Goal: Task Accomplishment & Management: Manage account settings

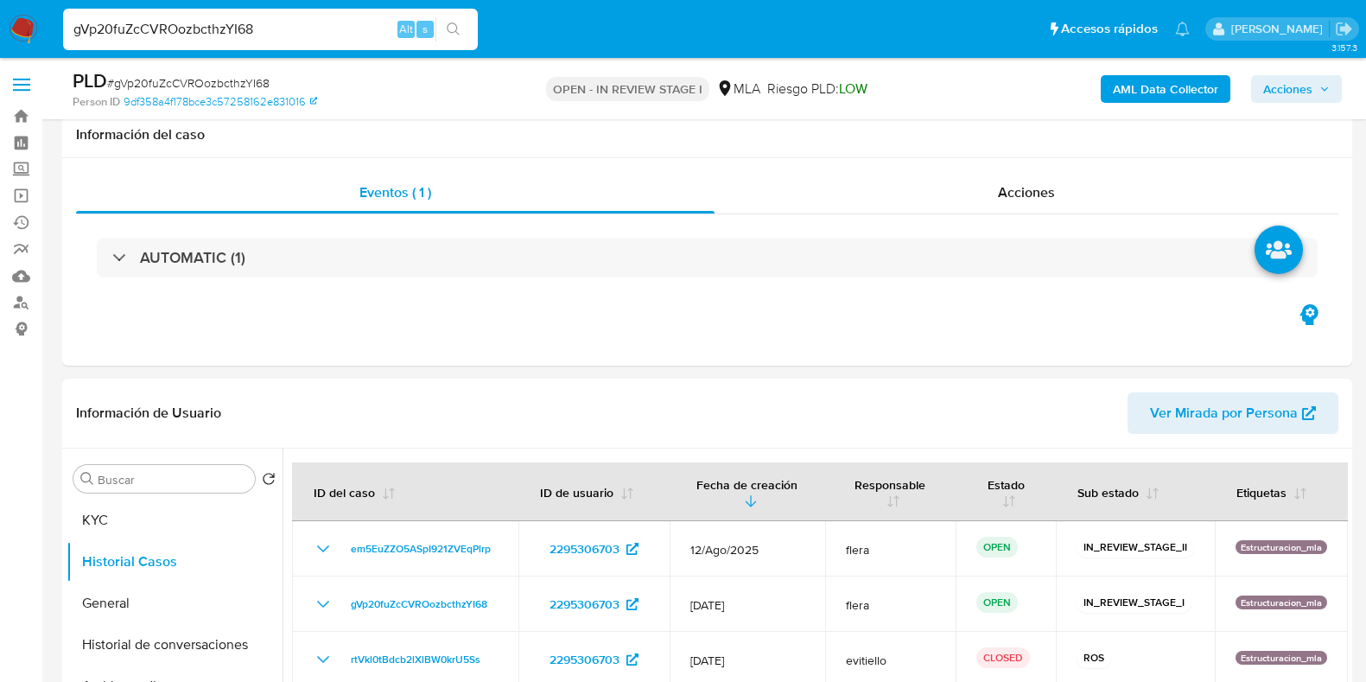
select select "10"
click at [219, 27] on input "gVp20fuZcCVROozbcthzYI68" at bounding box center [270, 29] width 415 height 22
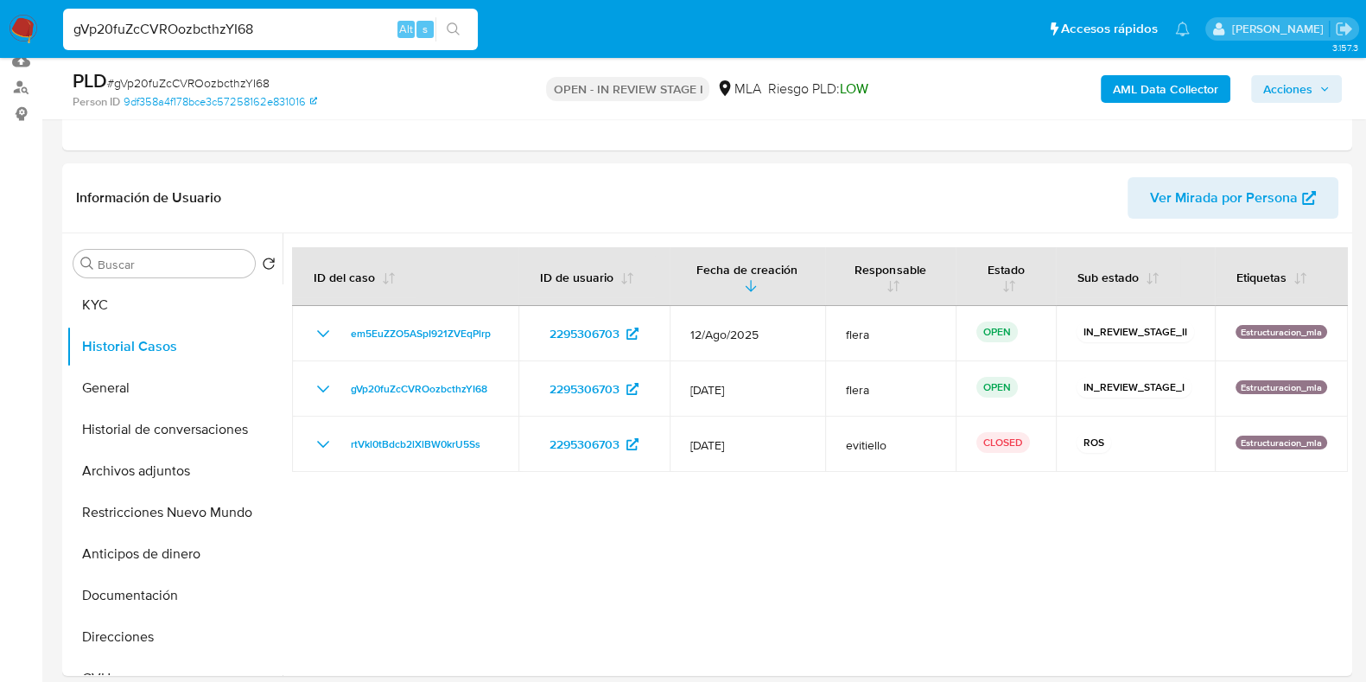
click at [219, 27] on input "gVp20fuZcCVROozbcthzYI68" at bounding box center [270, 29] width 415 height 22
type input "g"
paste input "226353998"
type input "226353998"
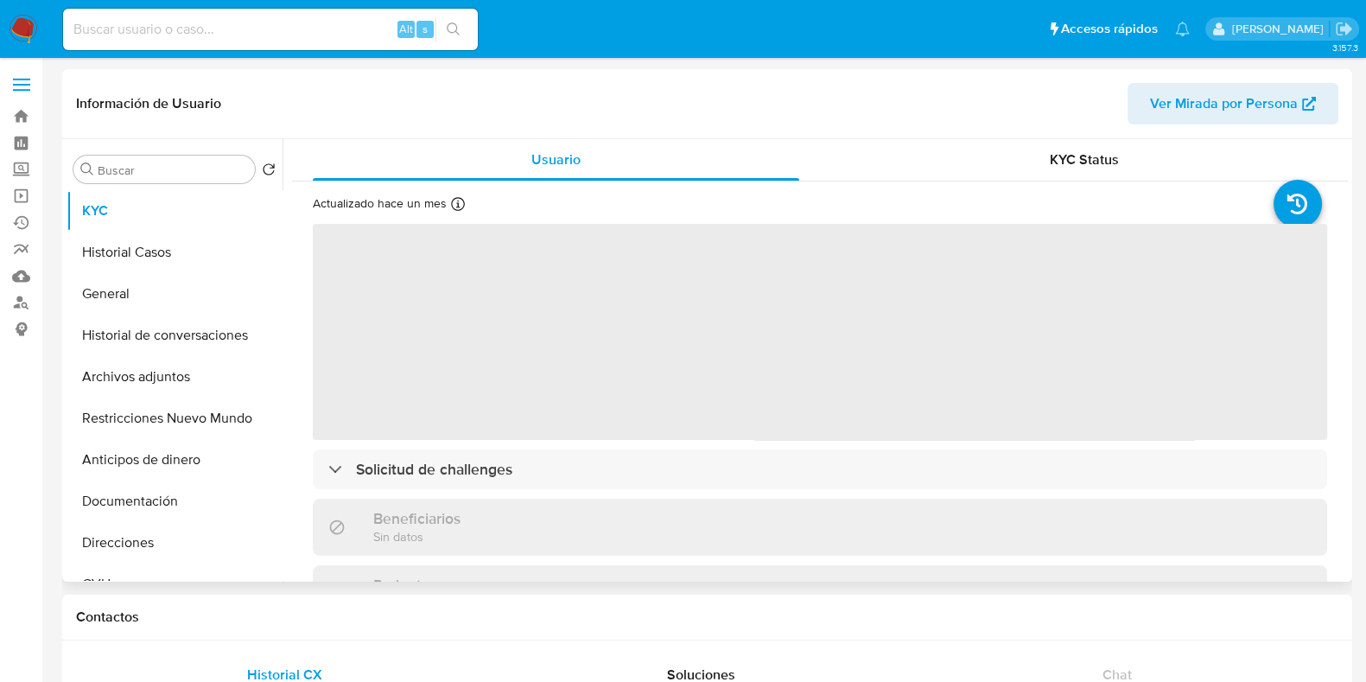
select select "10"
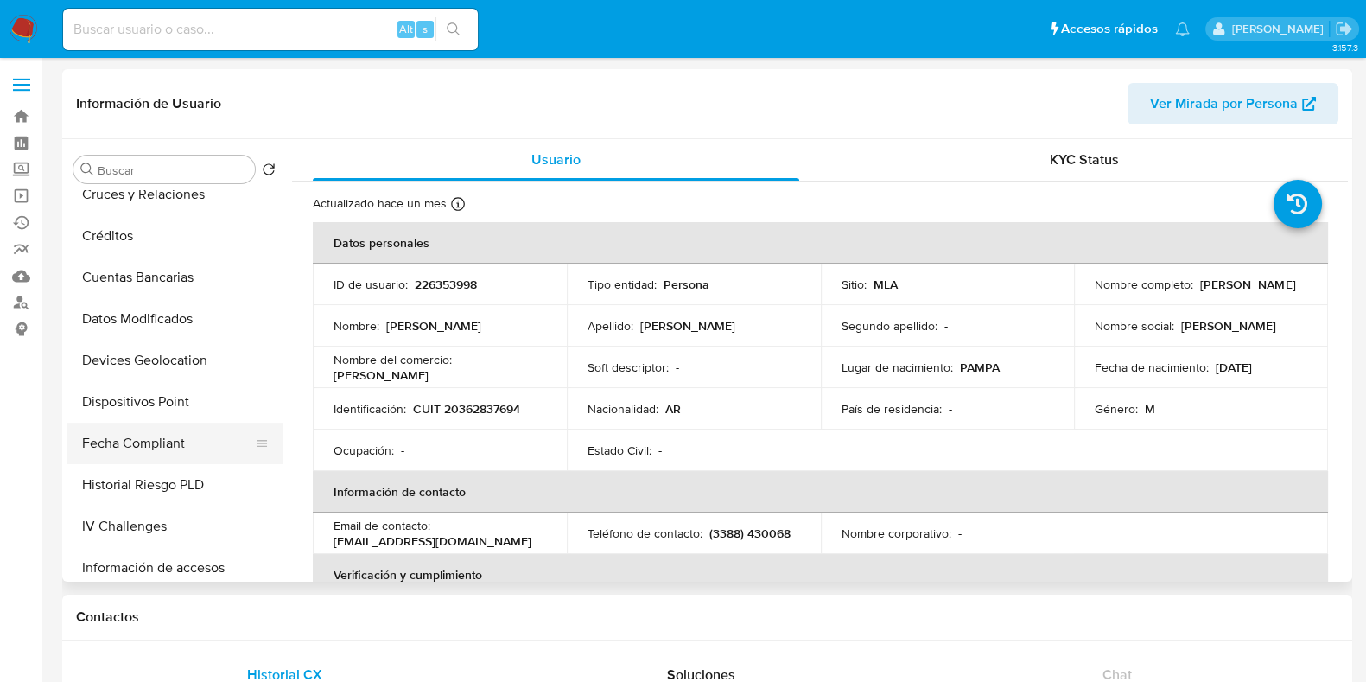
scroll to position [107, 0]
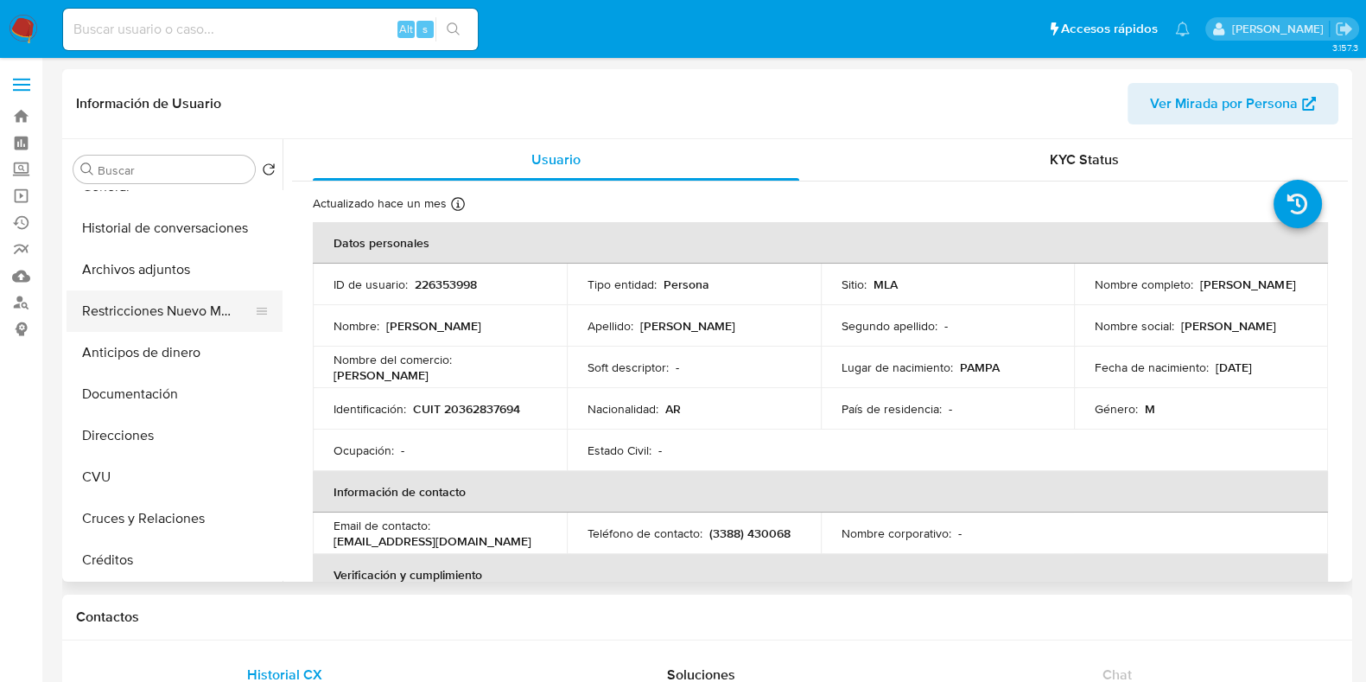
click at [188, 303] on button "Restricciones Nuevo Mundo" at bounding box center [168, 310] width 202 height 41
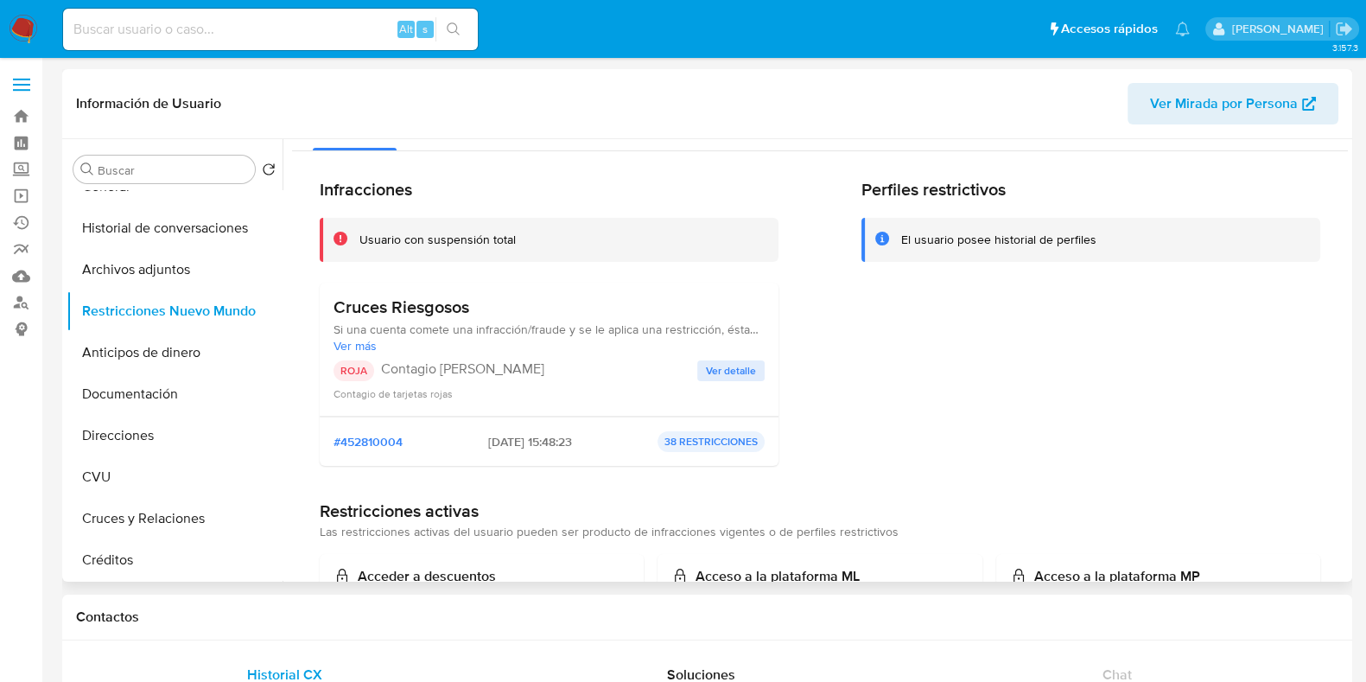
scroll to position [0, 0]
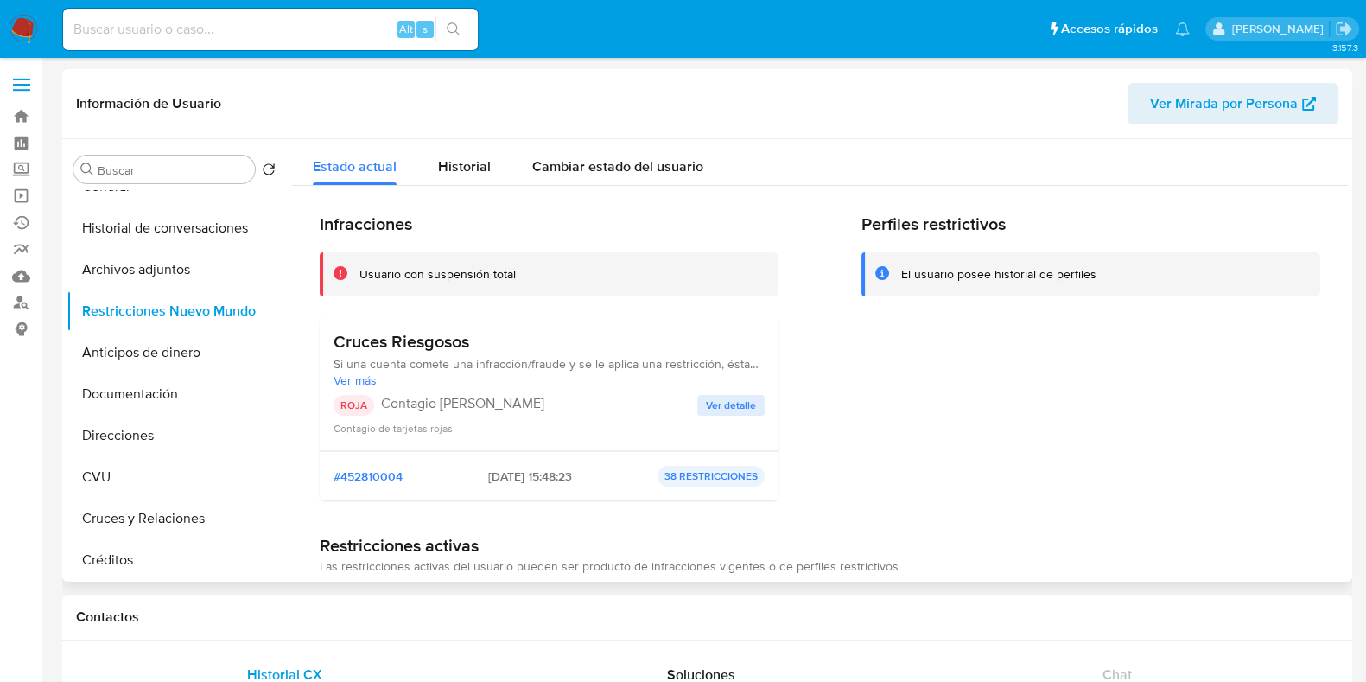
click at [710, 400] on span "Ver detalle" at bounding box center [731, 405] width 50 height 17
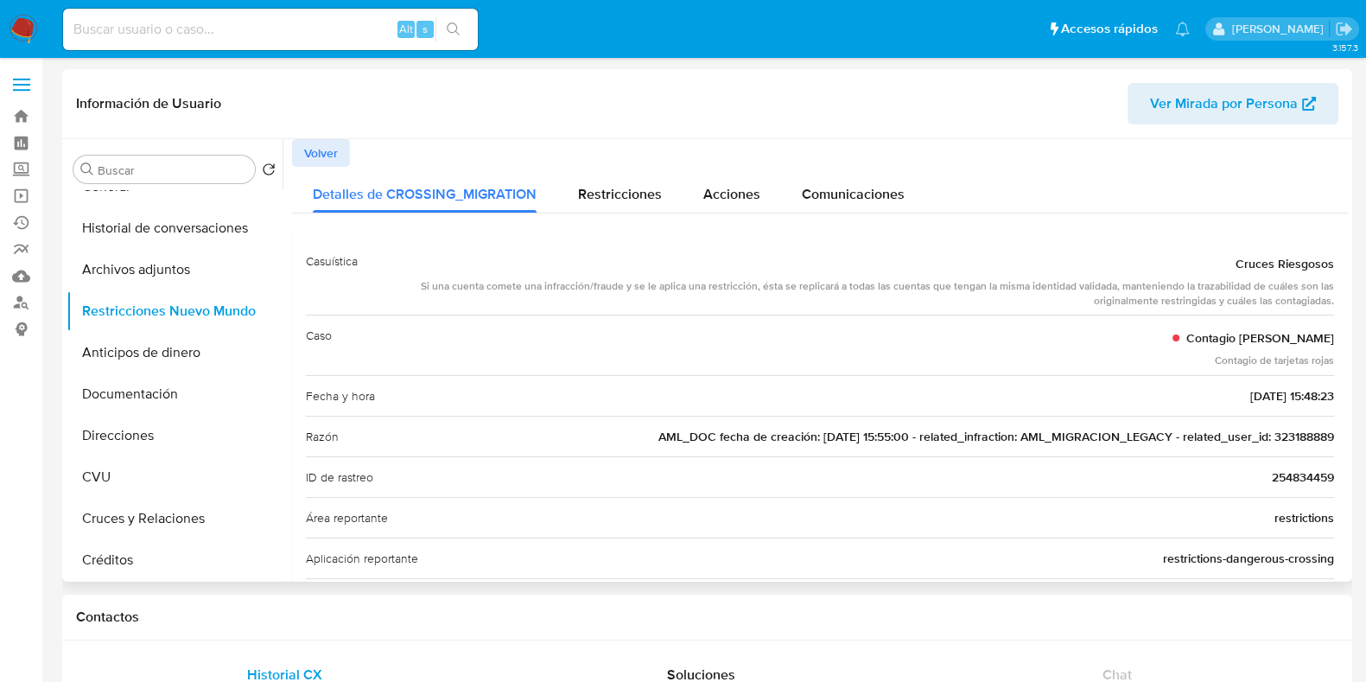
click at [316, 156] on span "Volver" at bounding box center [321, 153] width 34 height 24
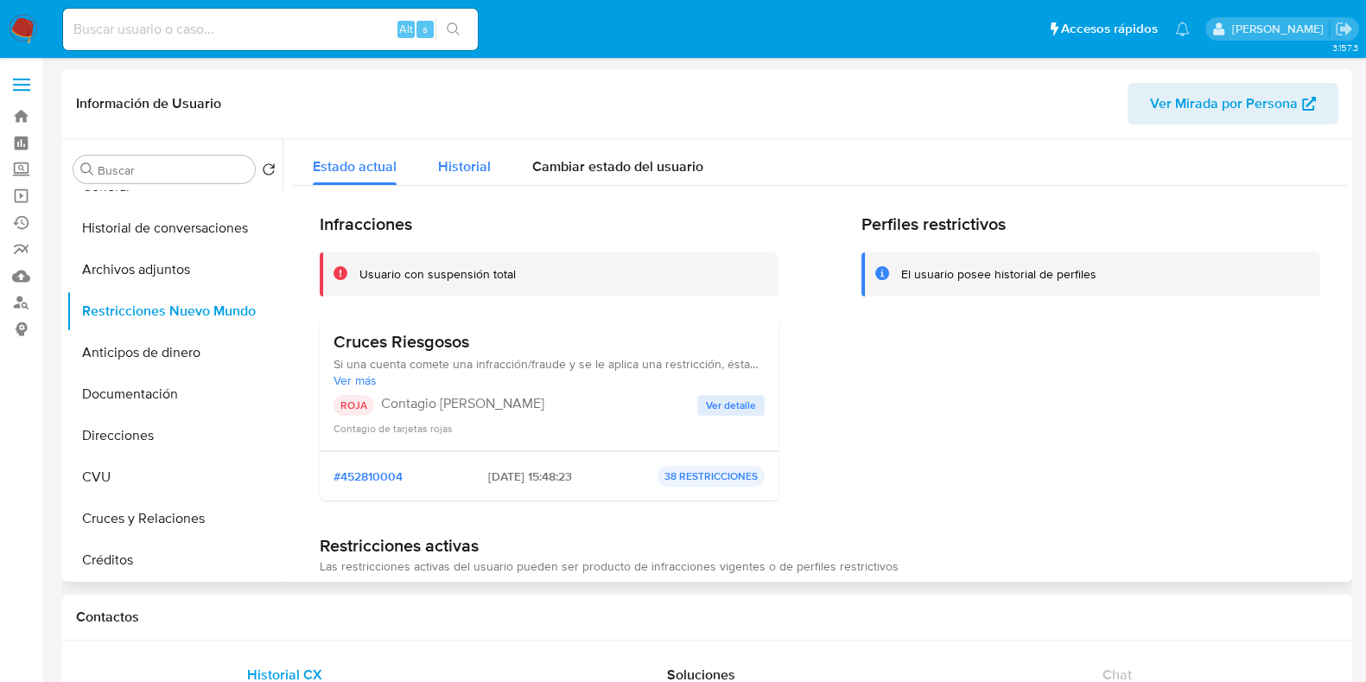
click at [453, 167] on span "Historial" at bounding box center [464, 166] width 53 height 20
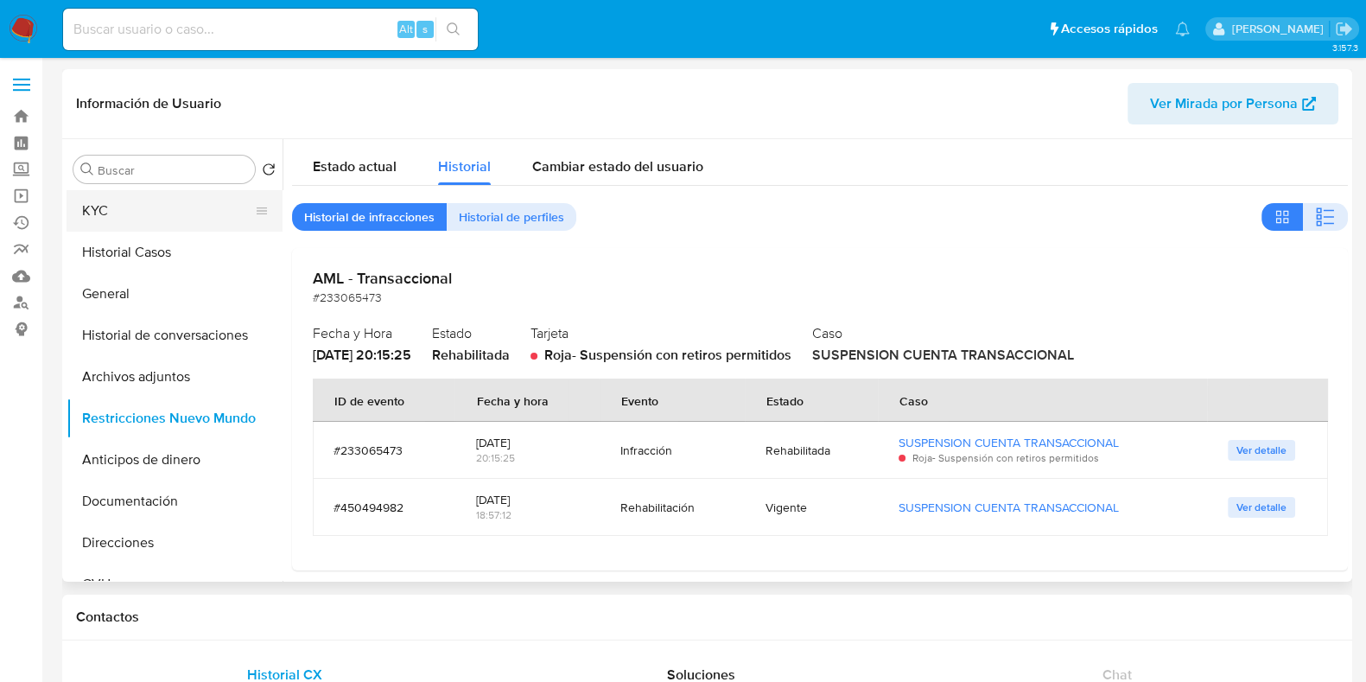
click at [114, 212] on button "KYC" at bounding box center [168, 210] width 202 height 41
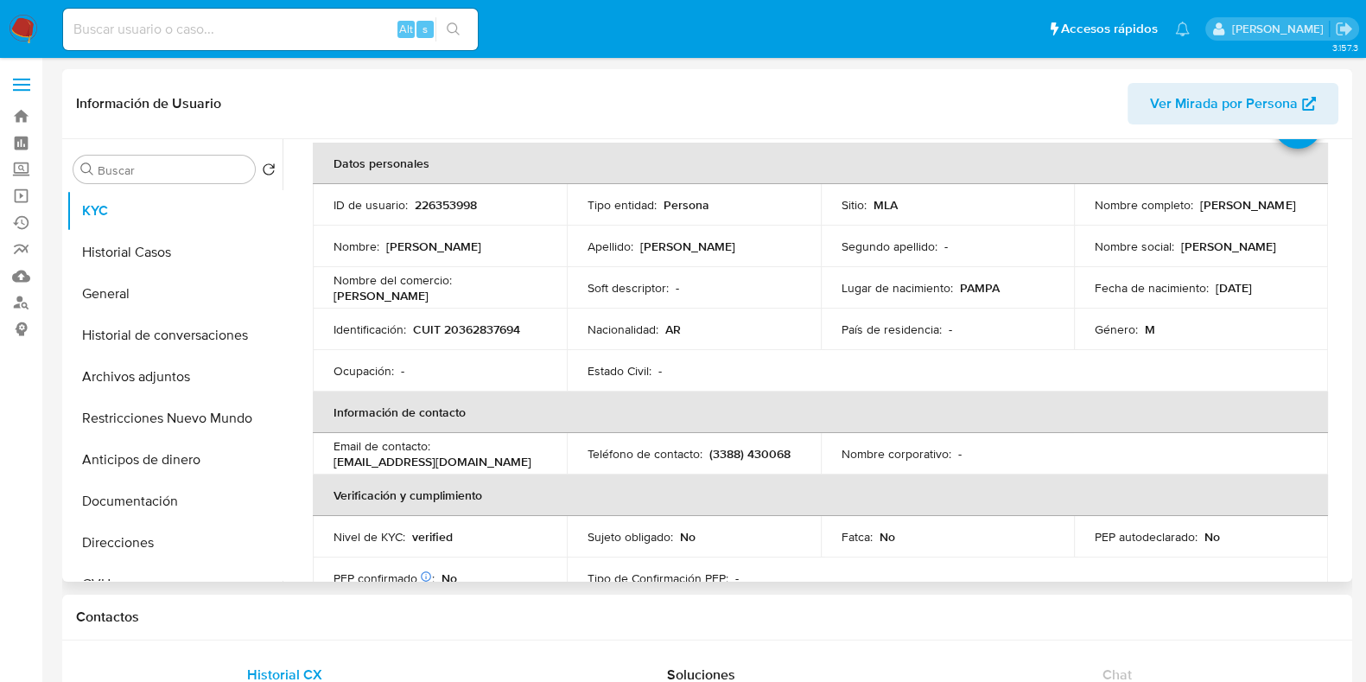
scroll to position [215, 0]
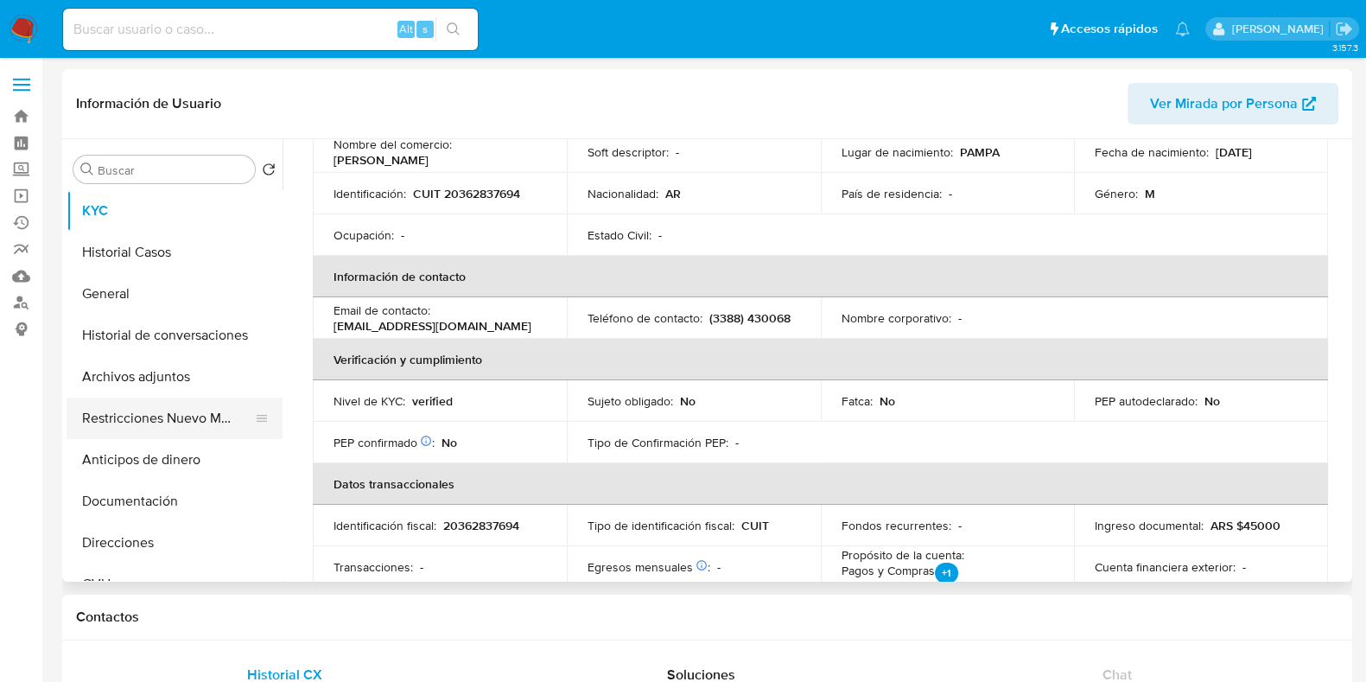
click at [162, 424] on button "Restricciones Nuevo Mundo" at bounding box center [168, 418] width 202 height 41
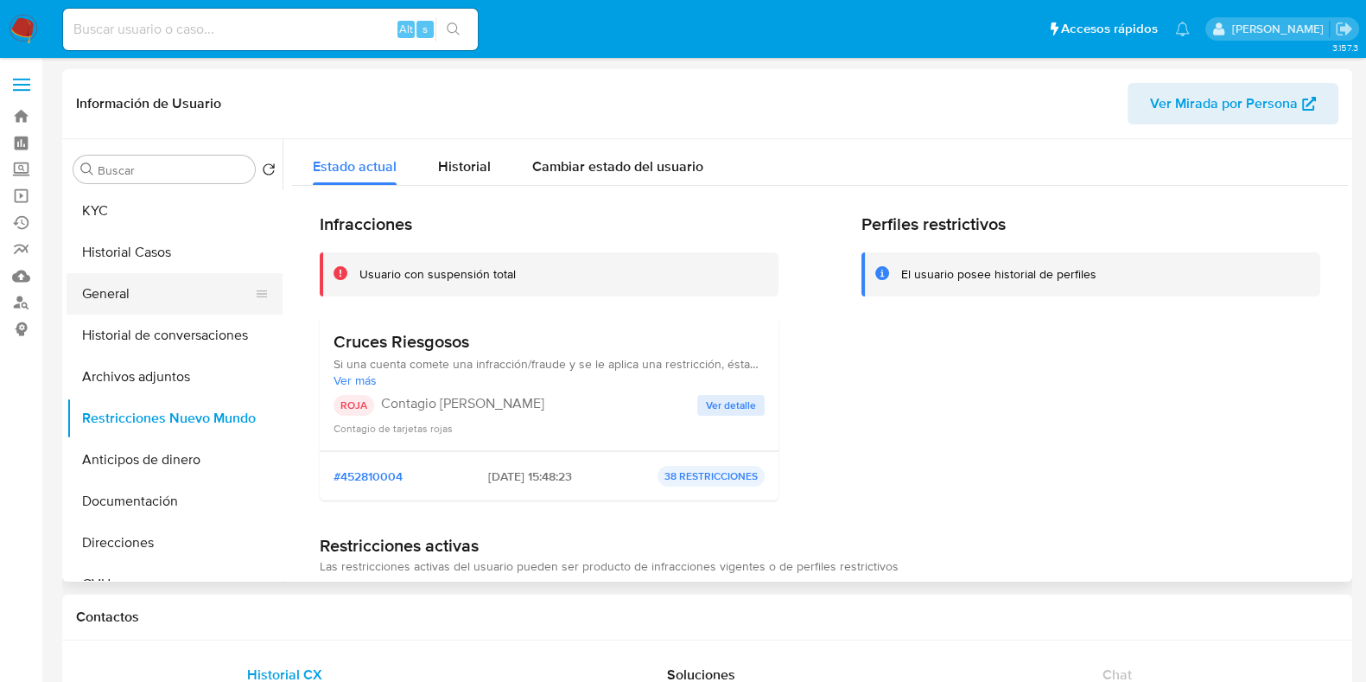
click at [156, 302] on button "General" at bounding box center [168, 293] width 202 height 41
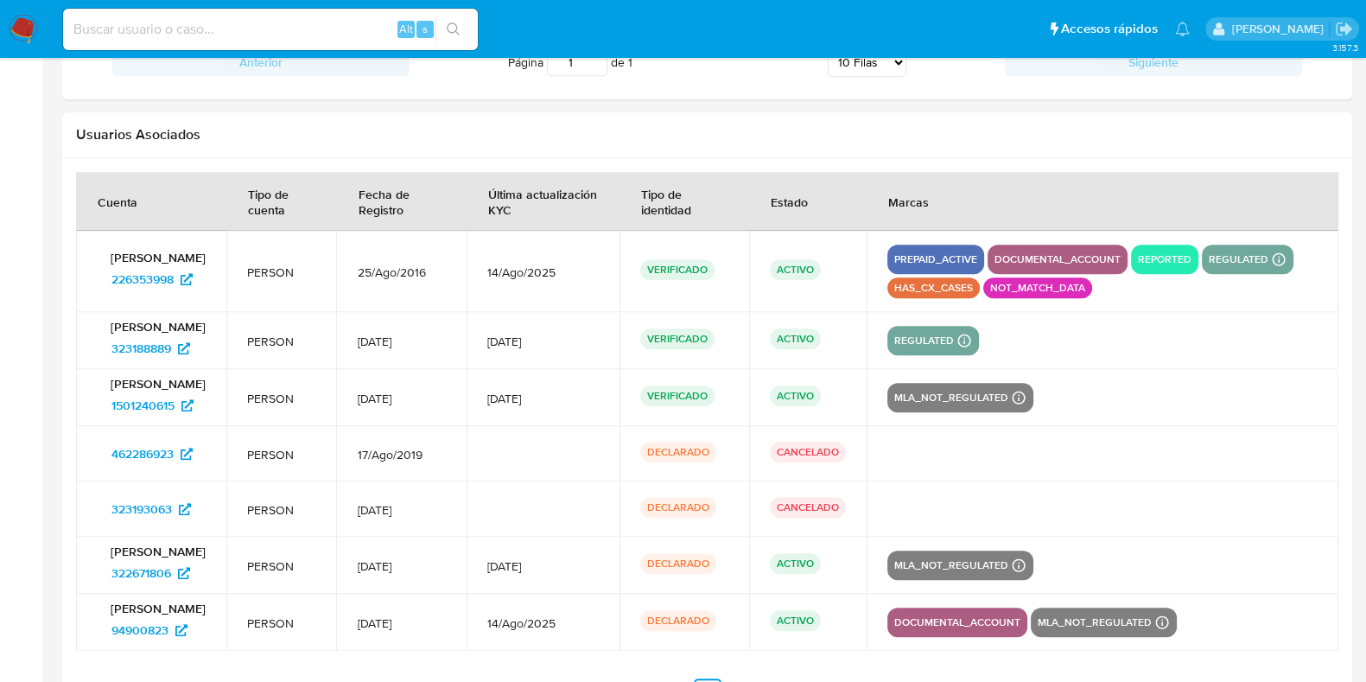
scroll to position [2018, 0]
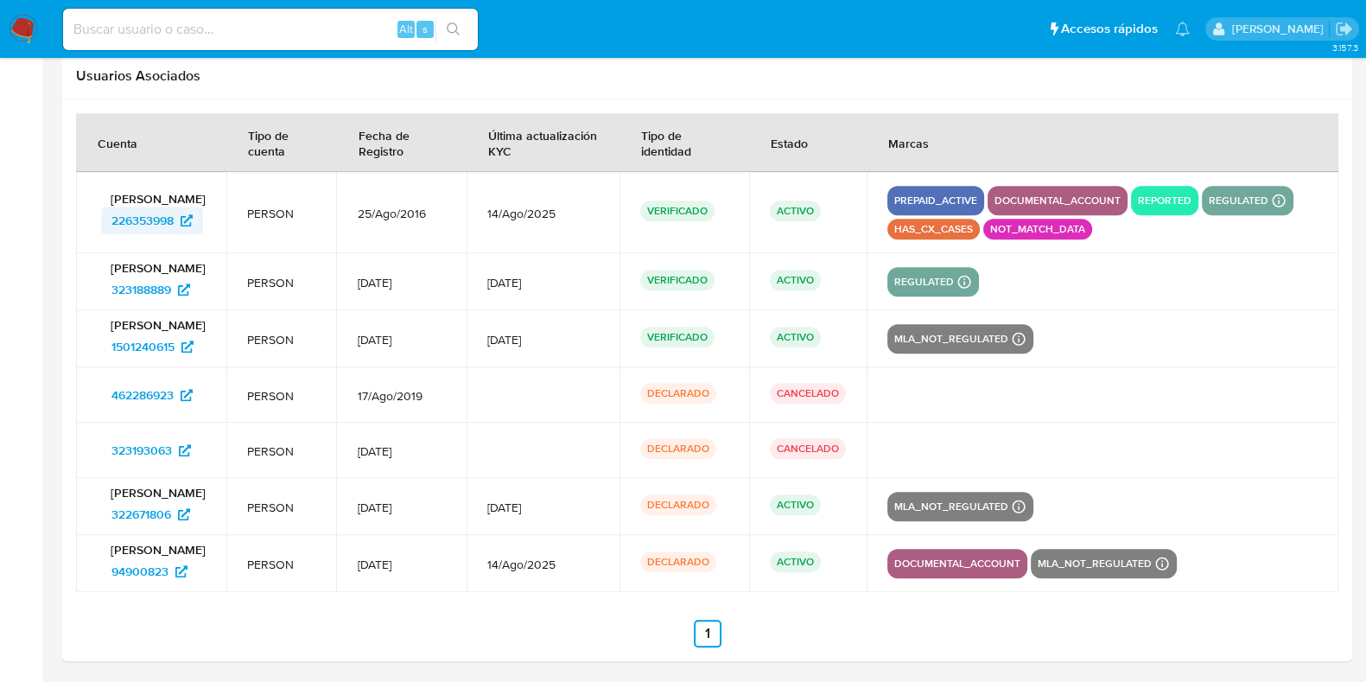
click at [140, 217] on span "226353998" at bounding box center [142, 221] width 62 height 28
click at [144, 286] on span "323188889" at bounding box center [141, 290] width 60 height 28
click at [137, 343] on span "1501240615" at bounding box center [142, 347] width 63 height 28
click at [134, 25] on input at bounding box center [270, 29] width 415 height 22
paste input "gVp20fuZcCVROozbcthzYI68"
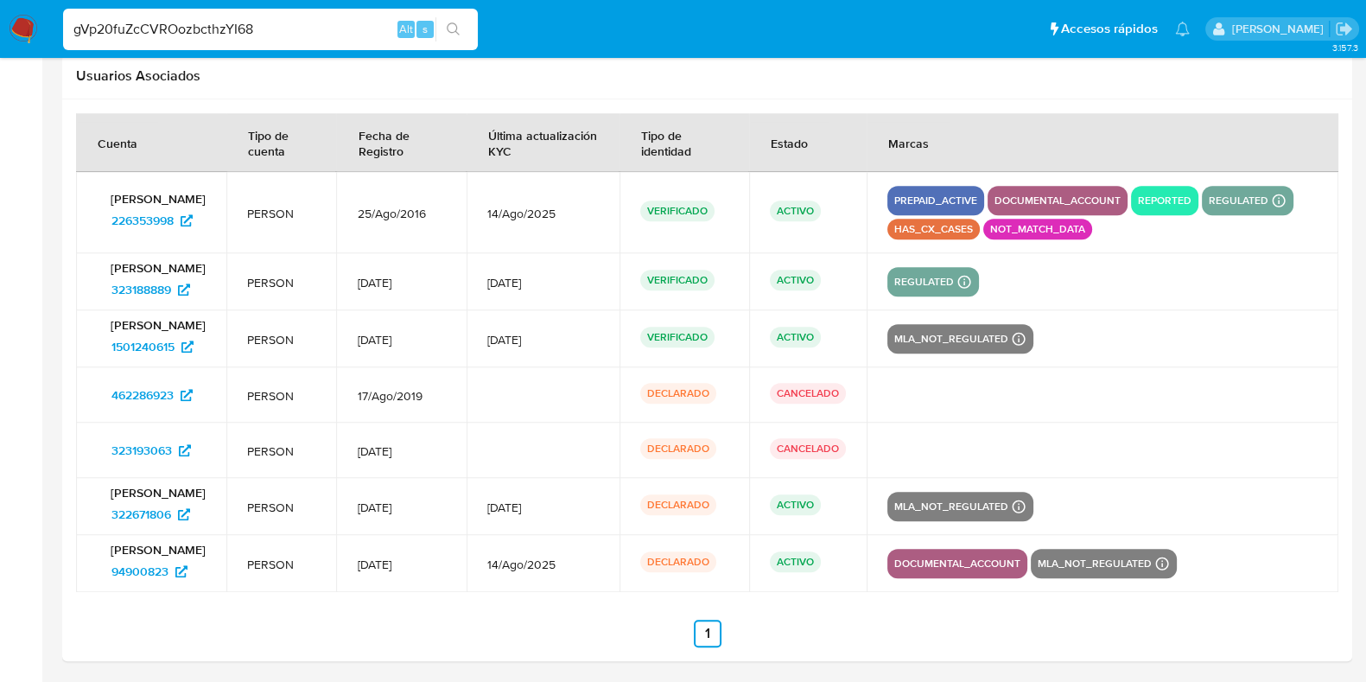
type input "gVp20fuZcCVROozbcthzYI68"
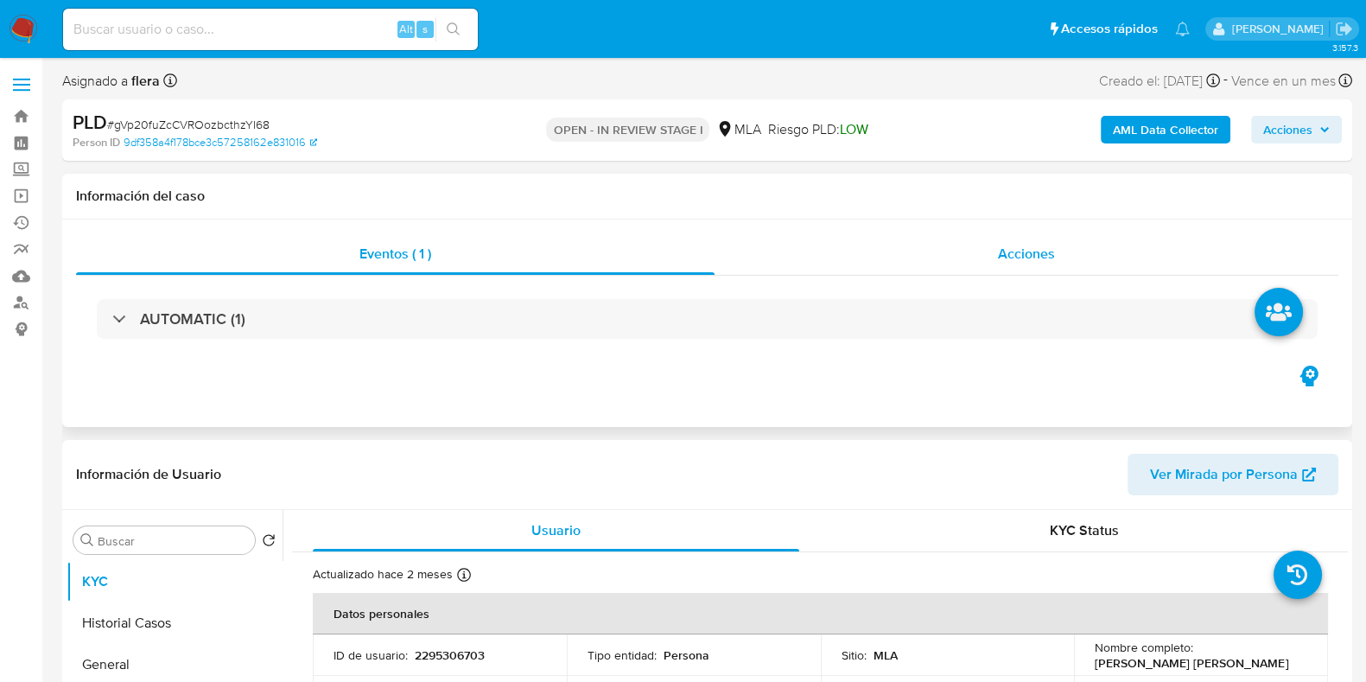
select select "10"
click at [1029, 236] on div "Acciones" at bounding box center [1027, 253] width 624 height 41
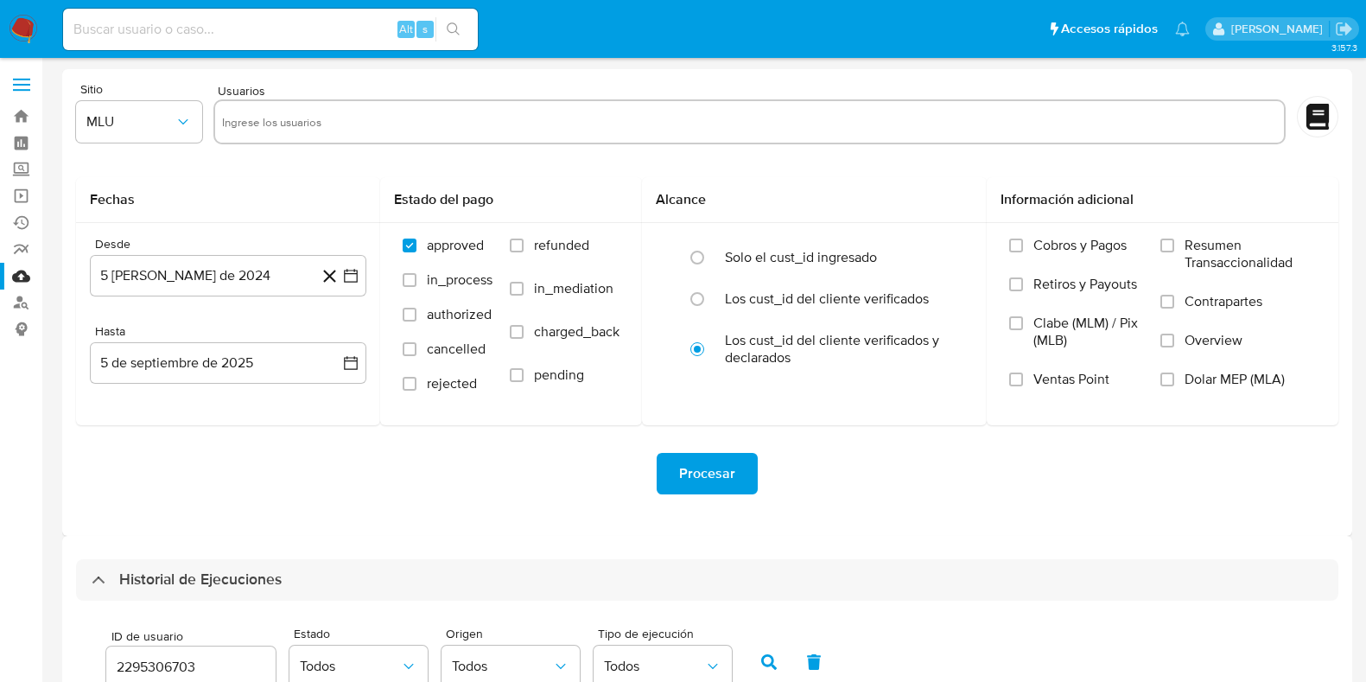
select select "10"
click at [22, 194] on link "Operaciones masivas" at bounding box center [103, 195] width 206 height 27
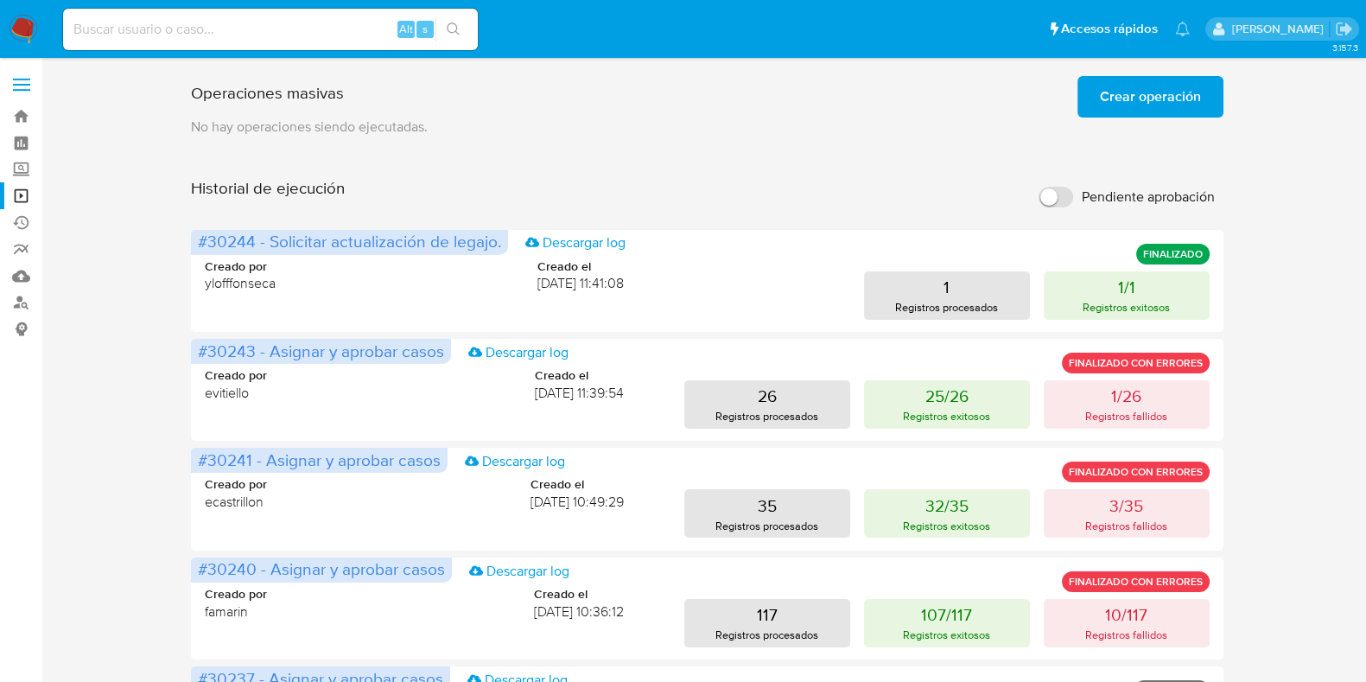
click at [1194, 92] on span "Crear operación" at bounding box center [1150, 97] width 101 height 38
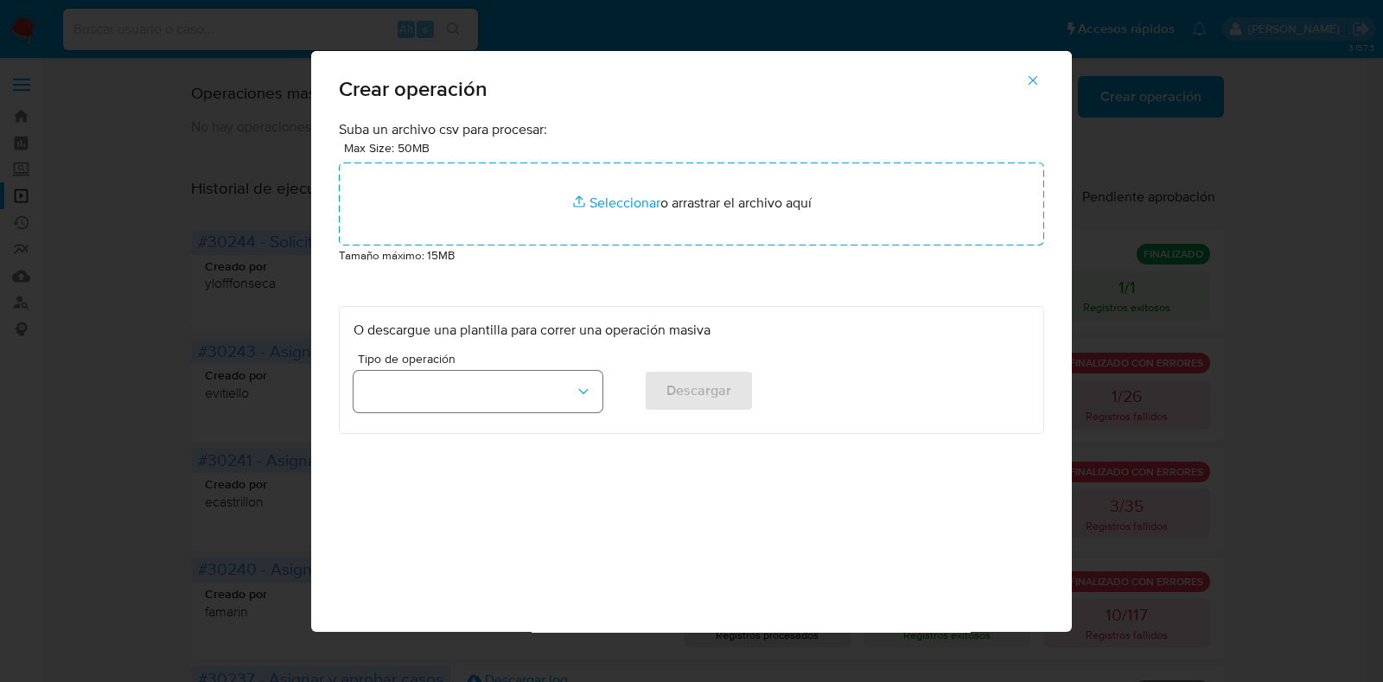
click at [572, 410] on button "button" at bounding box center [478, 391] width 249 height 41
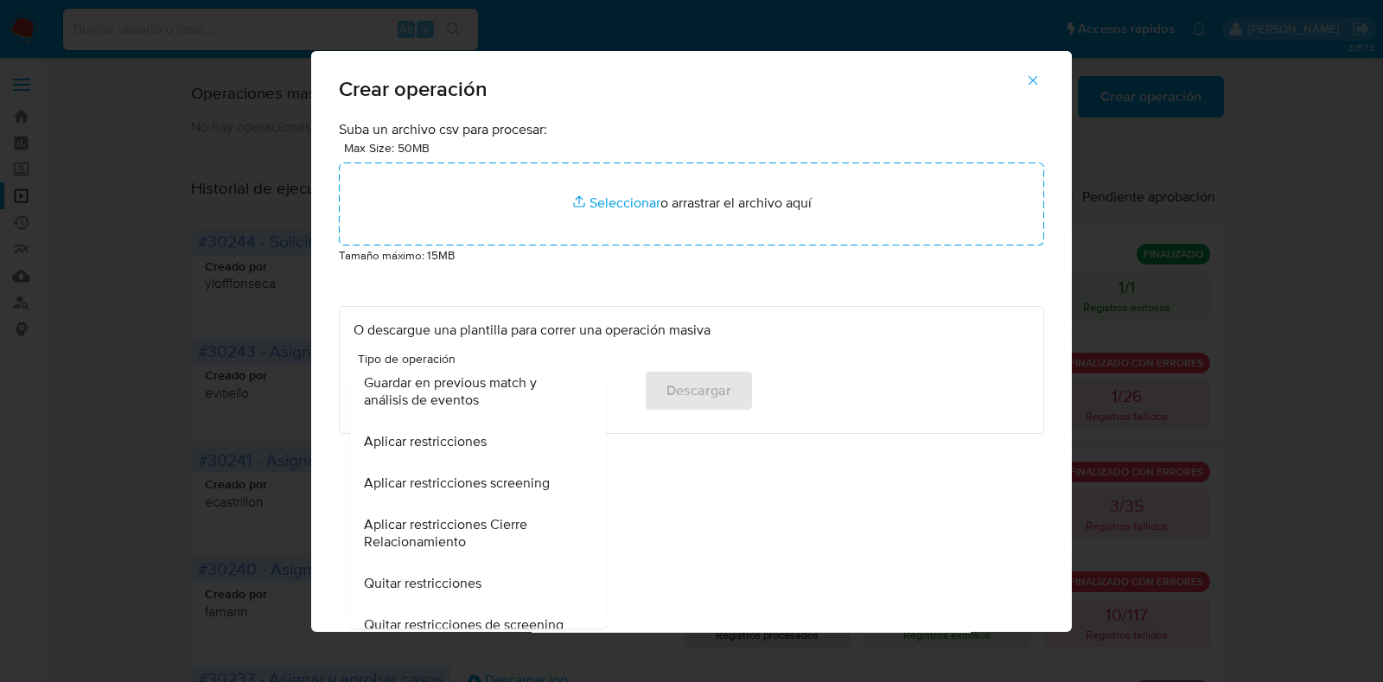
scroll to position [431, 0]
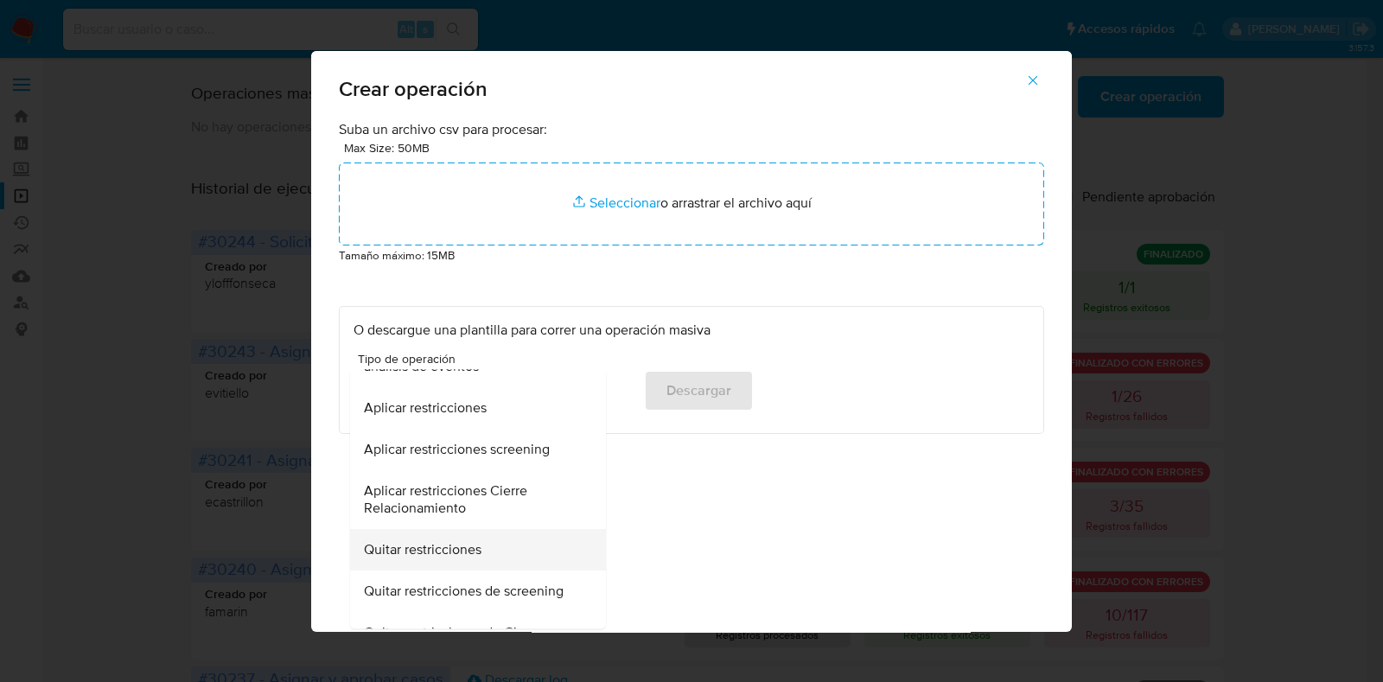
click at [506, 551] on div "Quitar restricciones" at bounding box center [473, 550] width 218 height 41
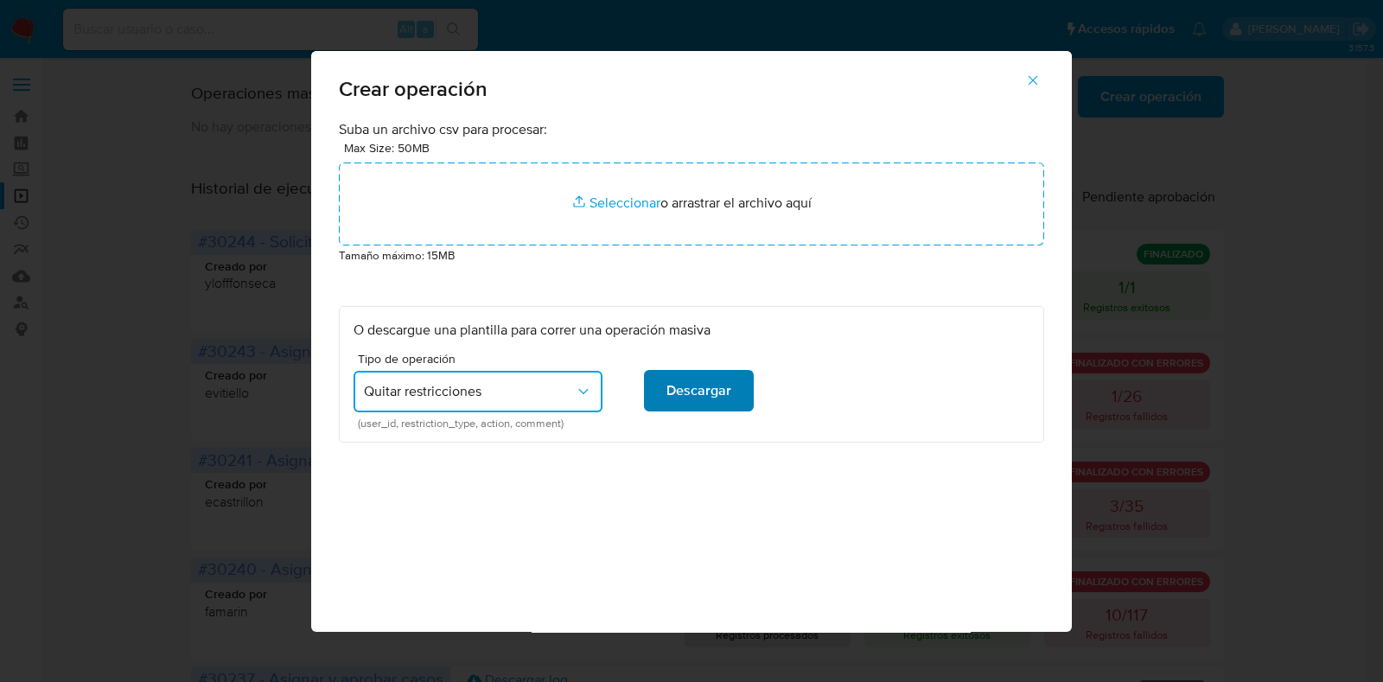
click at [726, 402] on span "Descargar" at bounding box center [698, 391] width 65 height 38
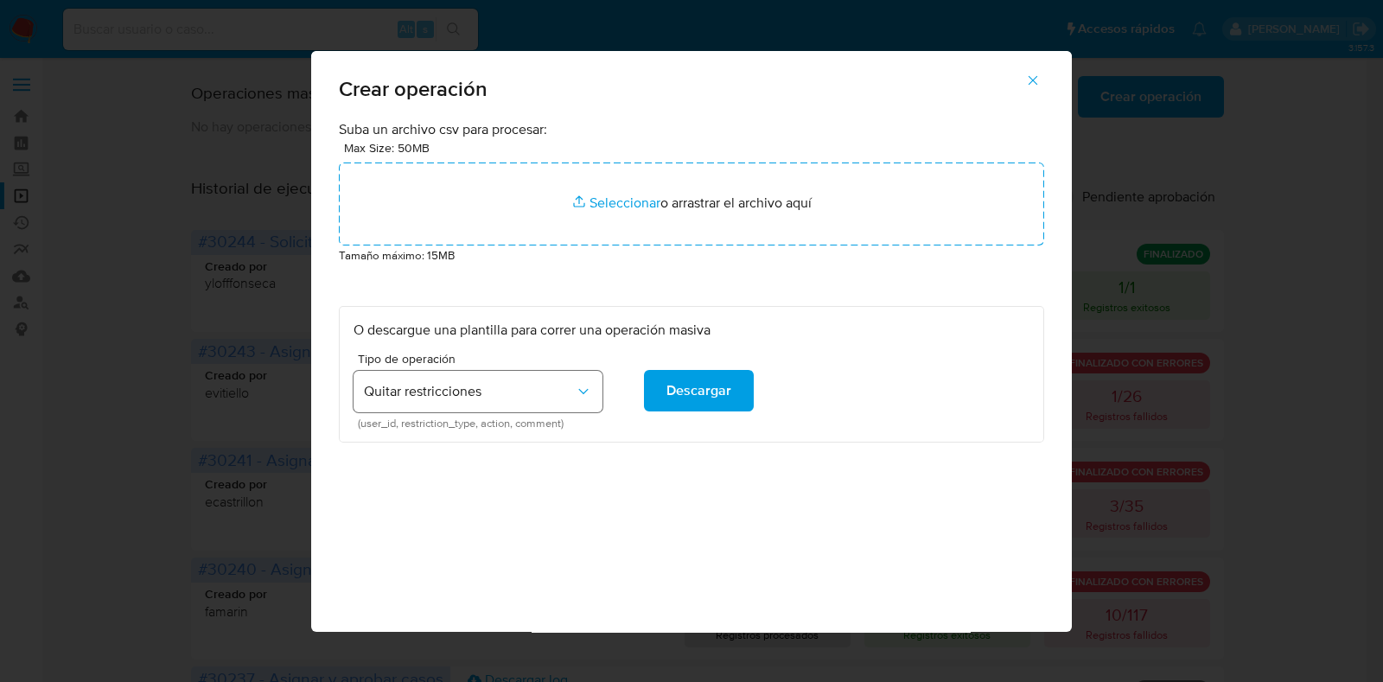
click at [579, 395] on icon "button" at bounding box center [583, 391] width 17 height 17
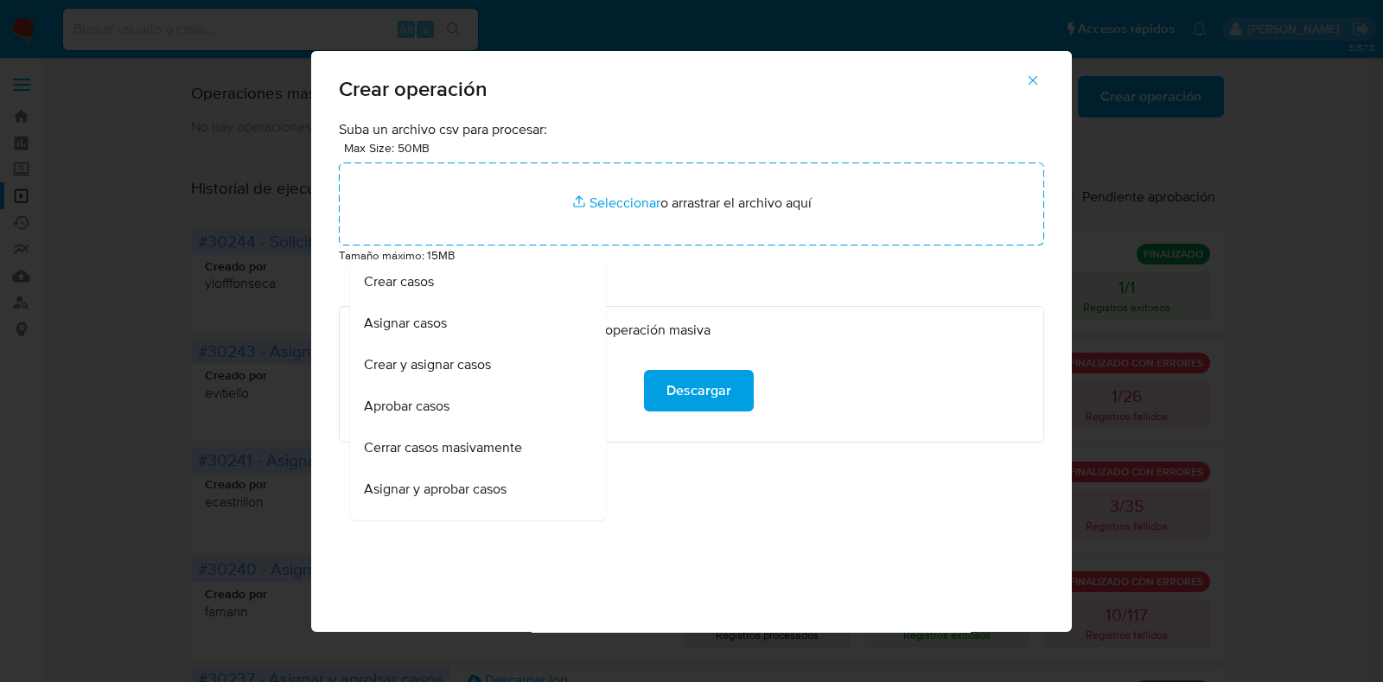
scroll to position [482, 0]
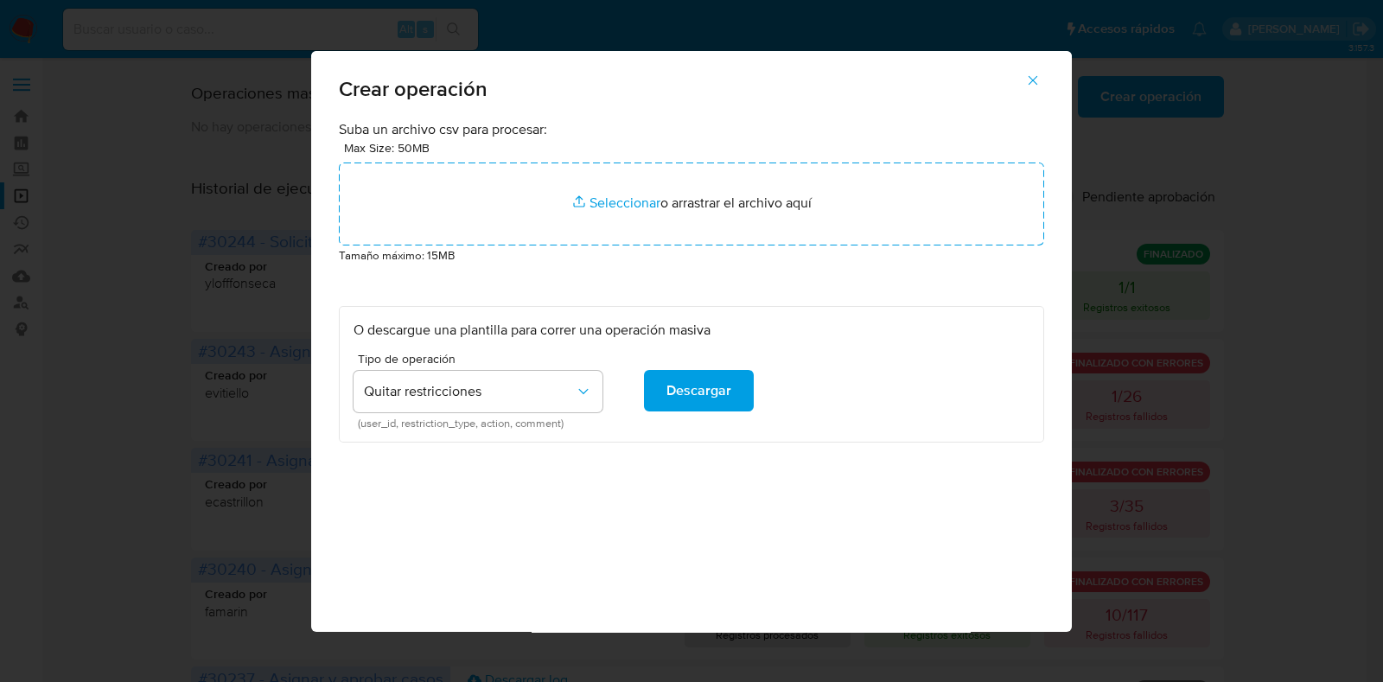
click at [887, 321] on p "O descargue una plantilla para correr una operación masiva" at bounding box center [692, 330] width 676 height 19
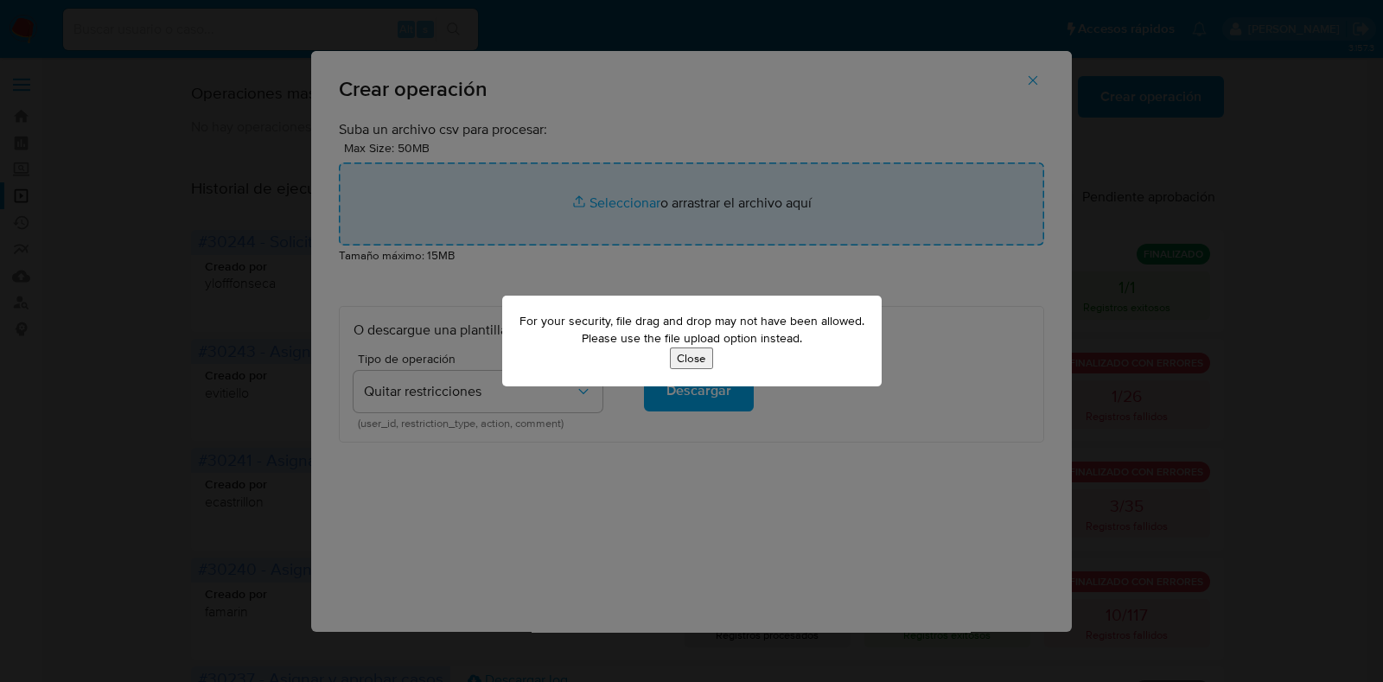
click at [703, 361] on button "Close" at bounding box center [691, 358] width 43 height 22
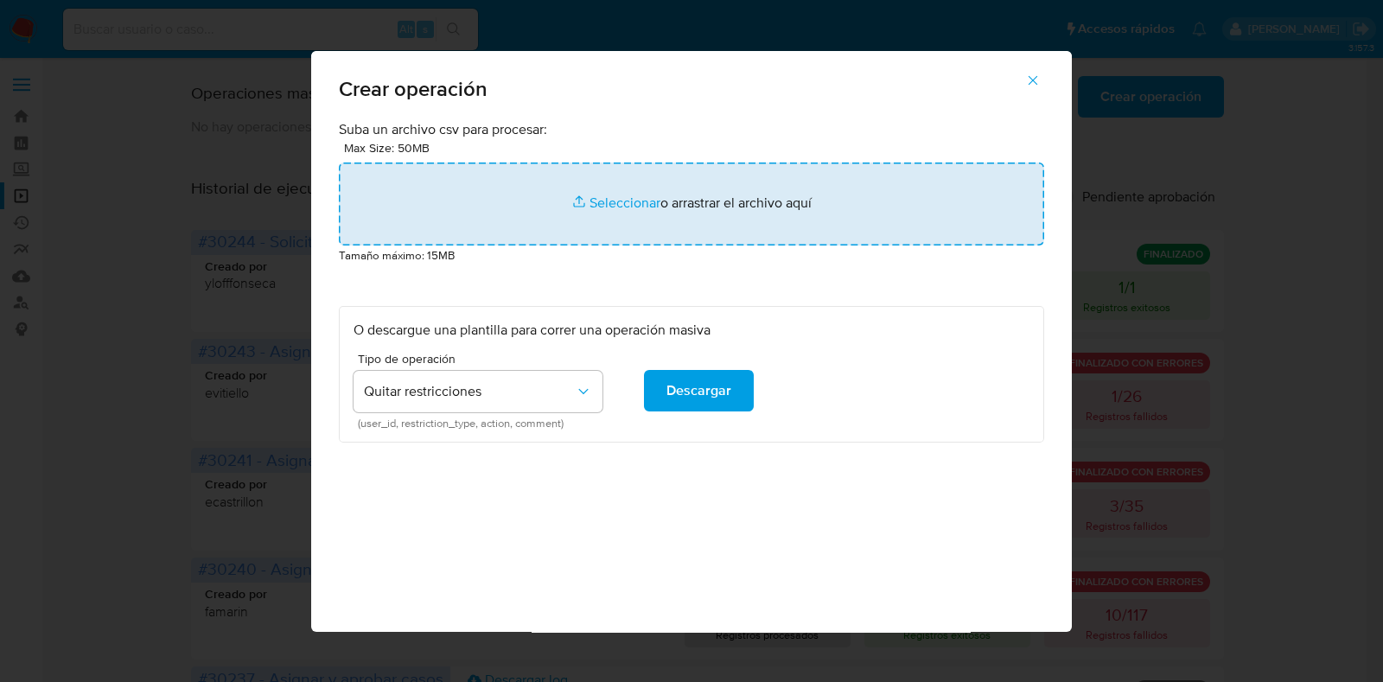
click at [627, 192] on input "file" at bounding box center [691, 203] width 705 height 83
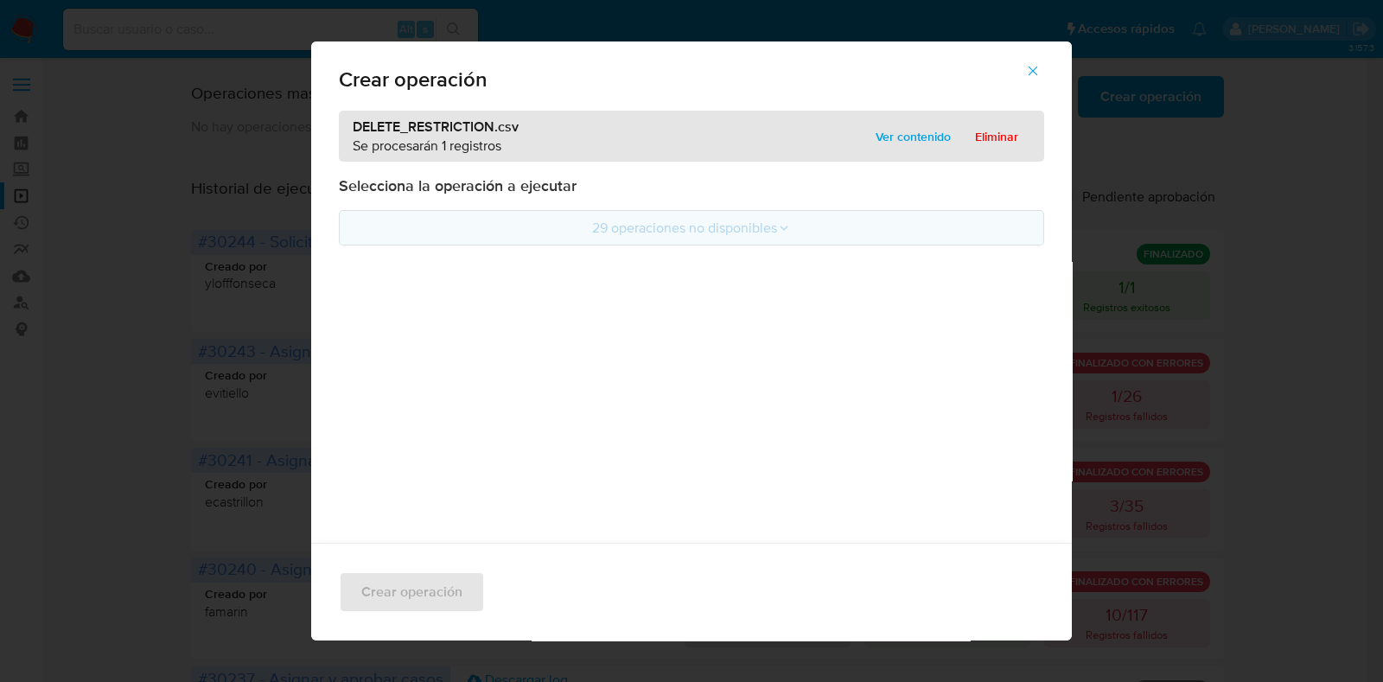
click at [694, 228] on button "29 operaciones no disponibles" at bounding box center [691, 227] width 705 height 35
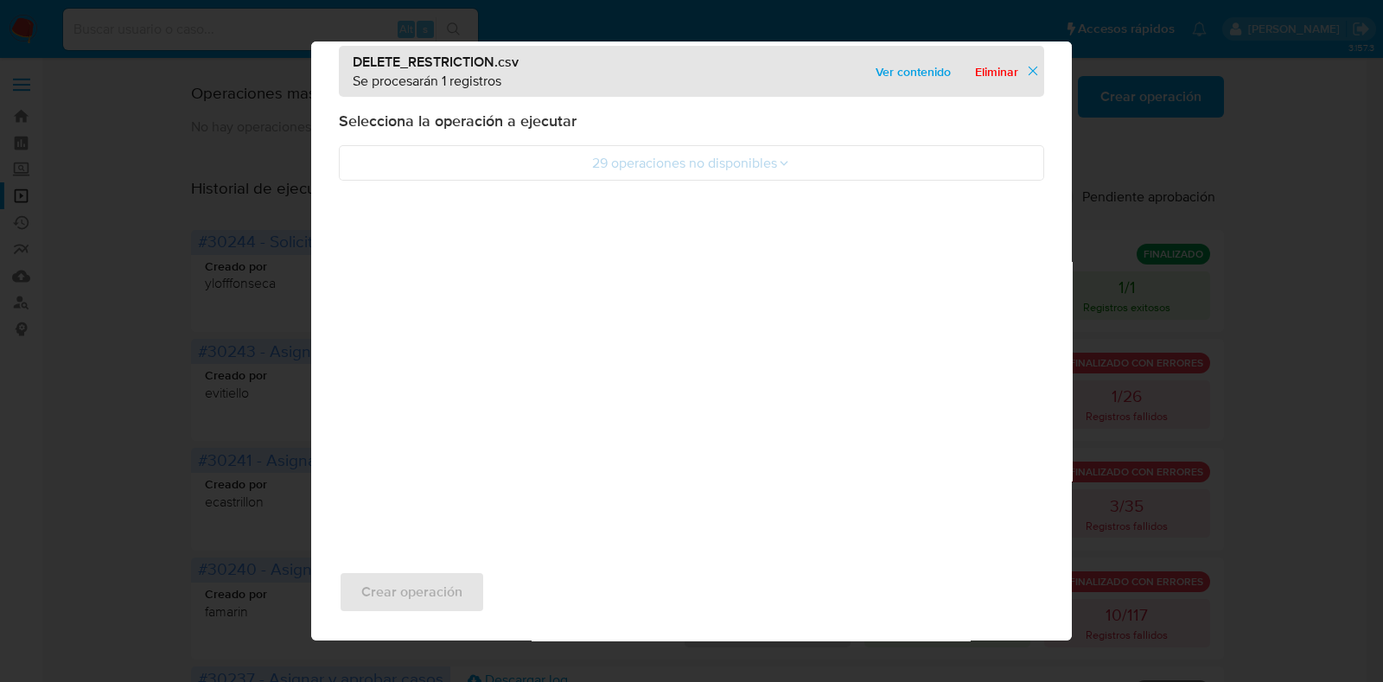
scroll to position [0, 0]
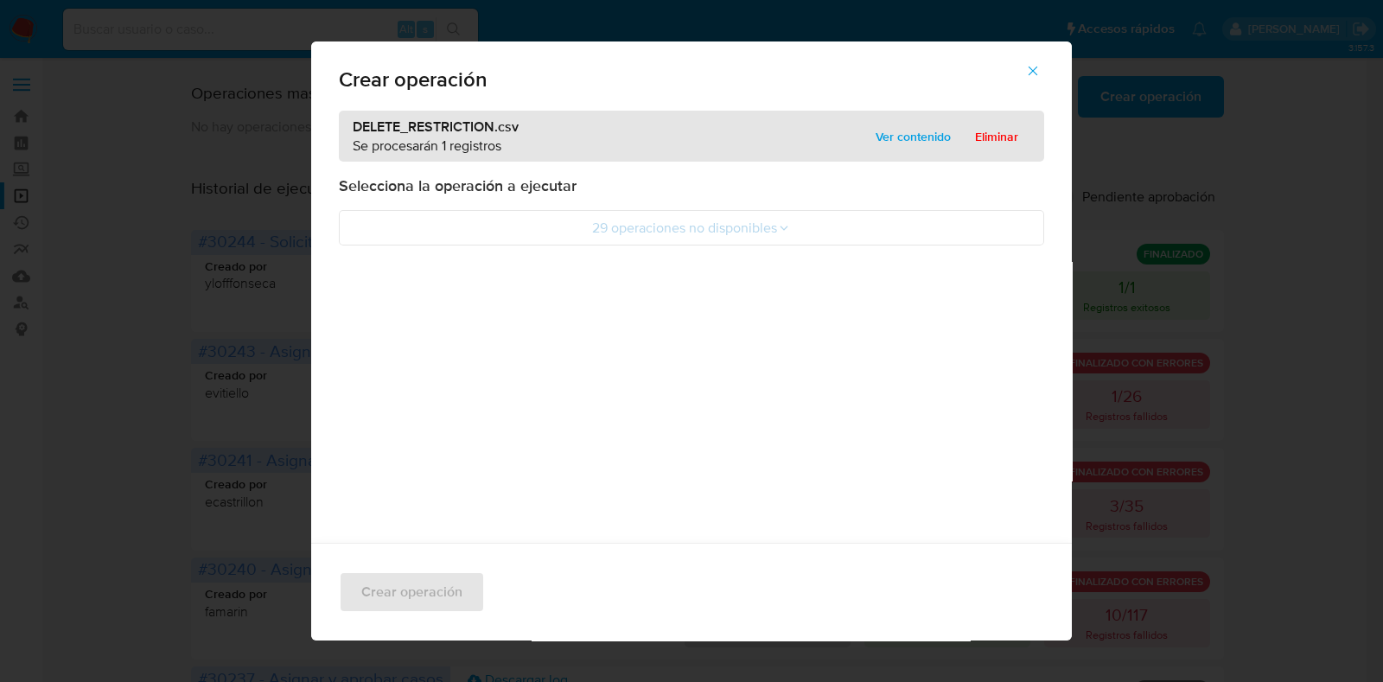
click at [561, 184] on p "Selecciona la operación a ejecutar" at bounding box center [691, 185] width 705 height 21
click at [614, 218] on button "29 operaciones no disponibles" at bounding box center [691, 227] width 705 height 35
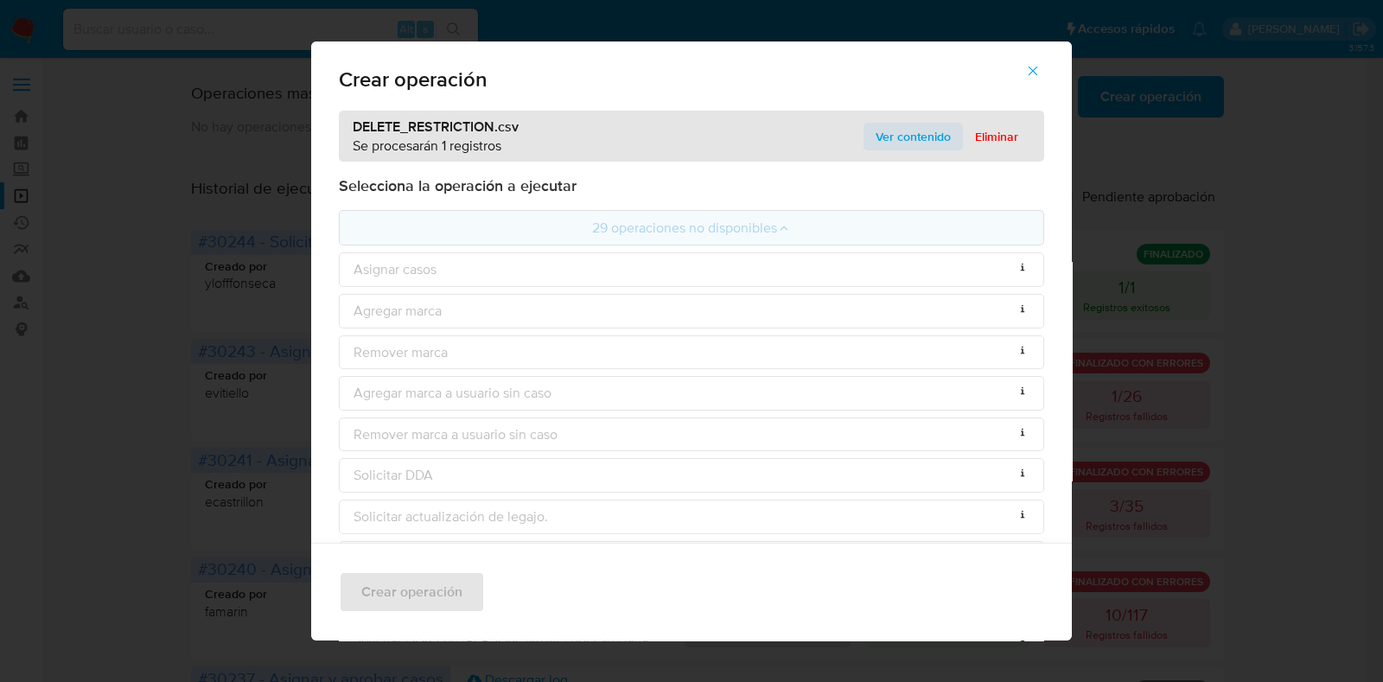
click at [876, 136] on span "Ver contenido" at bounding box center [913, 136] width 75 height 24
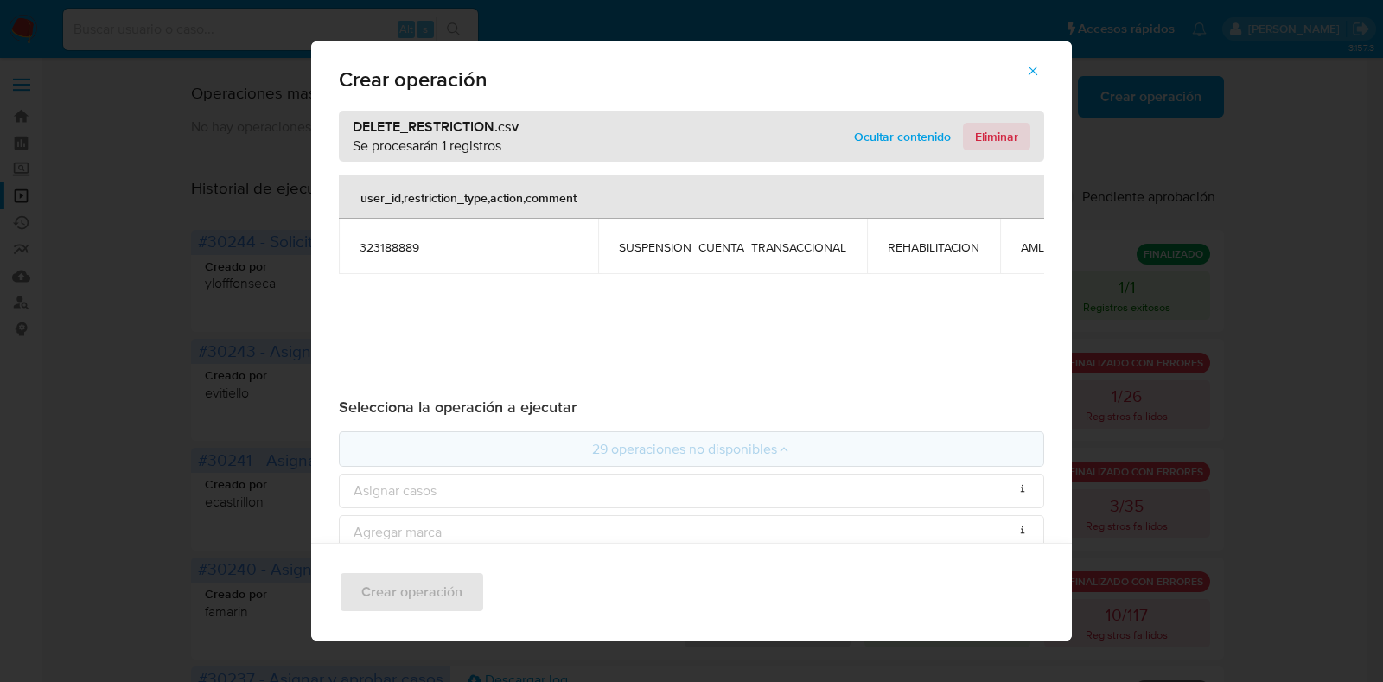
click at [996, 133] on span "Eliminar" at bounding box center [996, 136] width 43 height 24
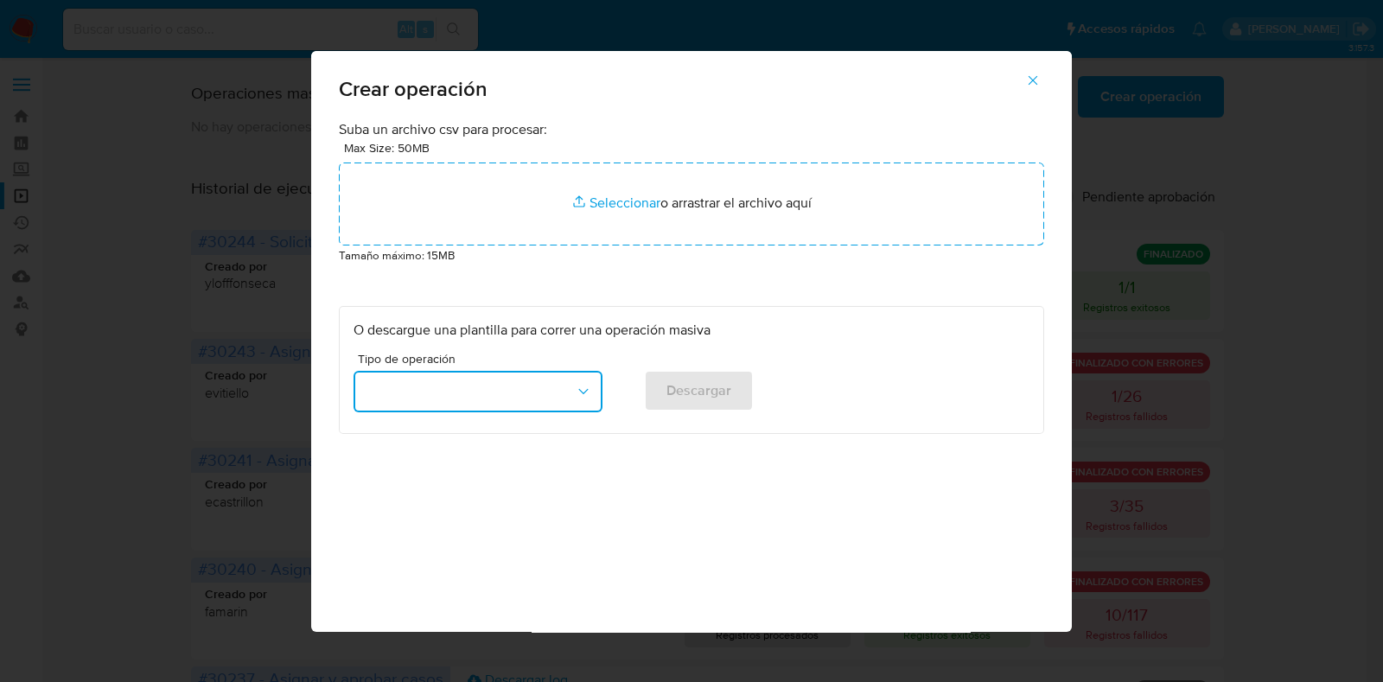
click at [577, 391] on icon "button" at bounding box center [583, 391] width 17 height 17
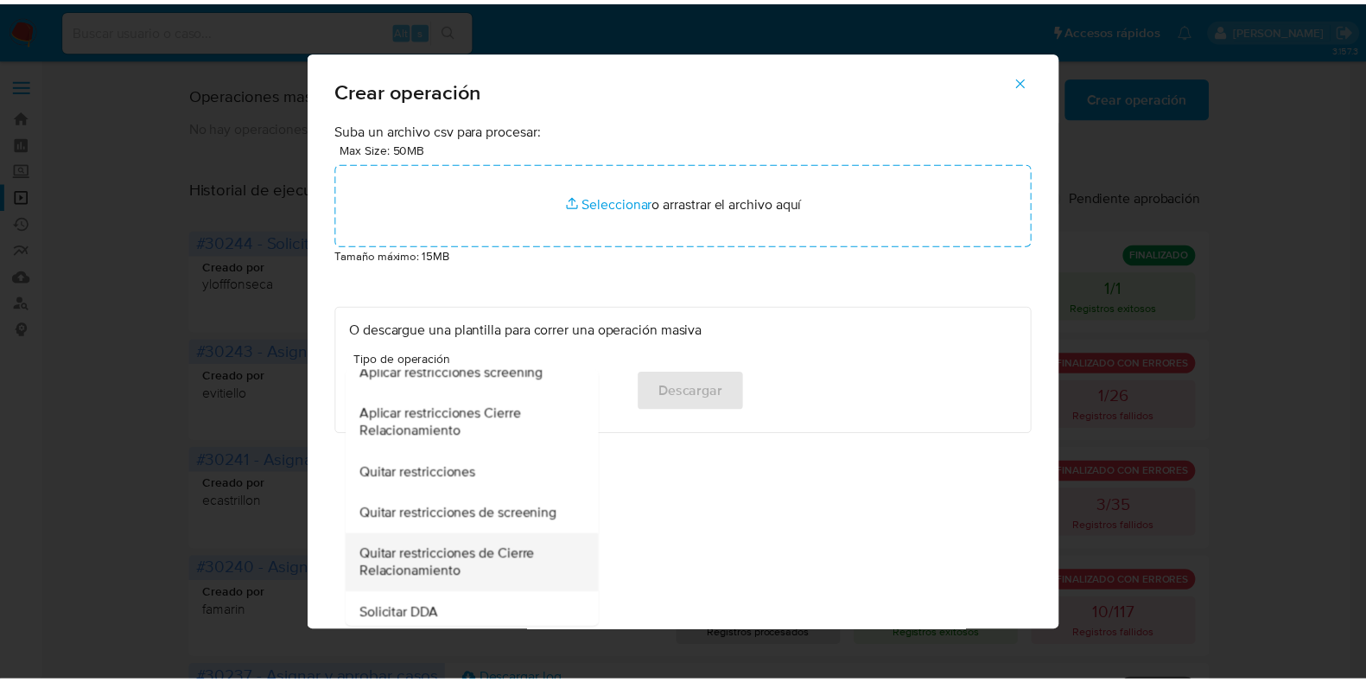
scroll to position [540, 0]
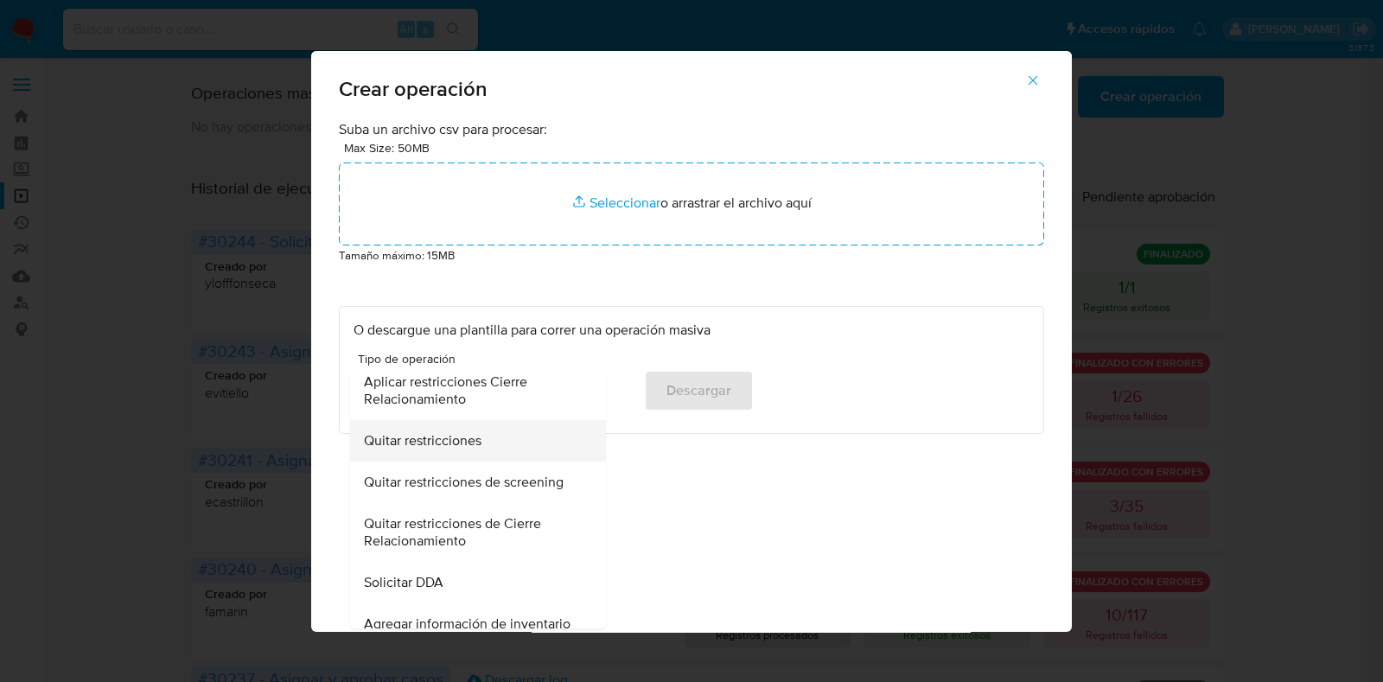
click at [504, 442] on div "Quitar restricciones" at bounding box center [473, 441] width 218 height 41
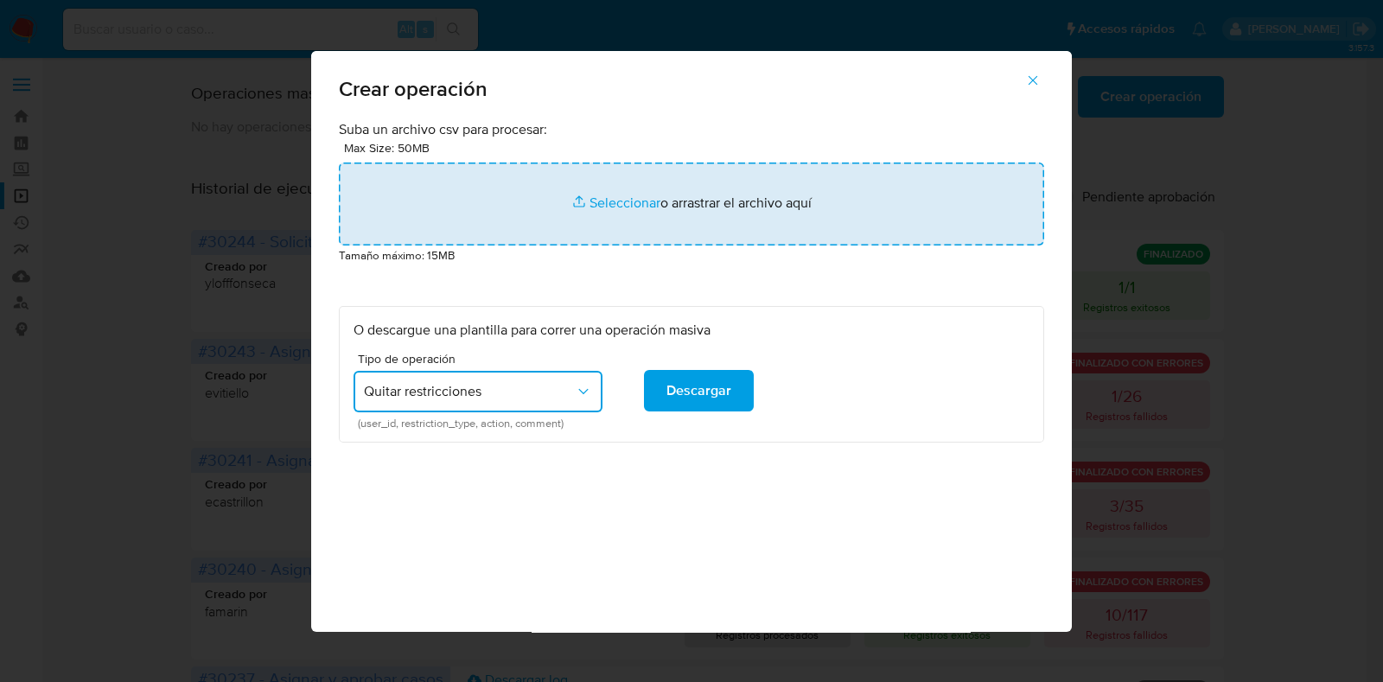
click at [633, 196] on input "file" at bounding box center [691, 203] width 705 height 83
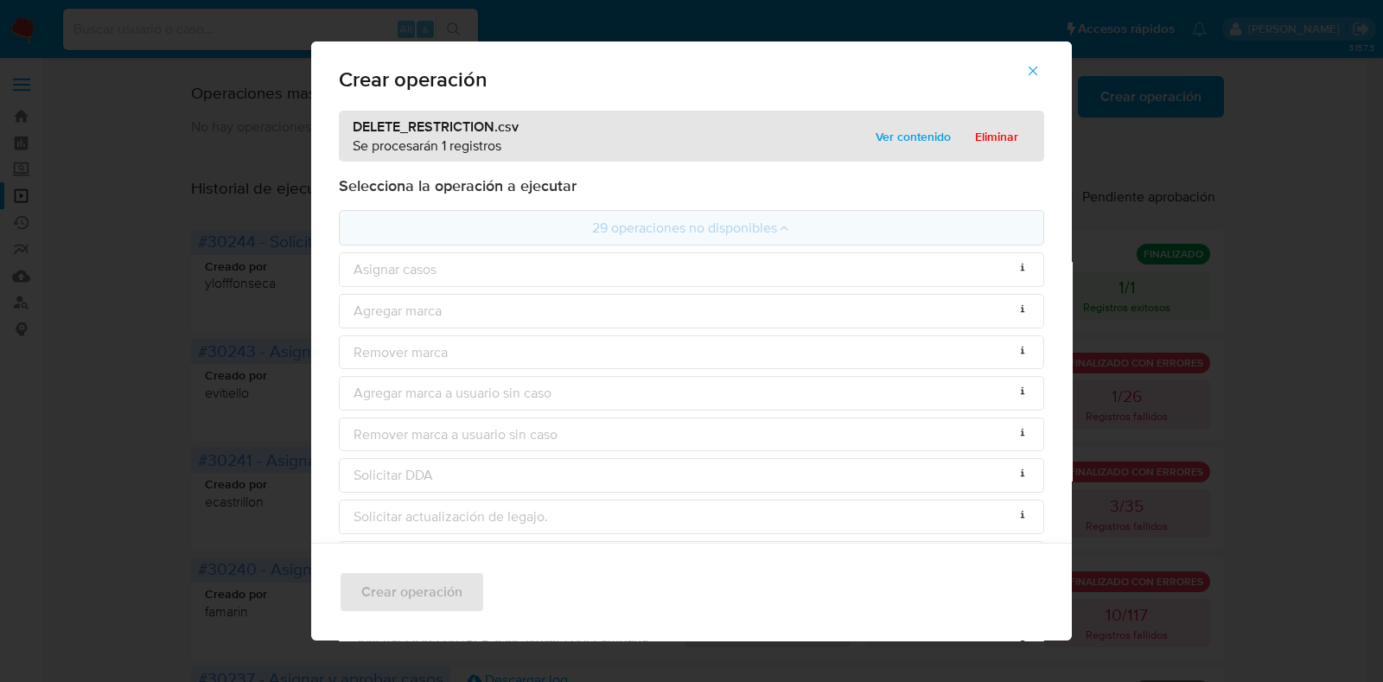
click at [1041, 77] on icon "button" at bounding box center [1033, 71] width 16 height 16
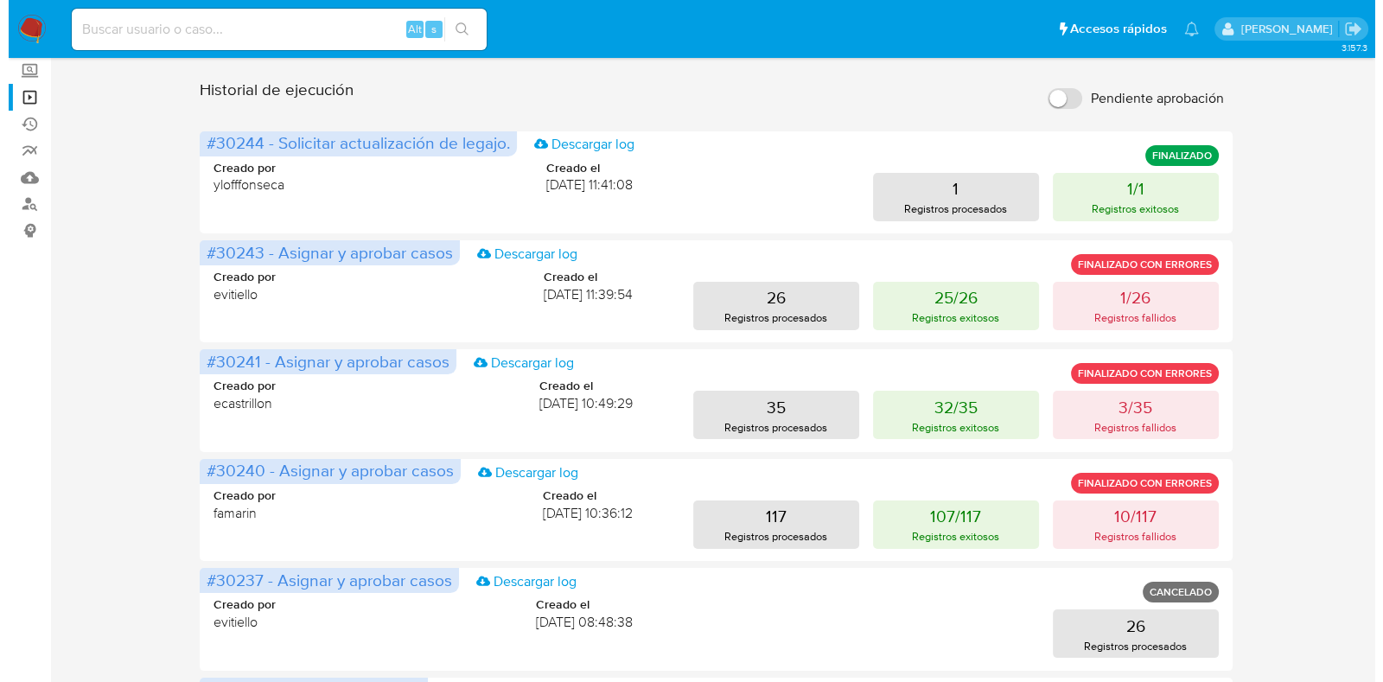
scroll to position [0, 0]
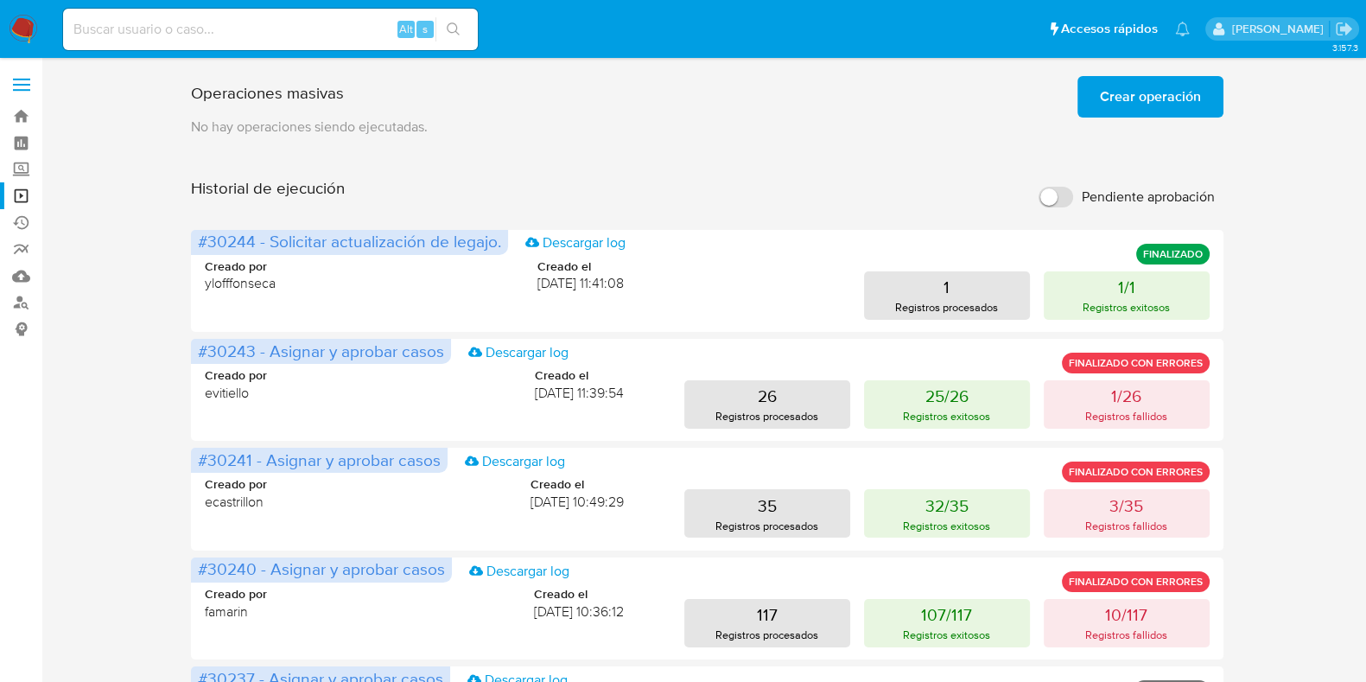
click at [1171, 99] on span "Crear operación" at bounding box center [1150, 97] width 101 height 38
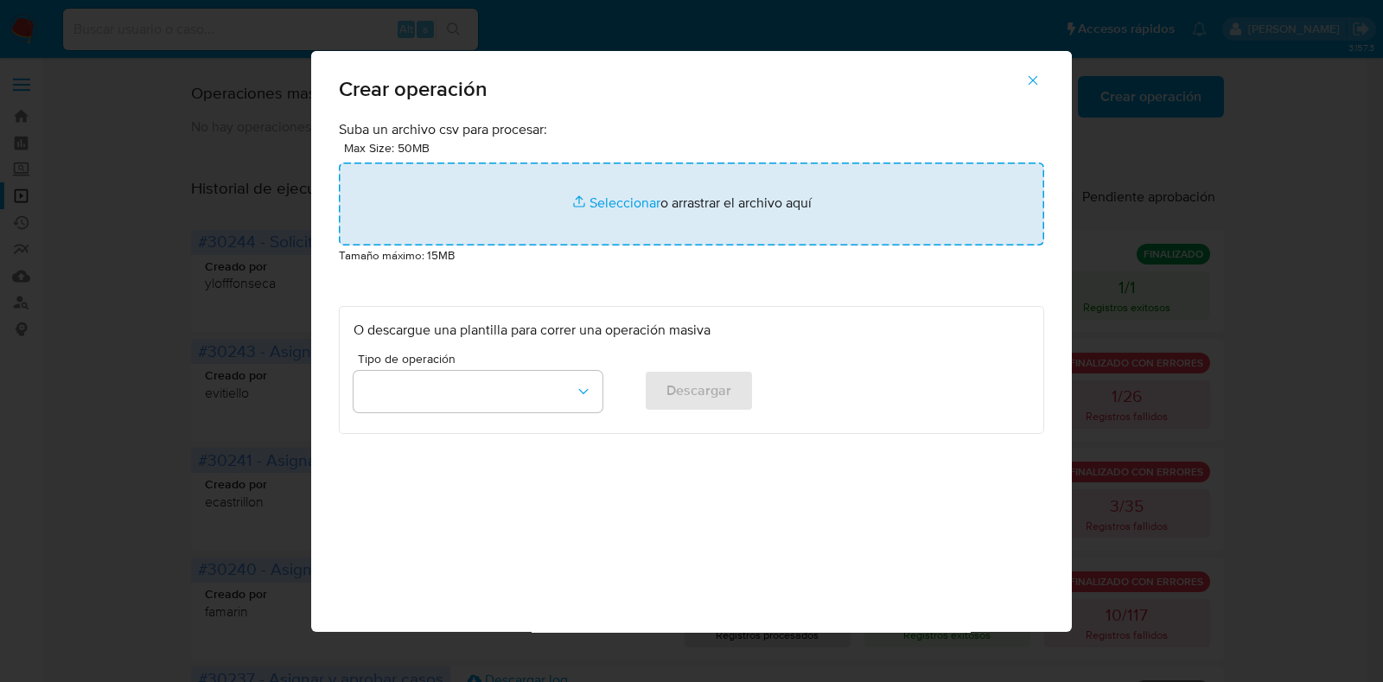
click at [597, 206] on input "file" at bounding box center [691, 203] width 705 height 83
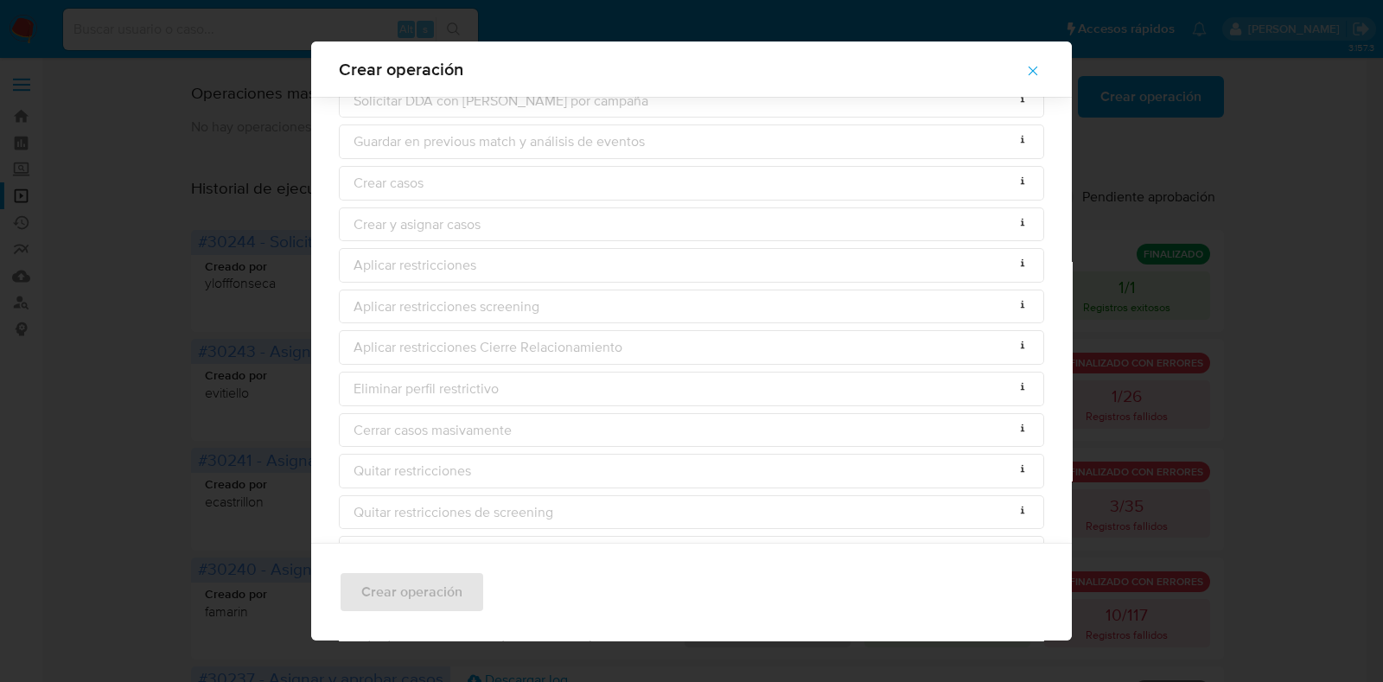
scroll to position [634, 0]
click at [470, 378] on ul "29 operaciones no disponibles Asignar casos Columnas faltantes: [case_id, case_…" at bounding box center [691, 177] width 705 height 1228
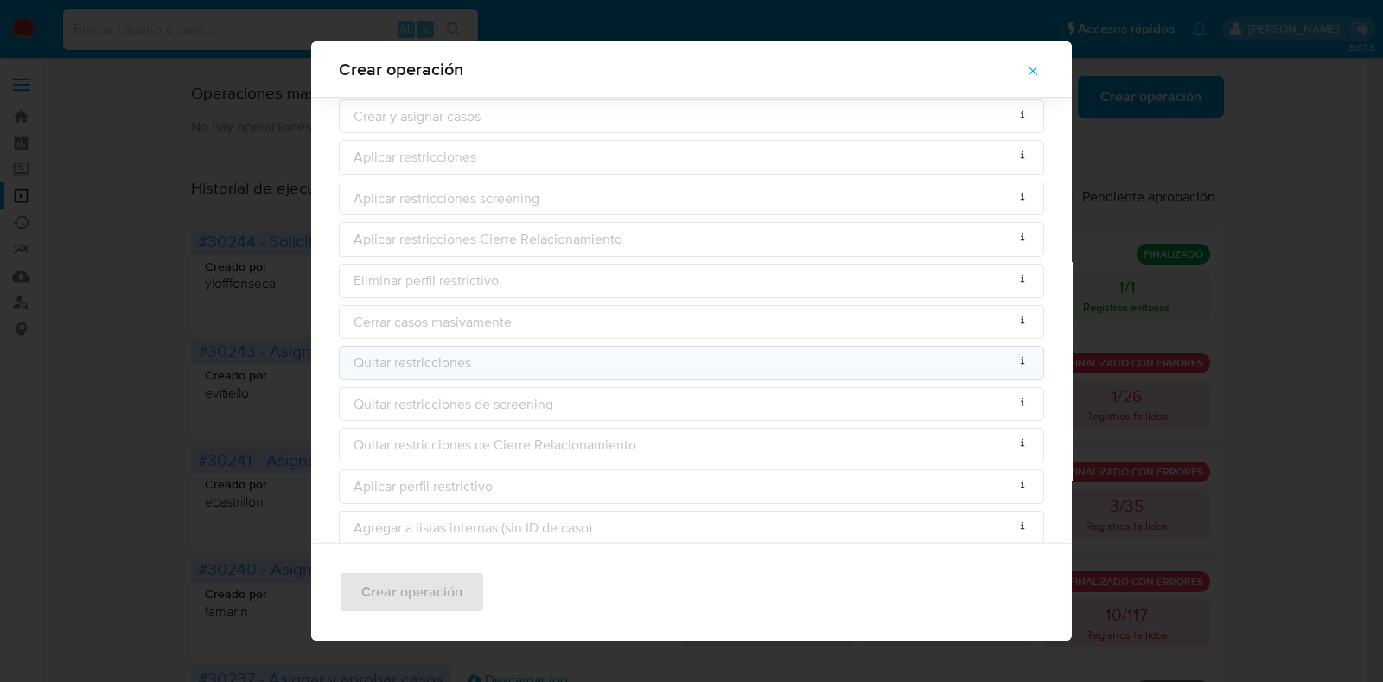
click at [474, 347] on div "Quitar restricciones Columnas faltantes: [user_id, restriction_type, action, co…" at bounding box center [691, 363] width 705 height 35
click at [461, 356] on p "Quitar restricciones" at bounding box center [413, 363] width 118 height 19
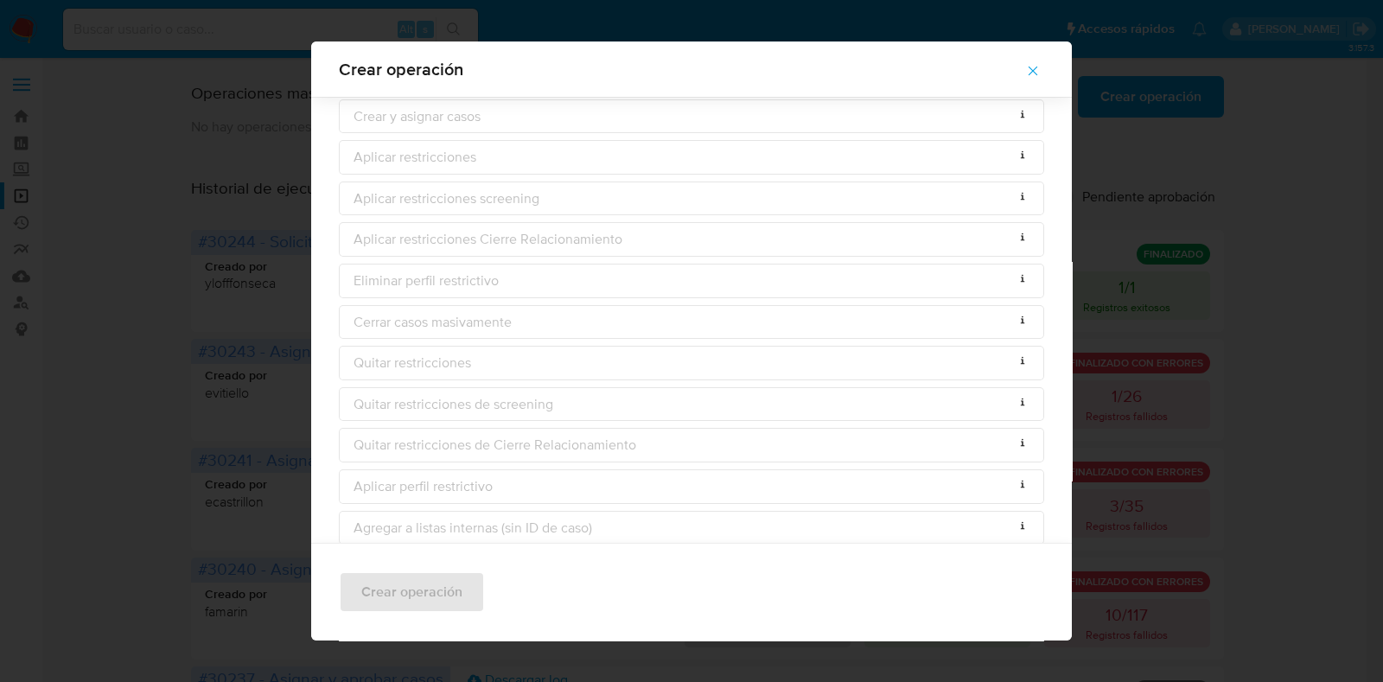
click at [1041, 75] on icon "button" at bounding box center [1033, 71] width 16 height 16
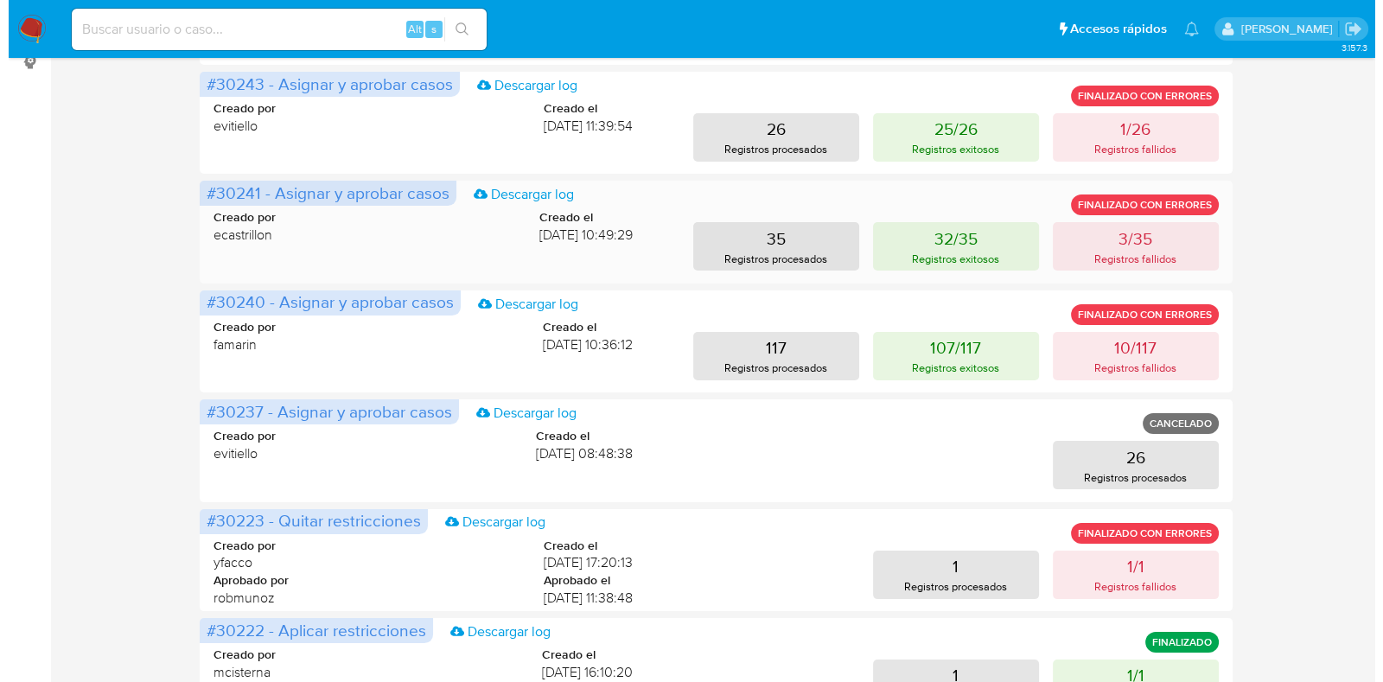
scroll to position [0, 0]
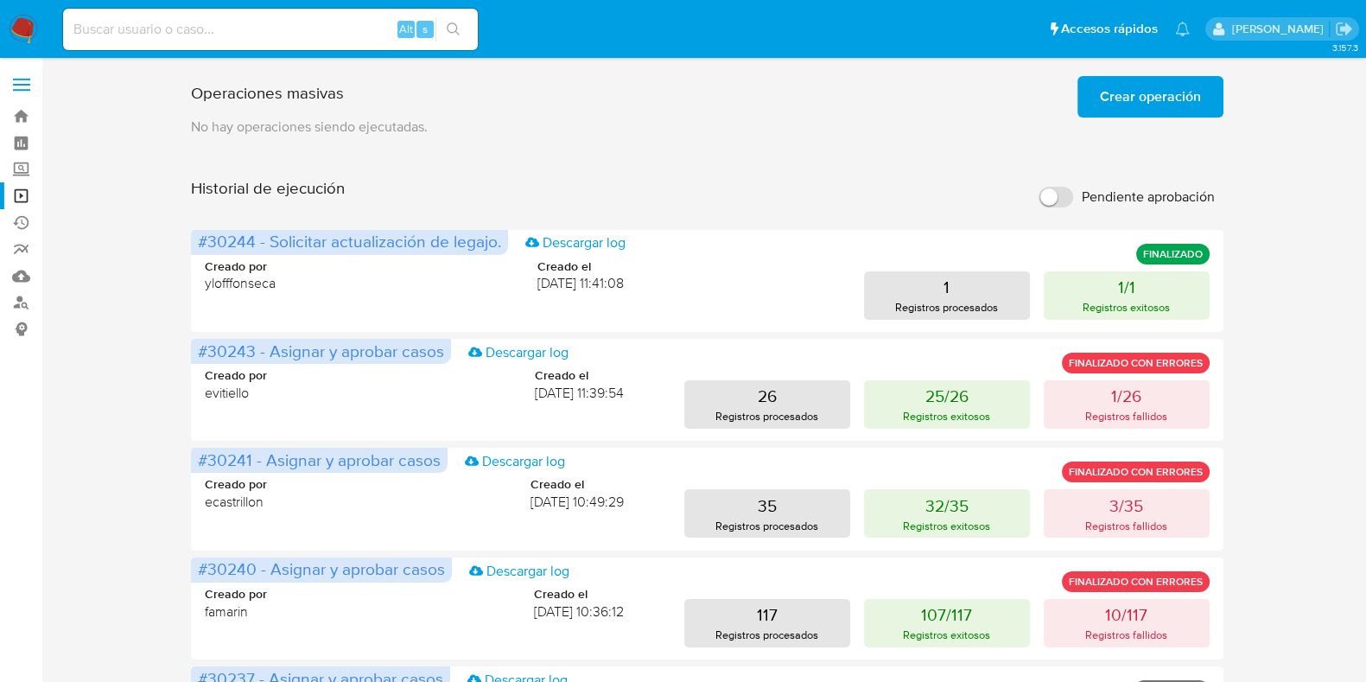
click at [1141, 111] on span "Crear operación" at bounding box center [1150, 97] width 101 height 38
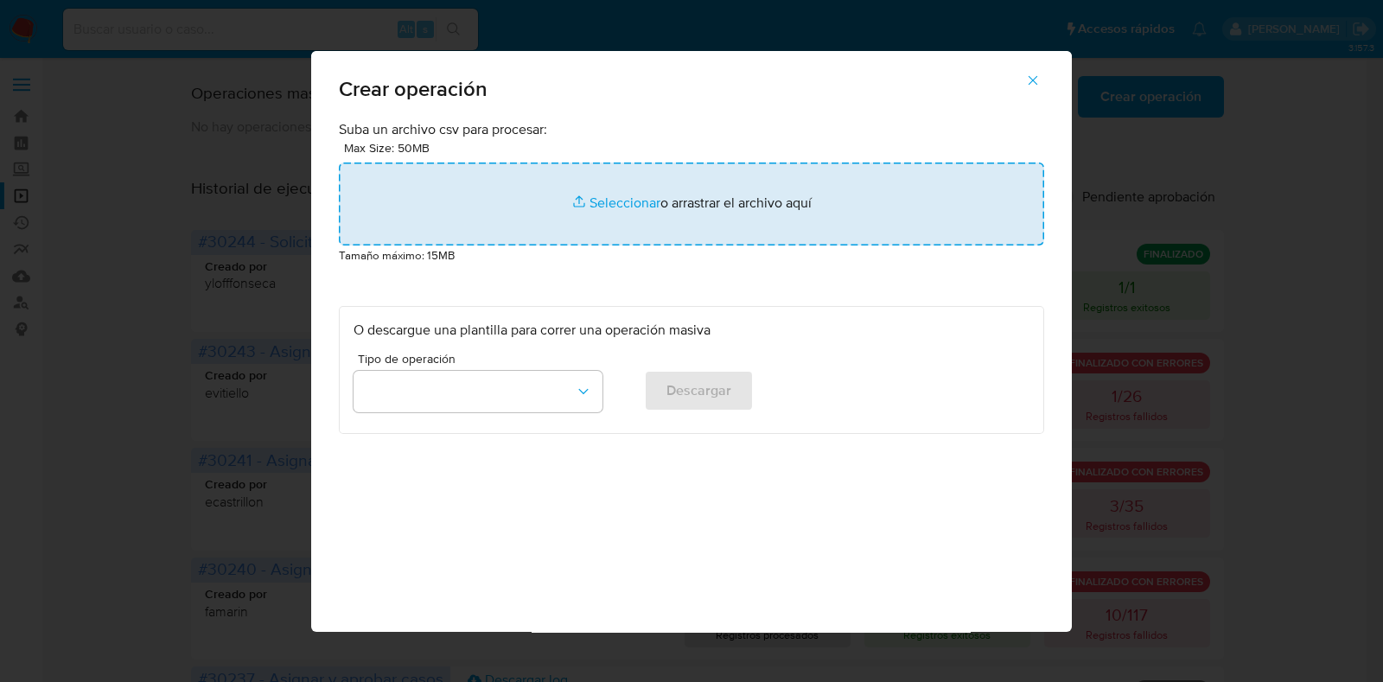
click at [638, 203] on input "file" at bounding box center [691, 203] width 705 height 83
type input "C:\fakepath\DELETE_RESTRICTION.csv"
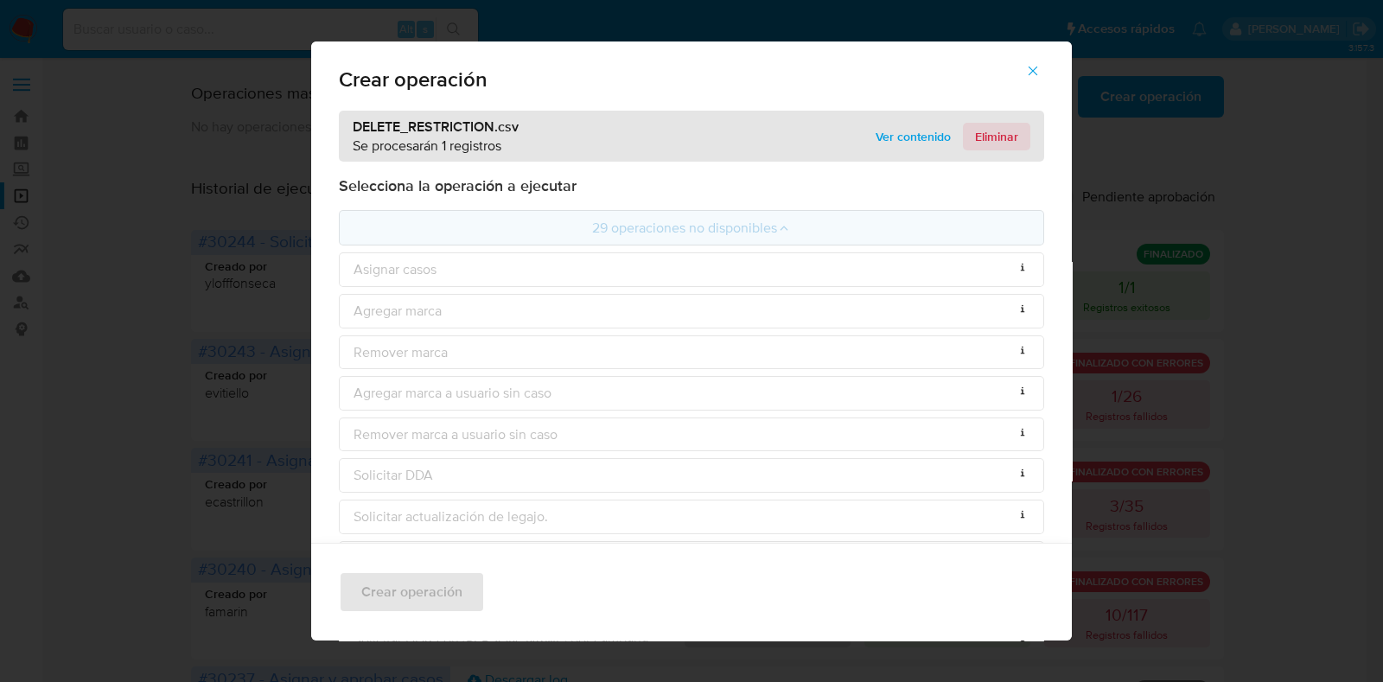
click at [996, 135] on span "Eliminar" at bounding box center [996, 136] width 43 height 24
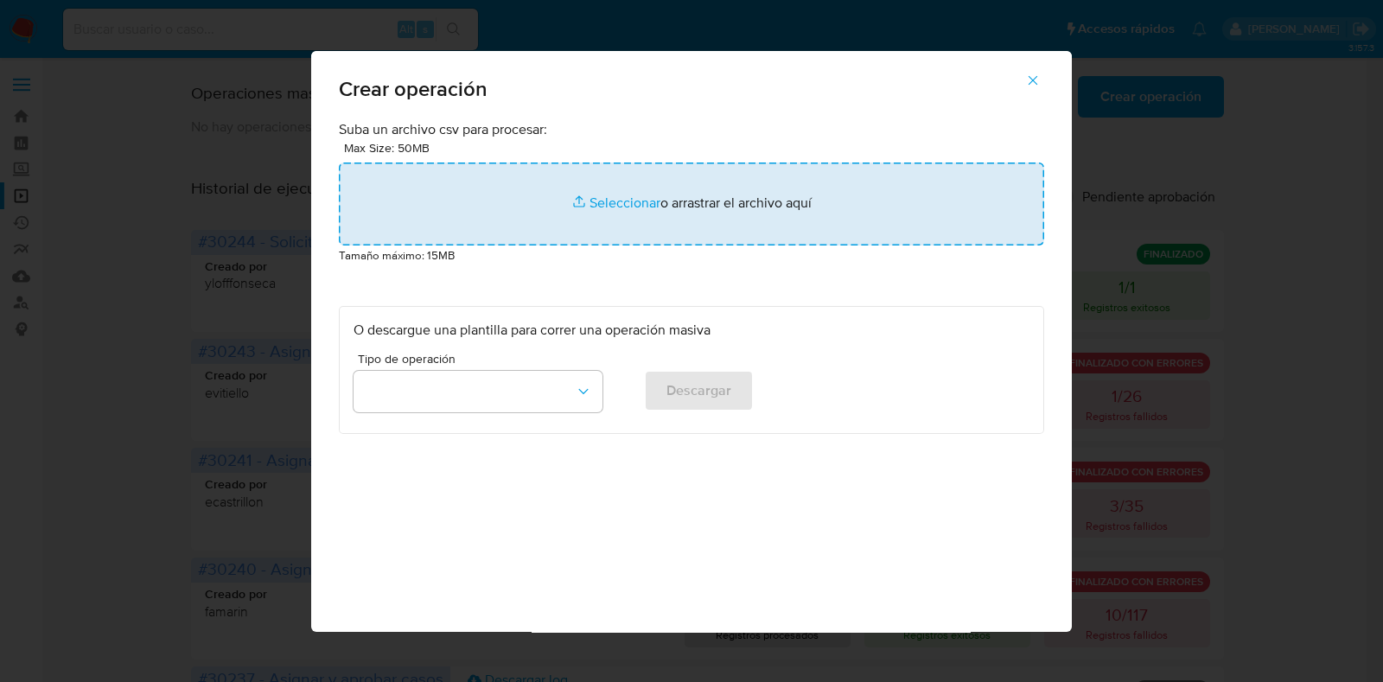
click at [604, 207] on input "file" at bounding box center [691, 203] width 705 height 83
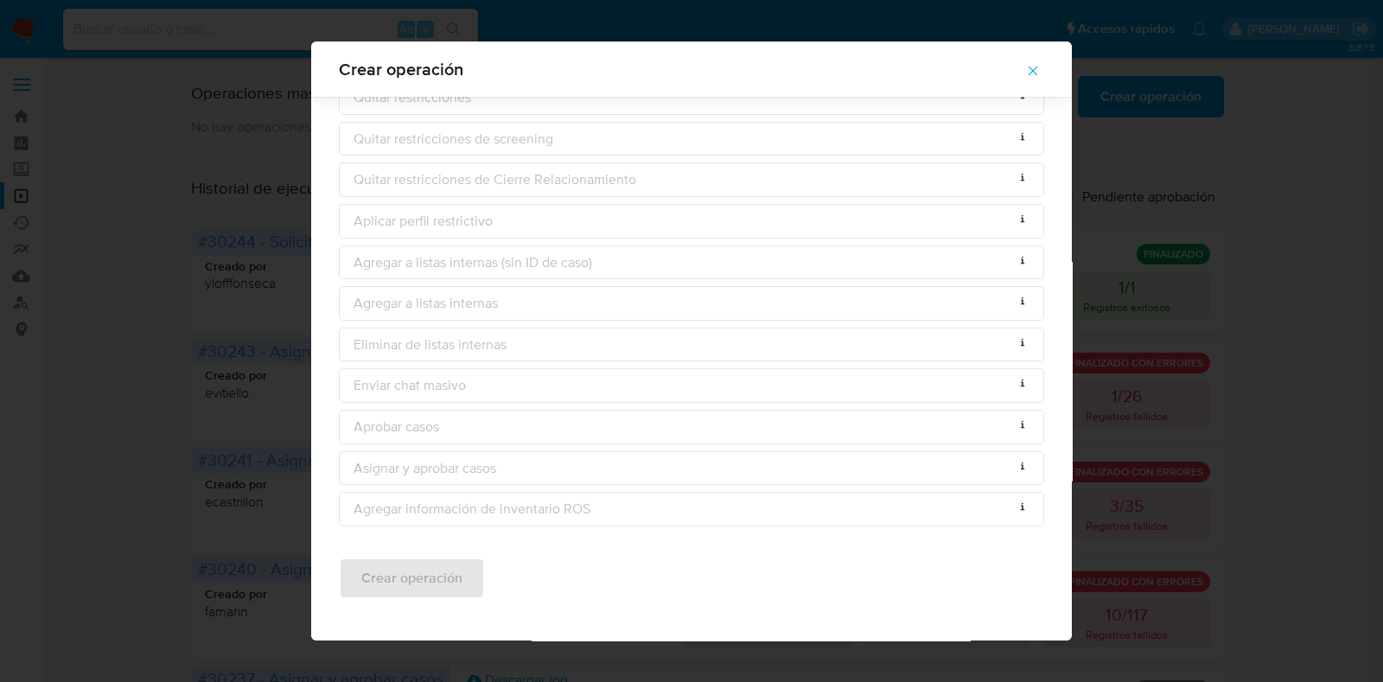
scroll to position [903, 0]
click at [1037, 73] on icon "button" at bounding box center [1034, 72] width 10 height 10
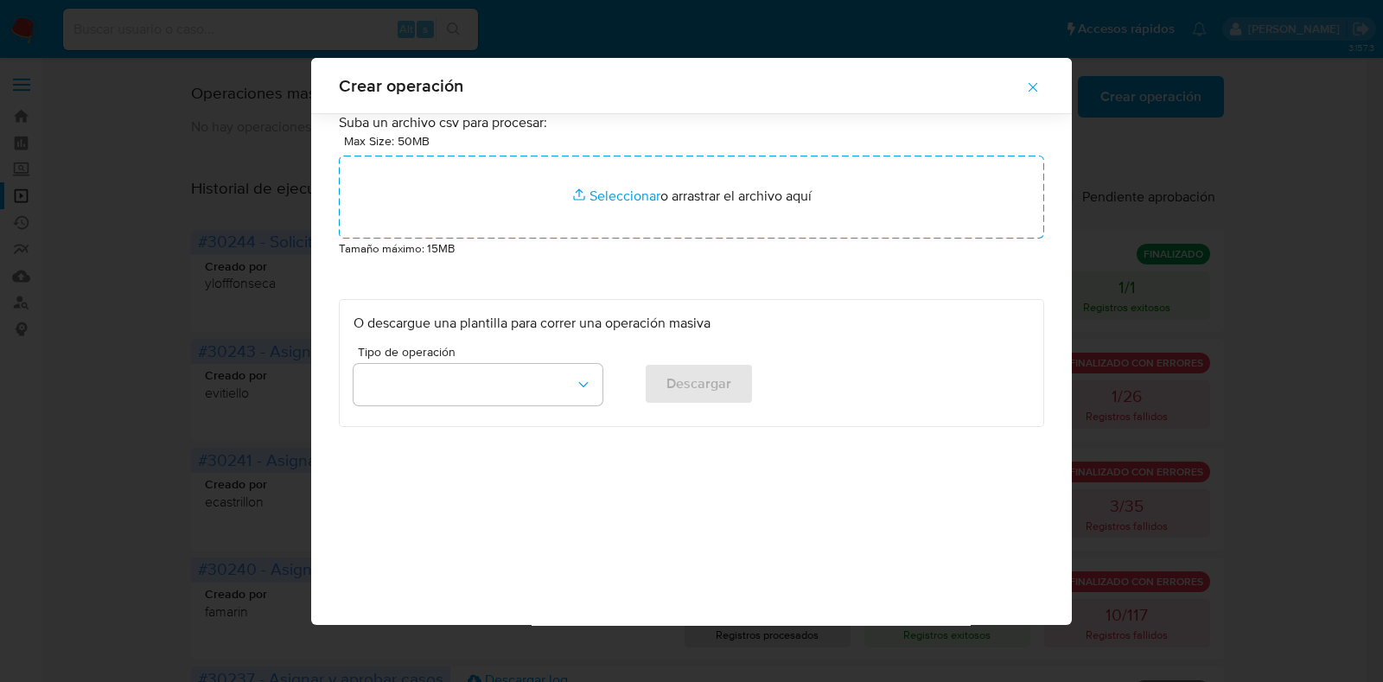
scroll to position [0, 0]
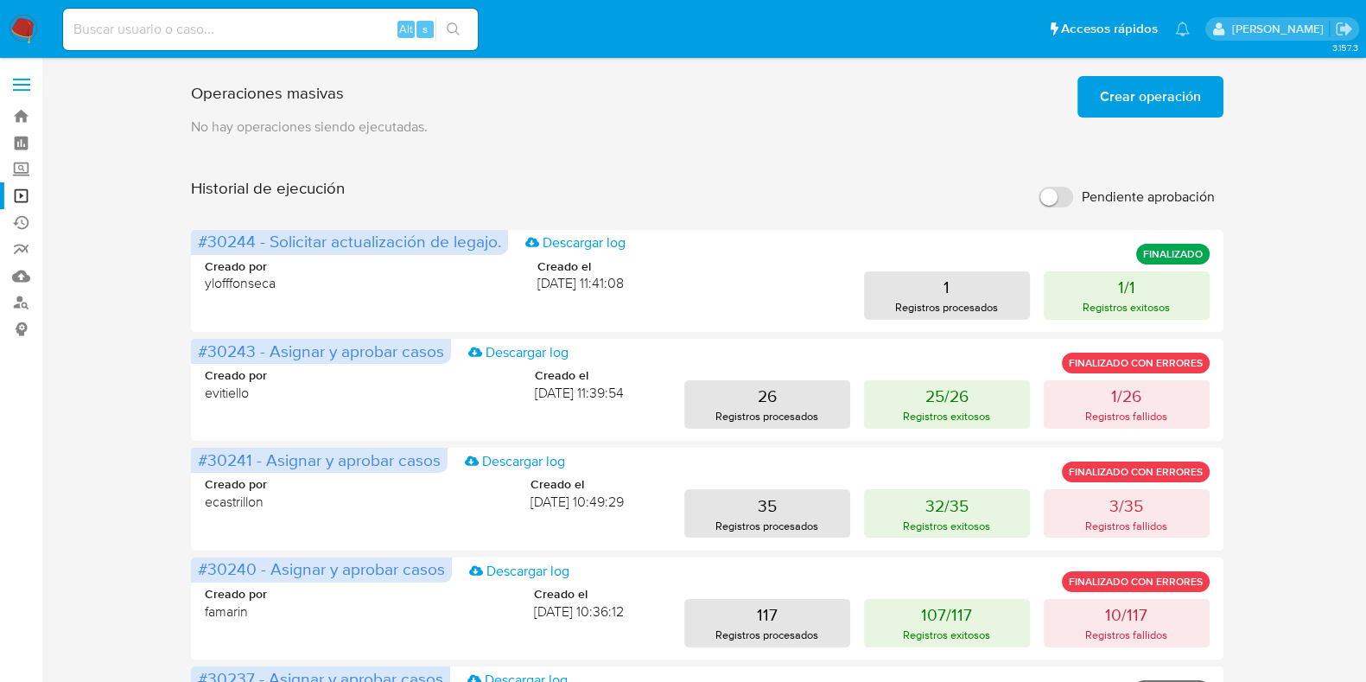
click at [1163, 93] on span "Crear operación" at bounding box center [1150, 97] width 101 height 38
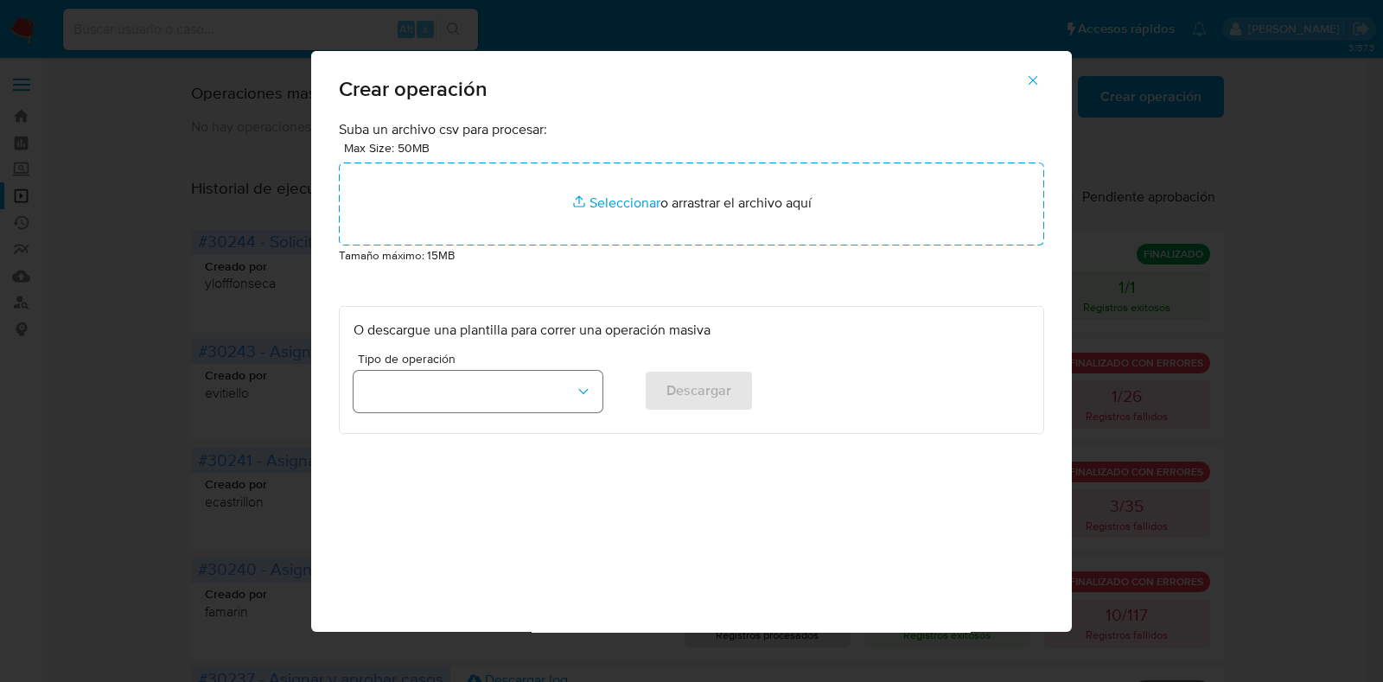
click at [528, 407] on button "button" at bounding box center [478, 391] width 249 height 41
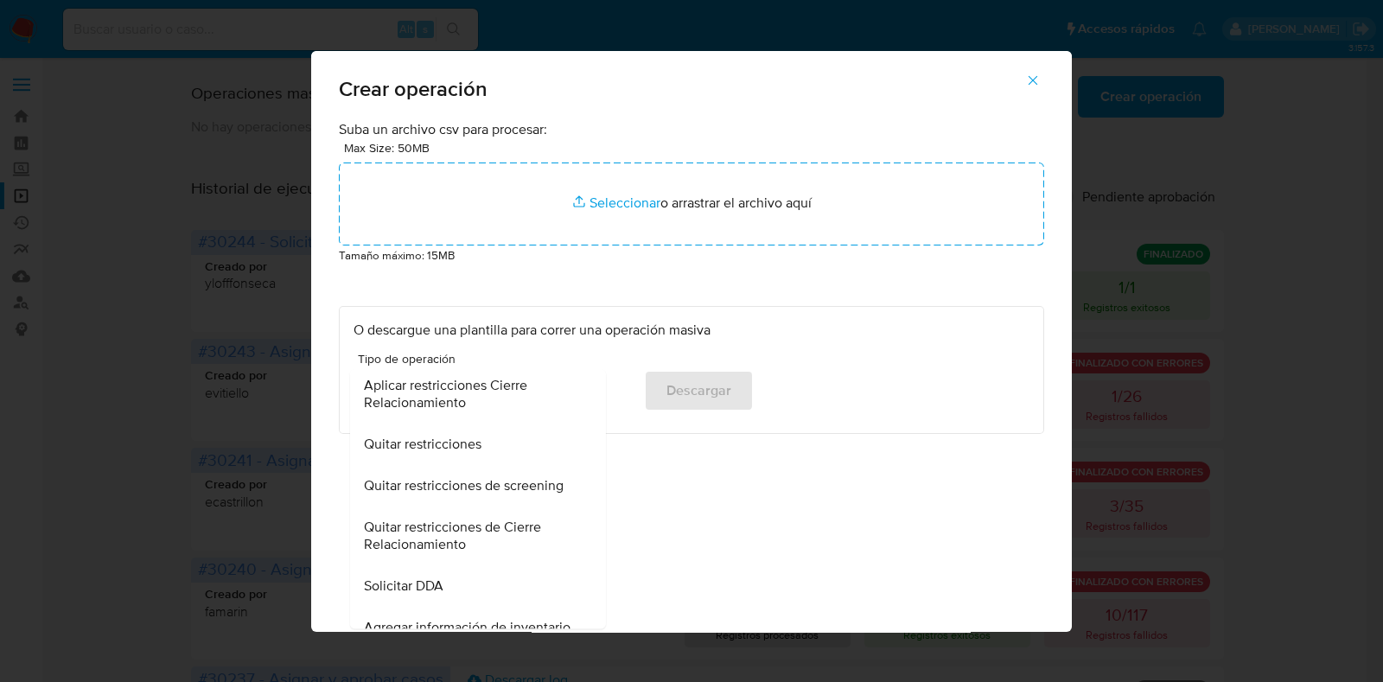
scroll to position [540, 0]
click at [475, 437] on span "Quitar restricciones" at bounding box center [423, 441] width 118 height 17
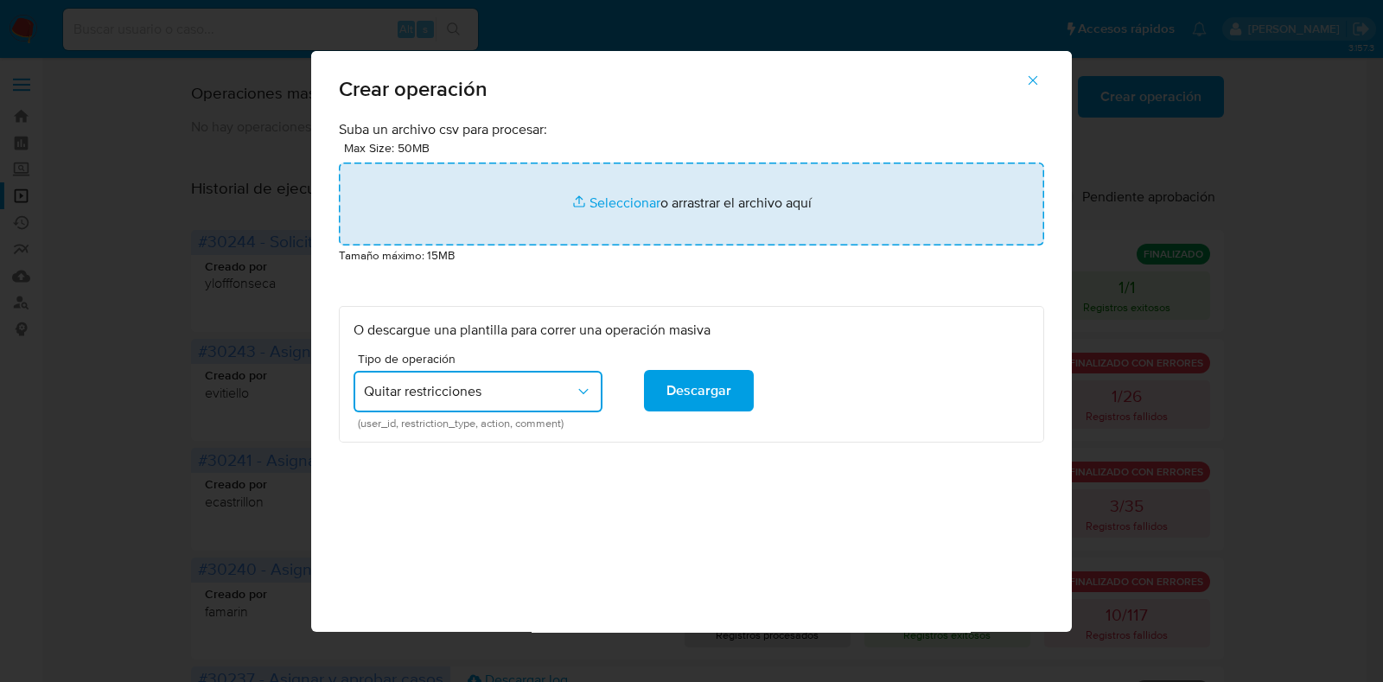
click at [612, 202] on input "file" at bounding box center [691, 203] width 705 height 83
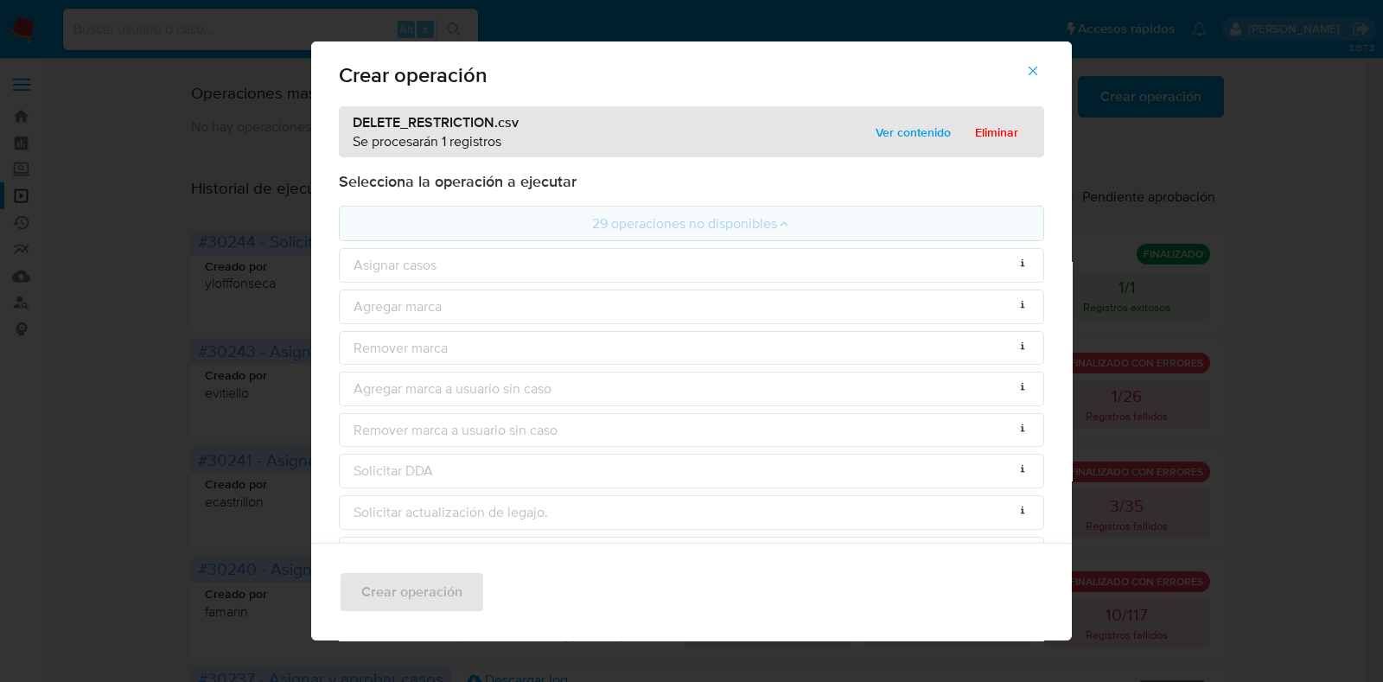
scroll to position [0, 0]
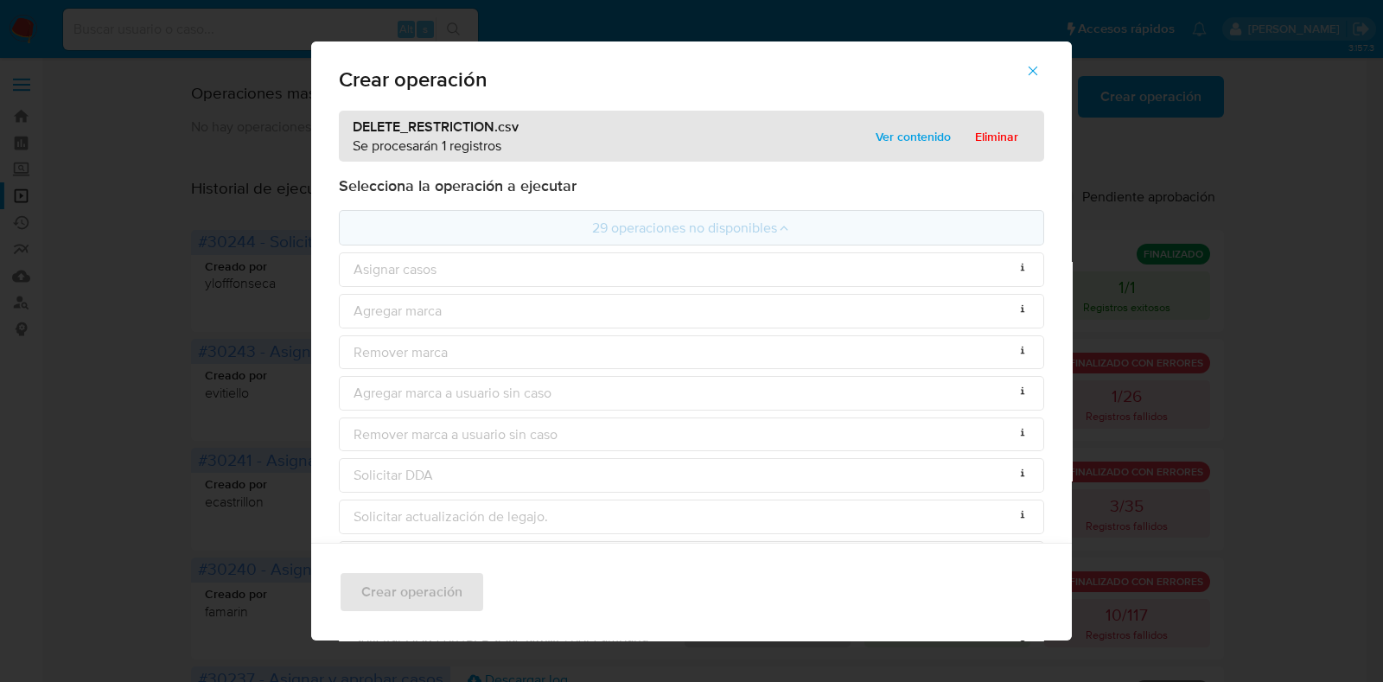
click at [895, 133] on span "Ver contenido" at bounding box center [913, 136] width 75 height 24
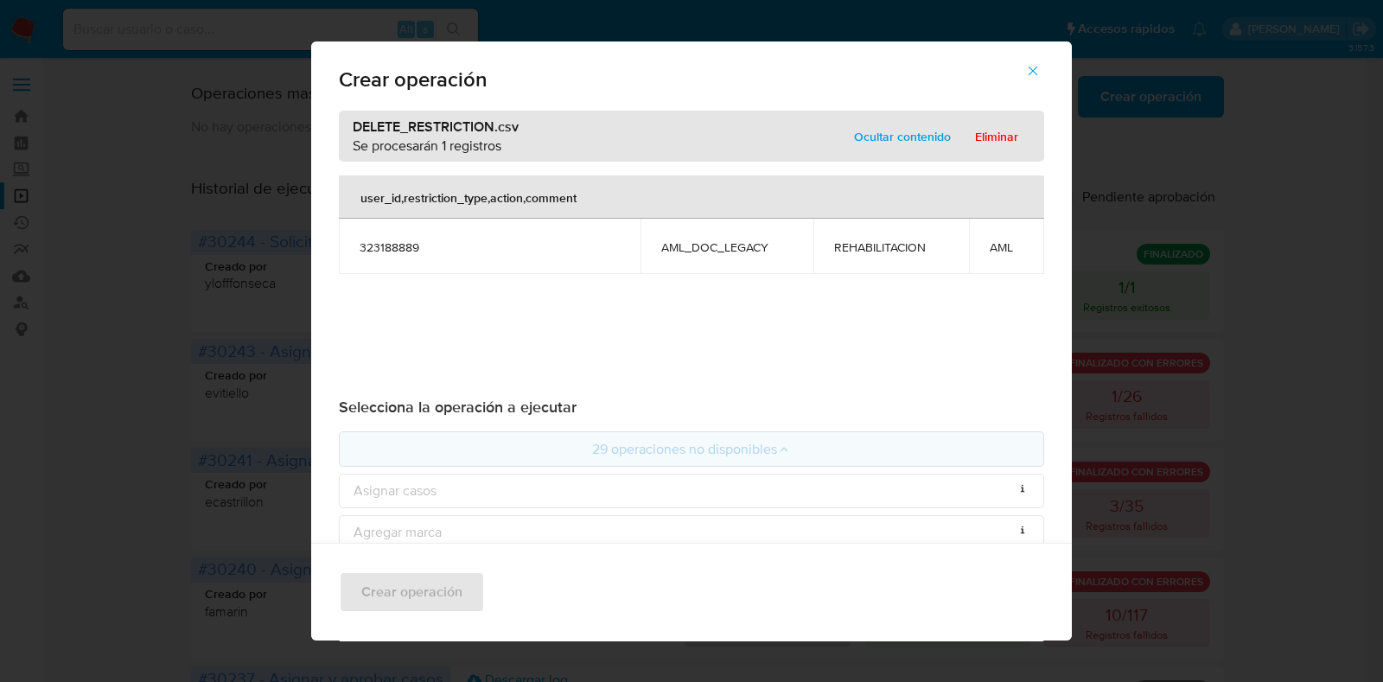
click at [894, 124] on span "Ocultar contenido" at bounding box center [902, 136] width 97 height 24
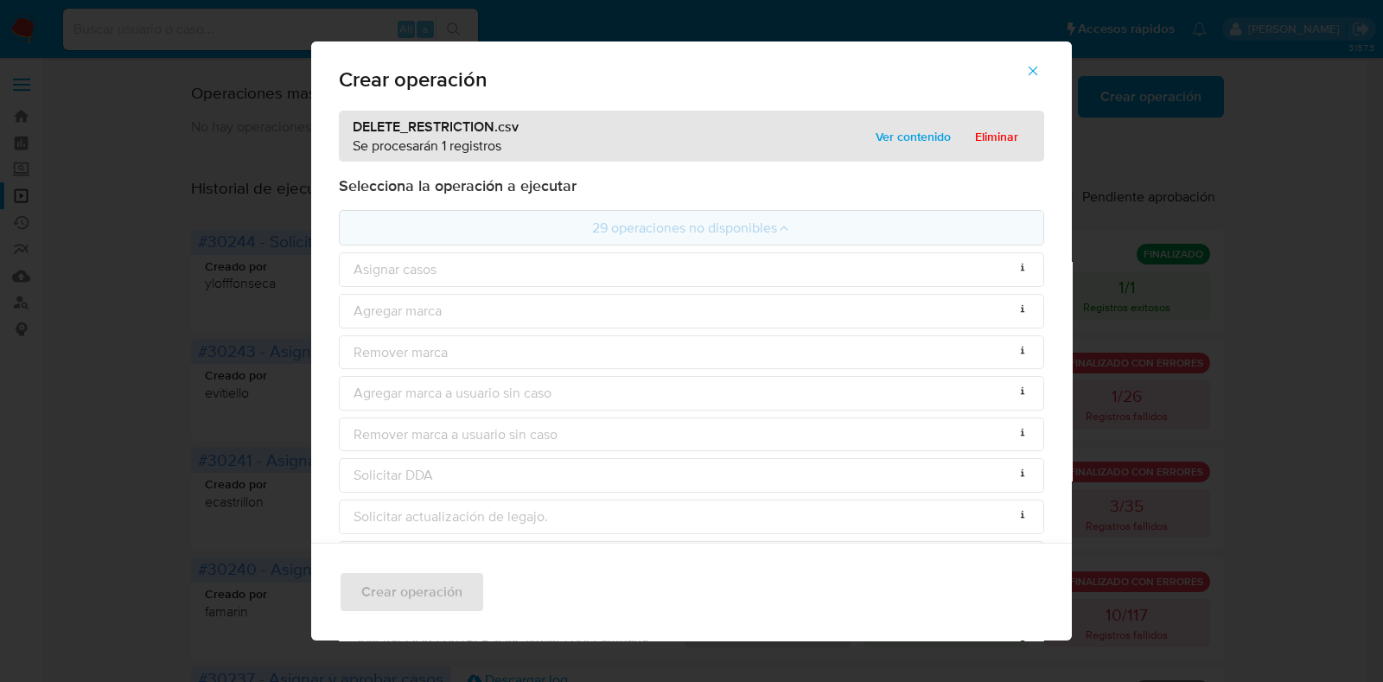
click at [1041, 62] on span "button" at bounding box center [1033, 71] width 16 height 38
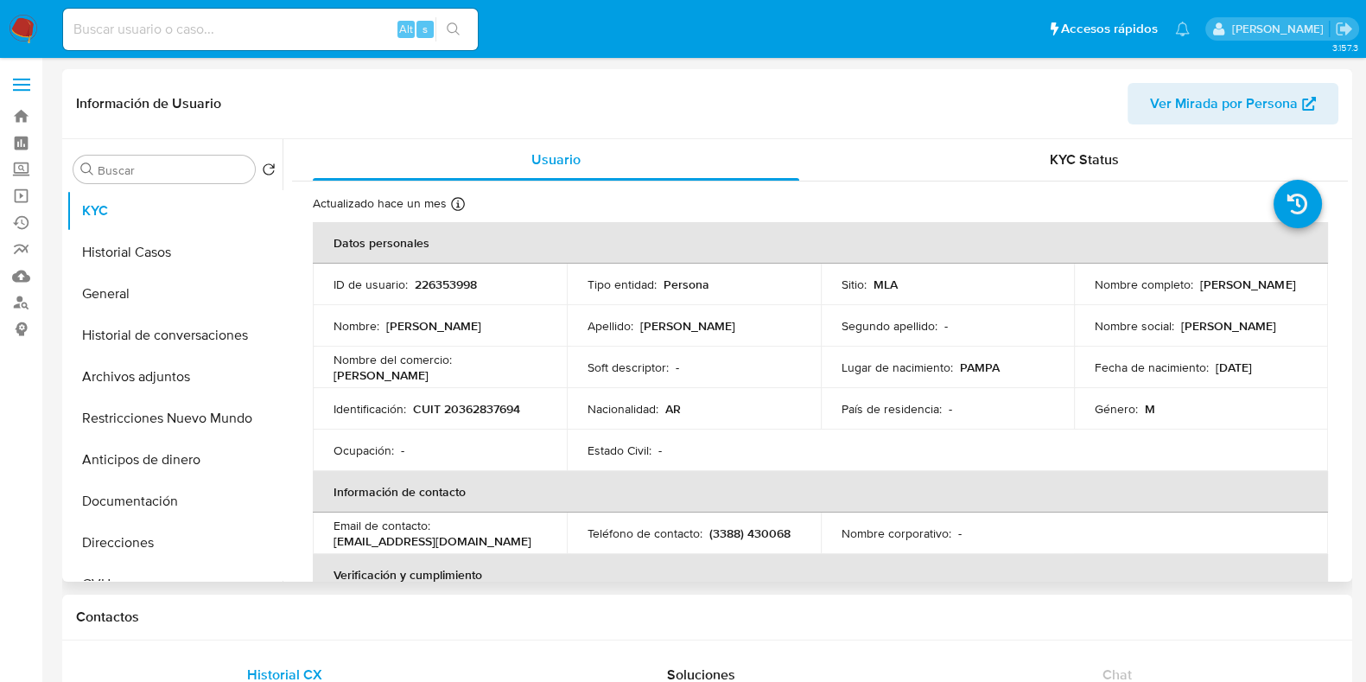
select select "10"
click at [125, 417] on button "Restricciones Nuevo Mundo" at bounding box center [168, 418] width 202 height 41
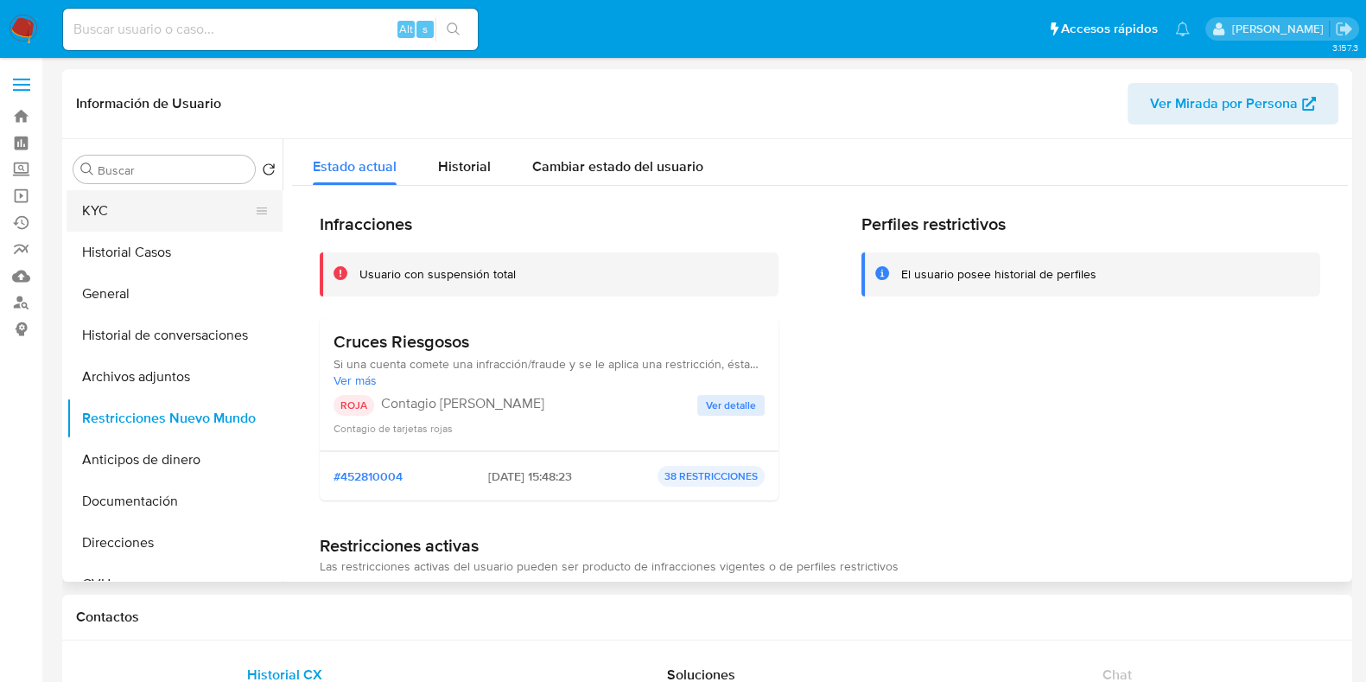
click at [139, 199] on button "KYC" at bounding box center [168, 210] width 202 height 41
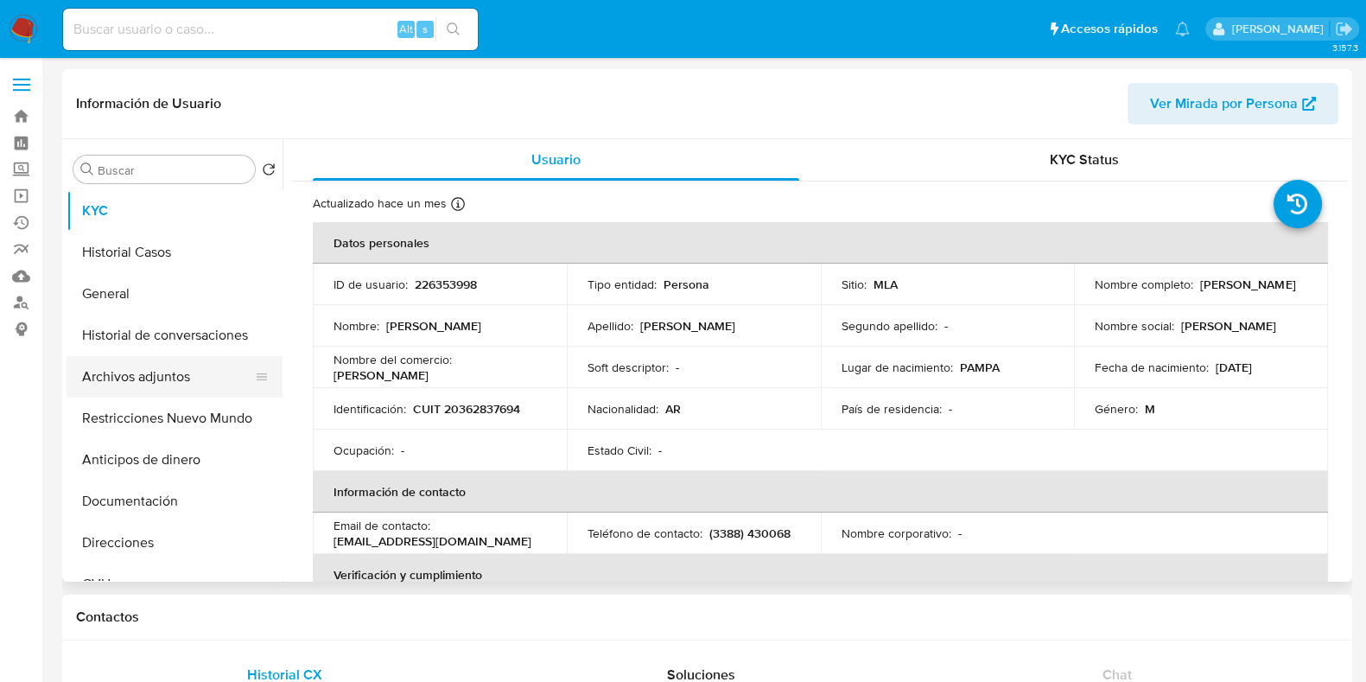
click at [152, 383] on button "Archivos adjuntos" at bounding box center [168, 376] width 202 height 41
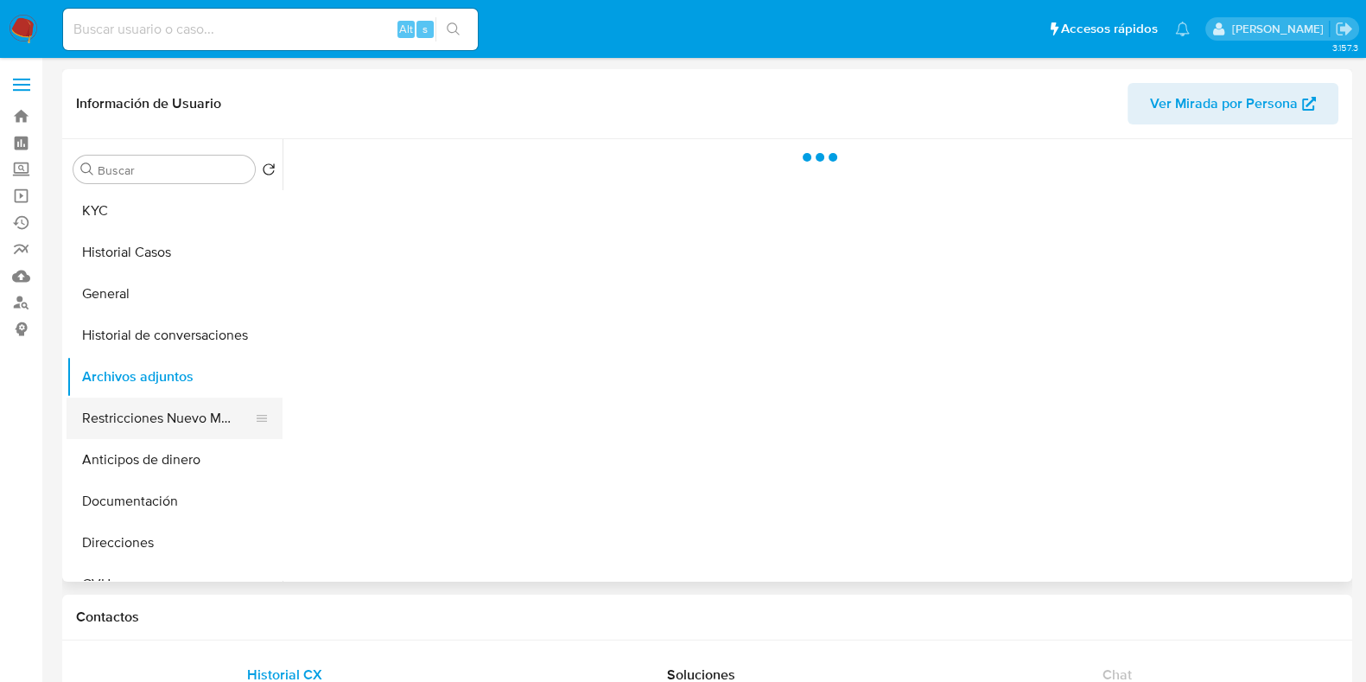
click at [152, 423] on button "Restricciones Nuevo Mundo" at bounding box center [168, 418] width 202 height 41
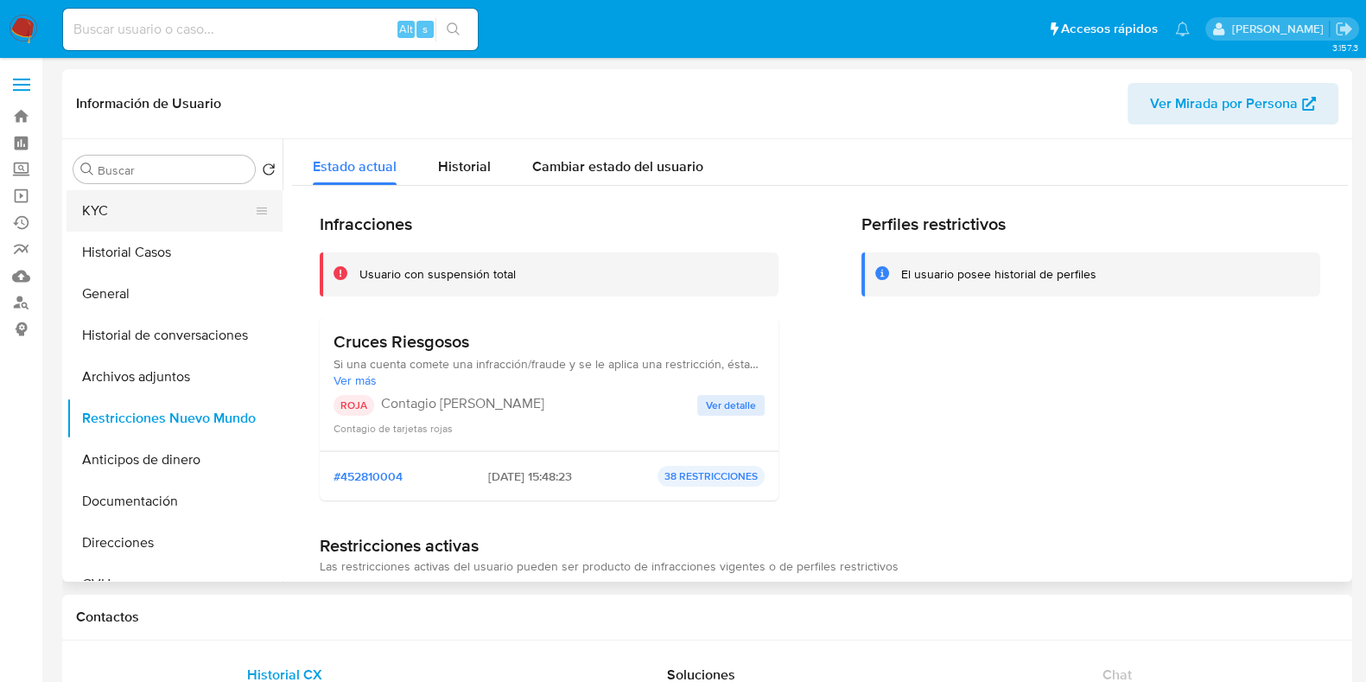
click at [130, 210] on button "KYC" at bounding box center [168, 210] width 202 height 41
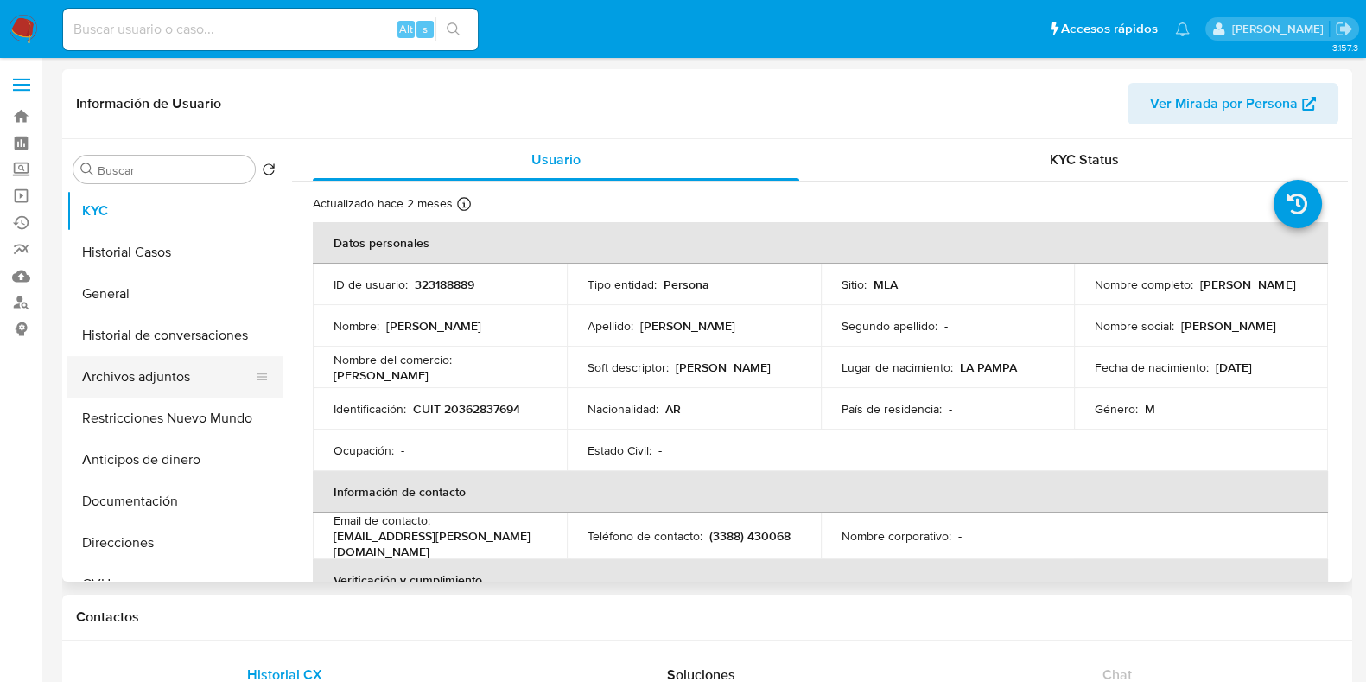
select select "10"
click at [145, 241] on button "Historial Casos" at bounding box center [168, 252] width 202 height 41
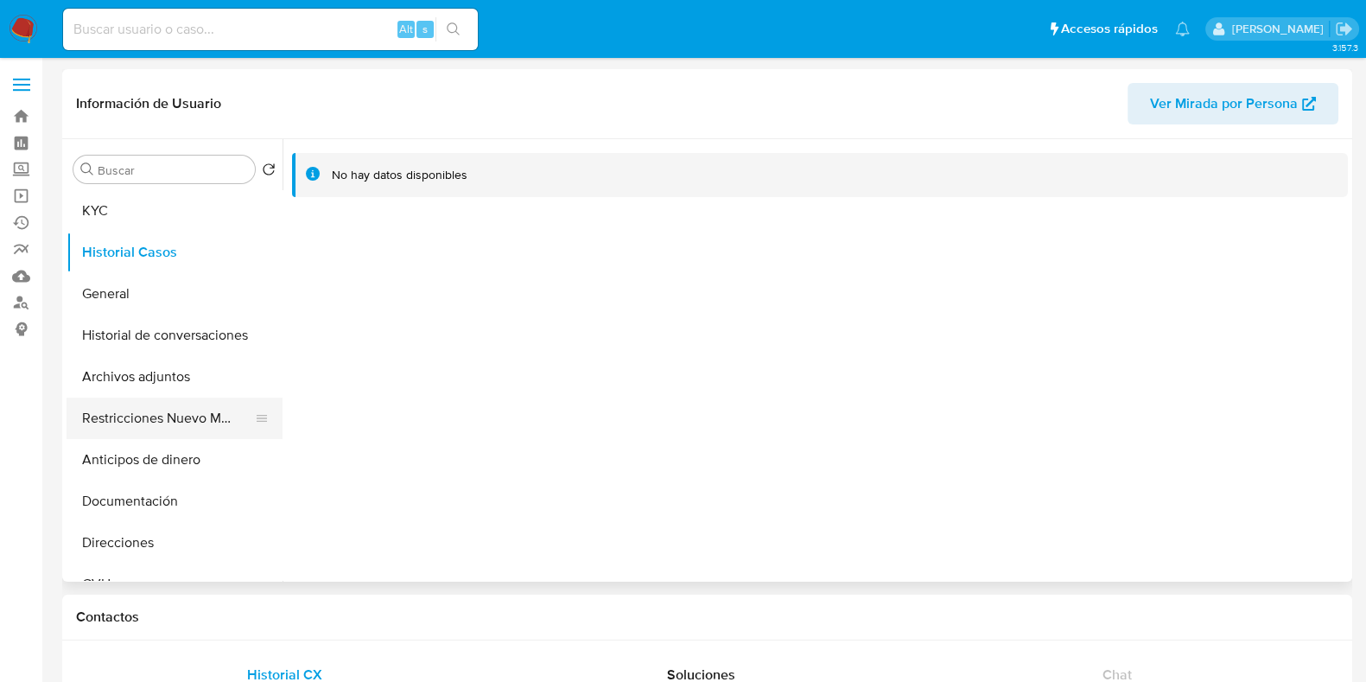
click at [142, 420] on button "Restricciones Nuevo Mundo" at bounding box center [168, 418] width 202 height 41
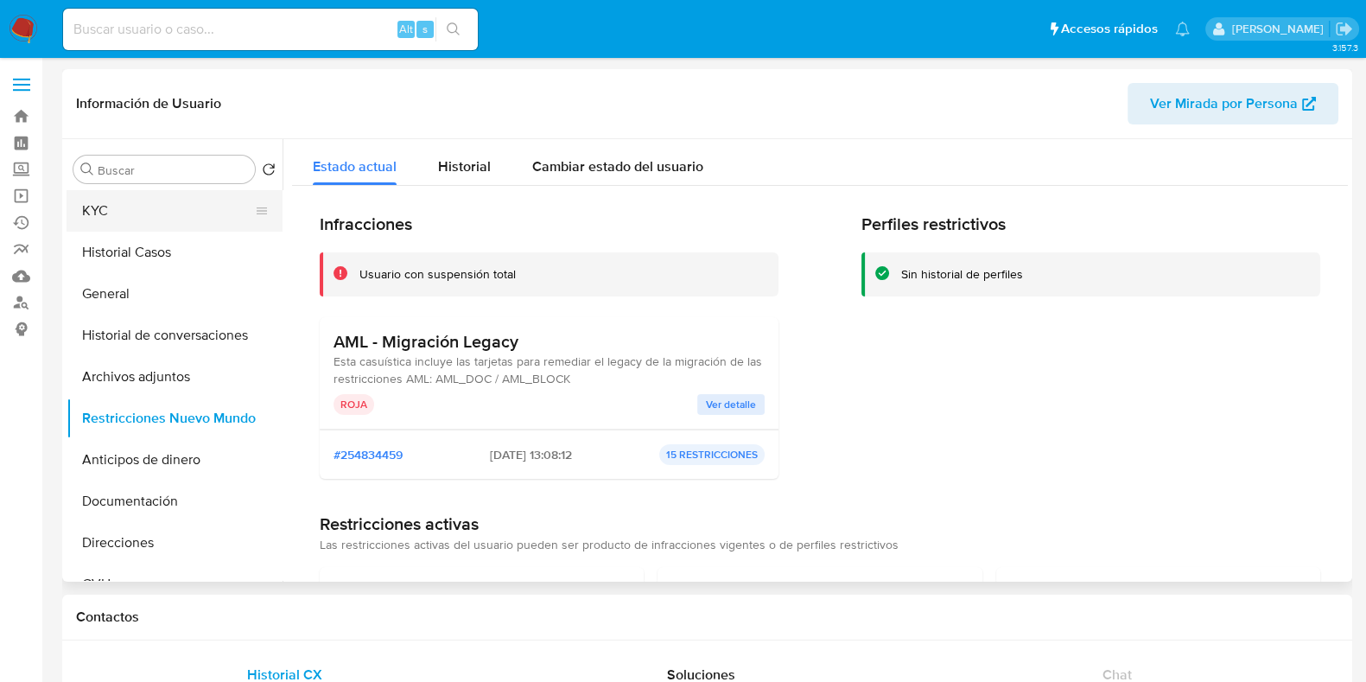
click at [144, 205] on button "KYC" at bounding box center [168, 210] width 202 height 41
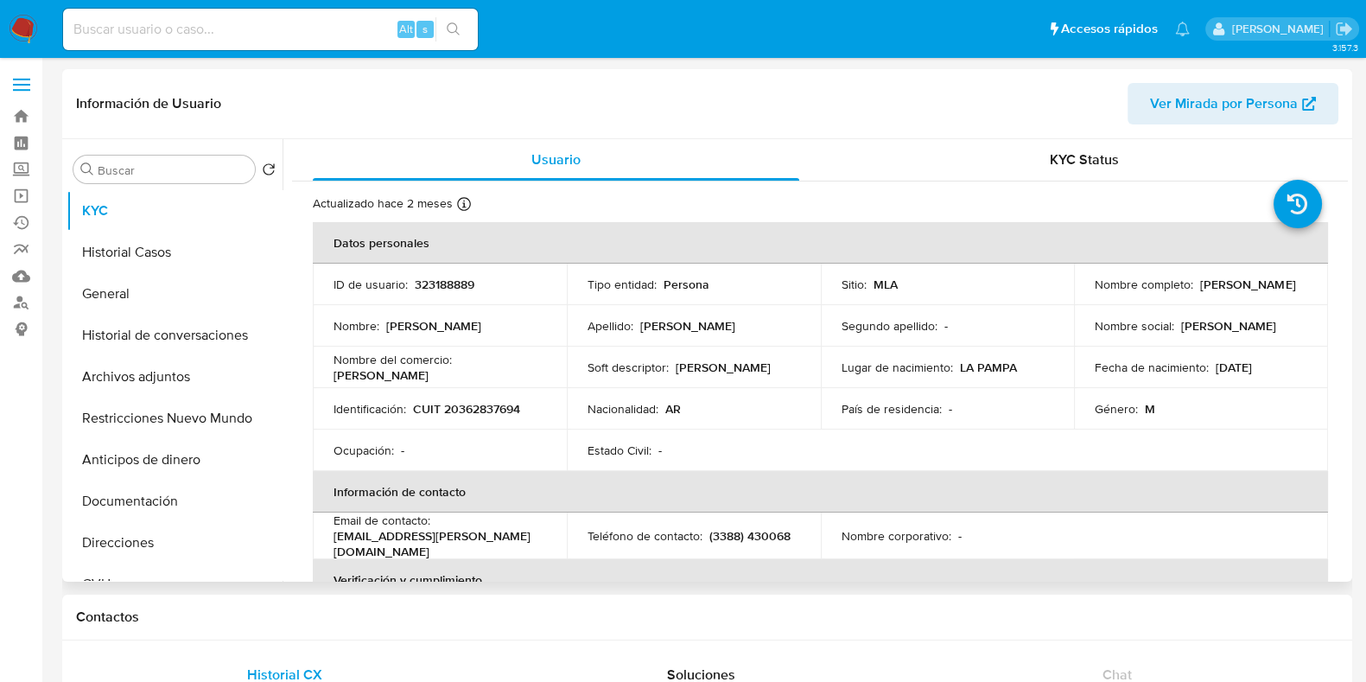
click at [436, 280] on p "323188889" at bounding box center [445, 285] width 60 height 16
copy p "323188889"
click at [160, 410] on button "Restricciones Nuevo Mundo" at bounding box center [168, 418] width 202 height 41
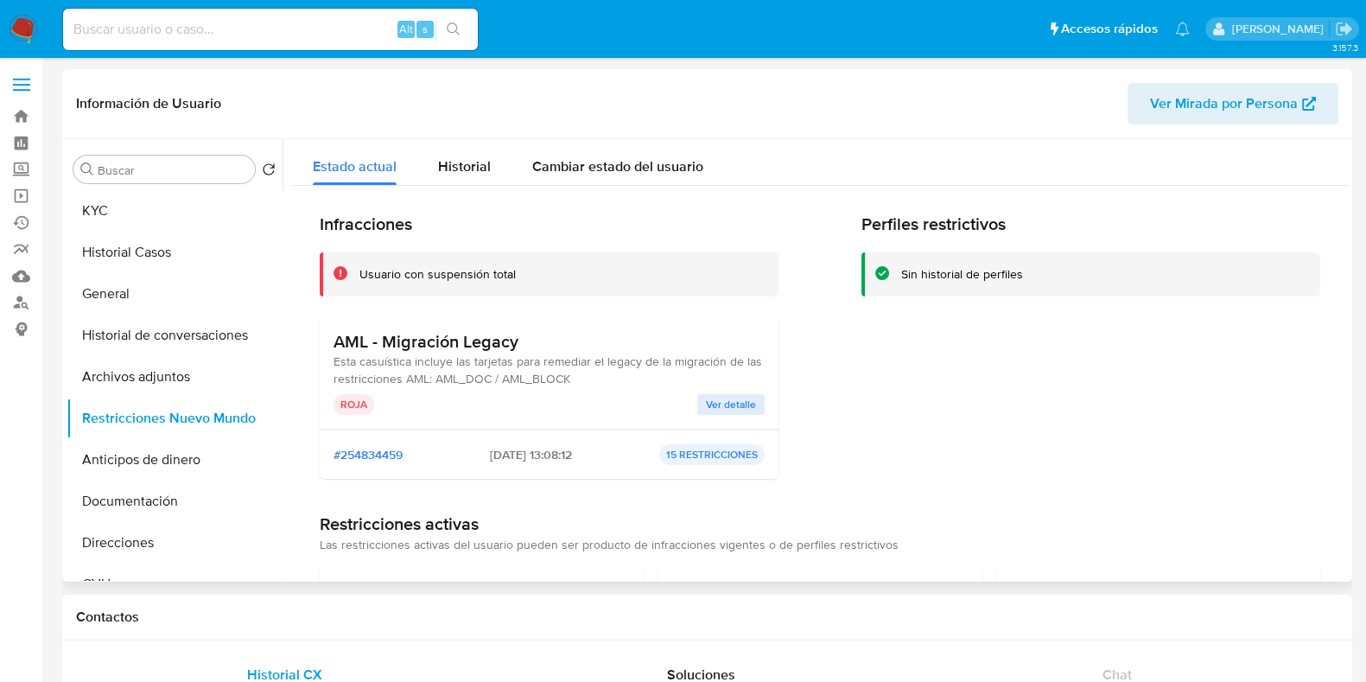
drag, startPoint x: 520, startPoint y: 337, endPoint x: 384, endPoint y: 345, distance: 136.8
click at [384, 345] on h3 "AML - Migración Legacy" at bounding box center [549, 342] width 431 height 22
click at [715, 399] on span "Ver detalle" at bounding box center [731, 404] width 50 height 17
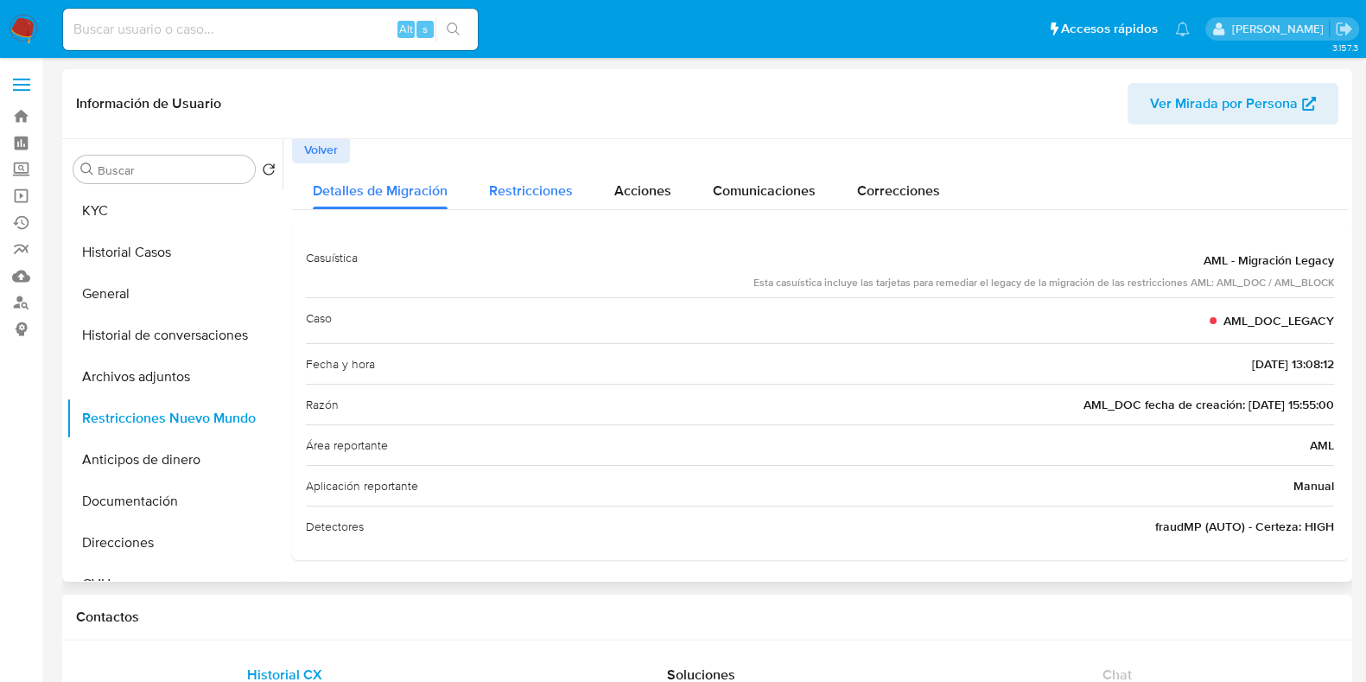
click at [528, 186] on span "Restricciones" at bounding box center [531, 191] width 84 height 20
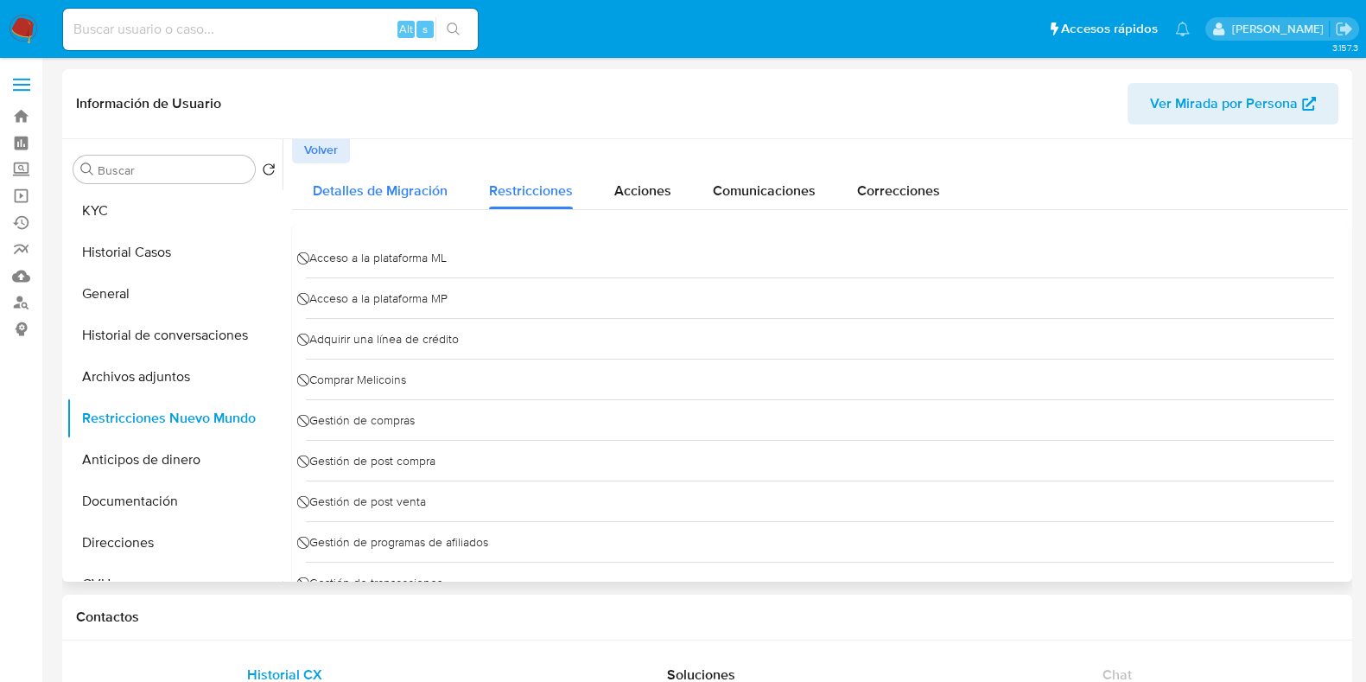
click at [437, 186] on span "Detalles de Migración" at bounding box center [380, 191] width 135 height 20
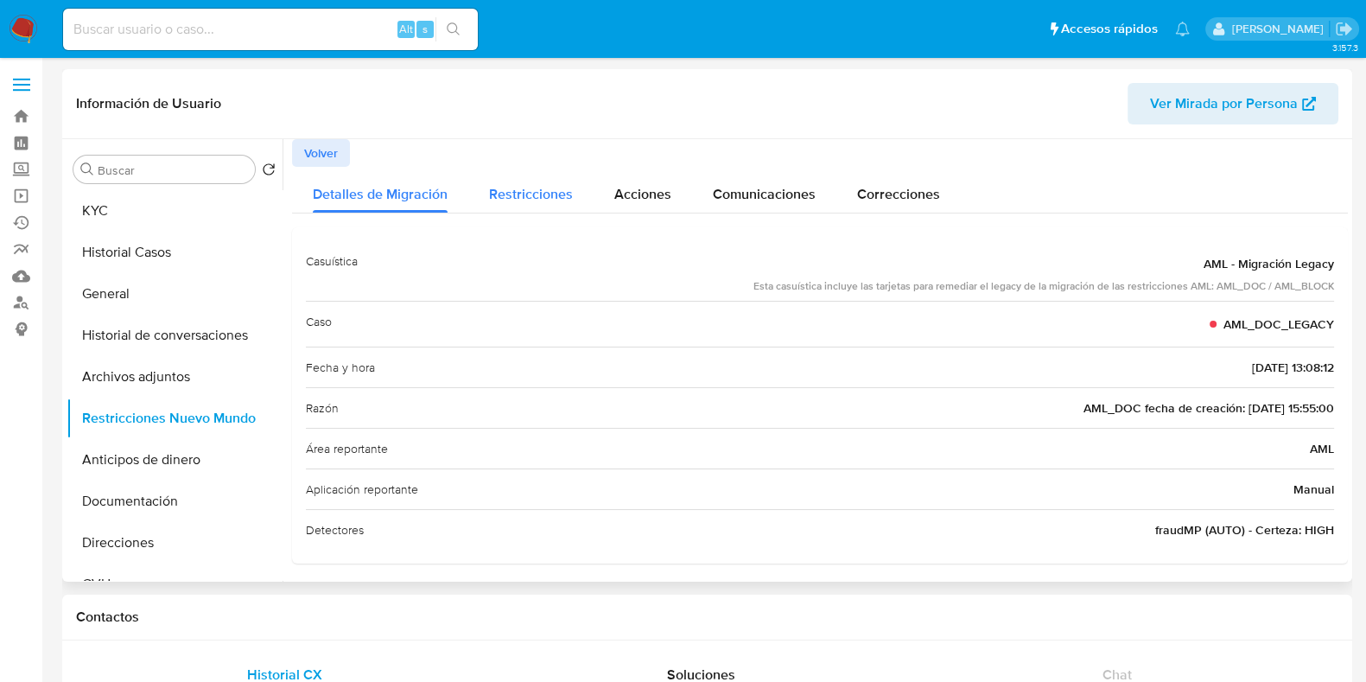
click at [502, 186] on span "Restricciones" at bounding box center [531, 194] width 84 height 20
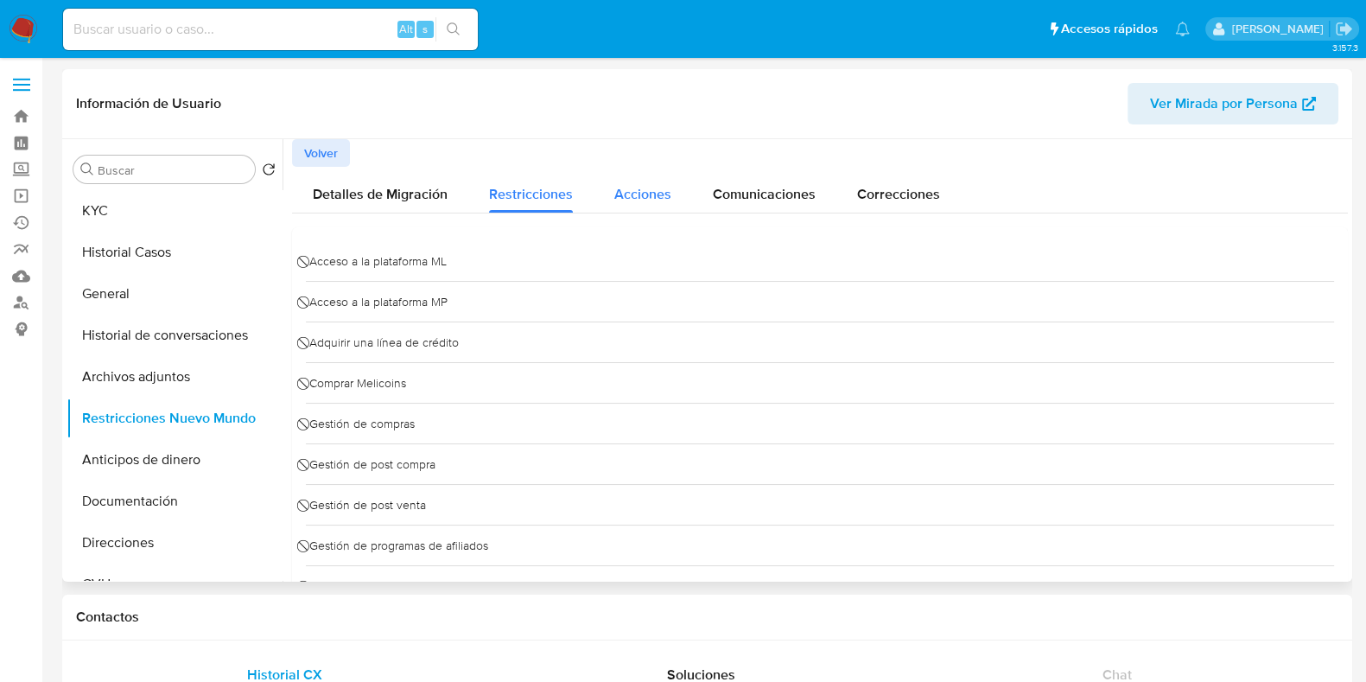
click at [653, 185] on span "Acciones" at bounding box center [643, 194] width 57 height 20
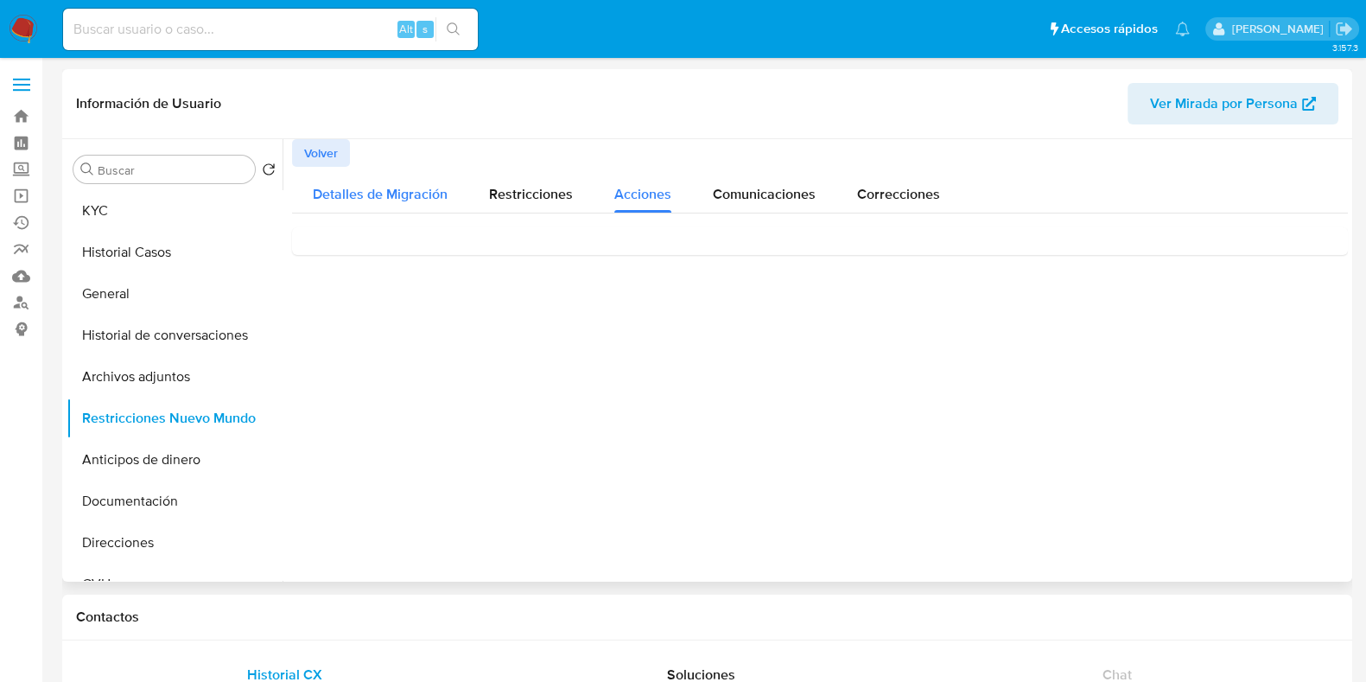
click at [434, 190] on span "Detalles de Migración" at bounding box center [380, 194] width 135 height 20
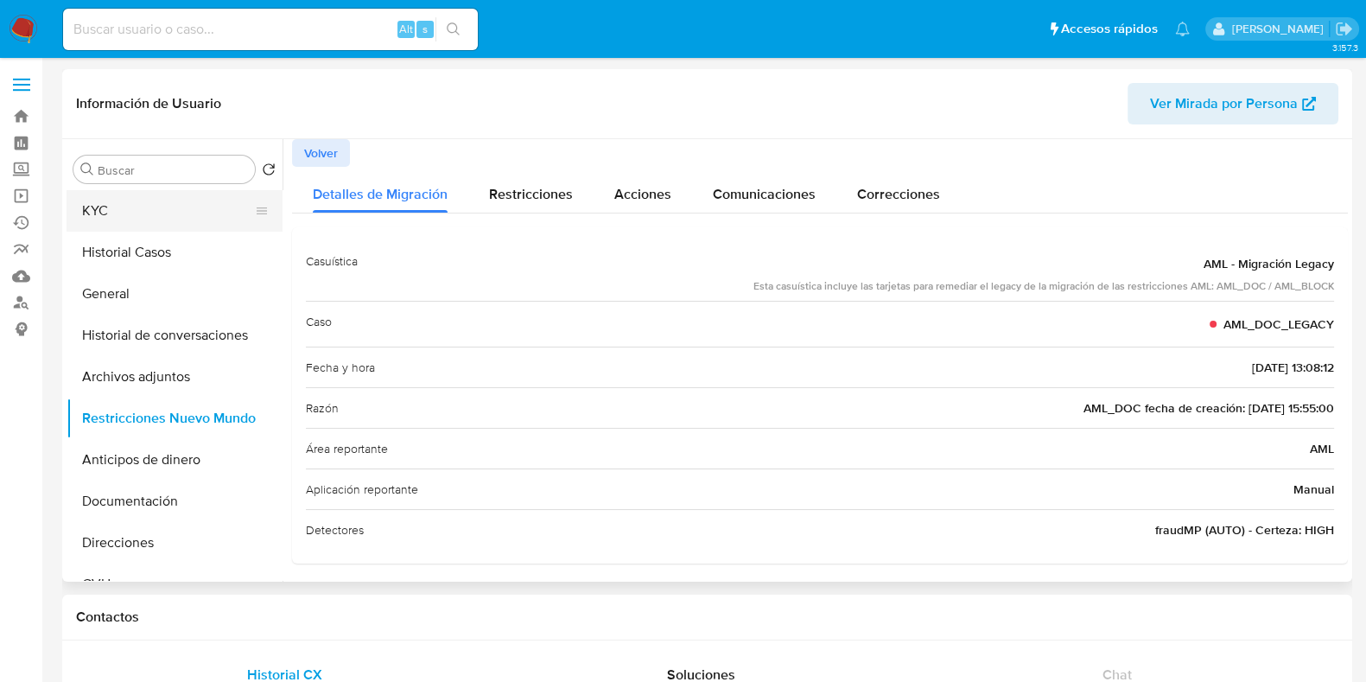
click at [177, 207] on button "KYC" at bounding box center [168, 210] width 202 height 41
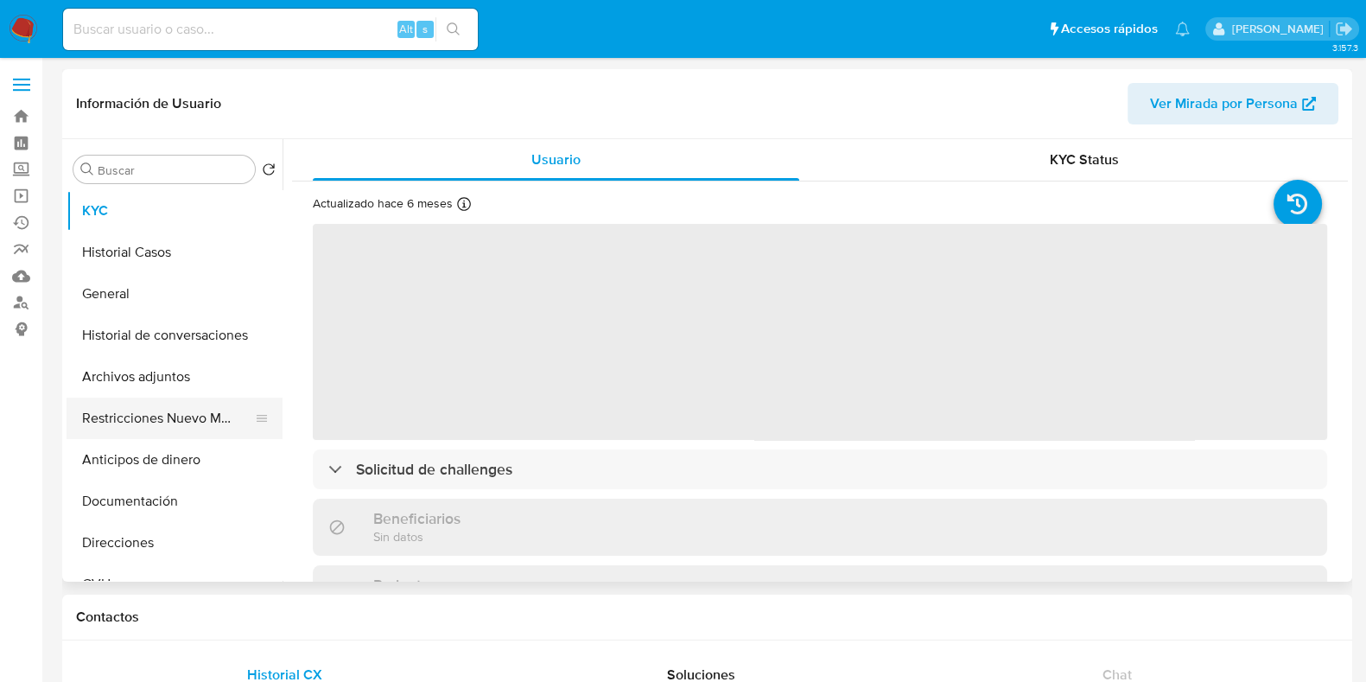
click at [134, 421] on button "Restricciones Nuevo Mundo" at bounding box center [168, 418] width 202 height 41
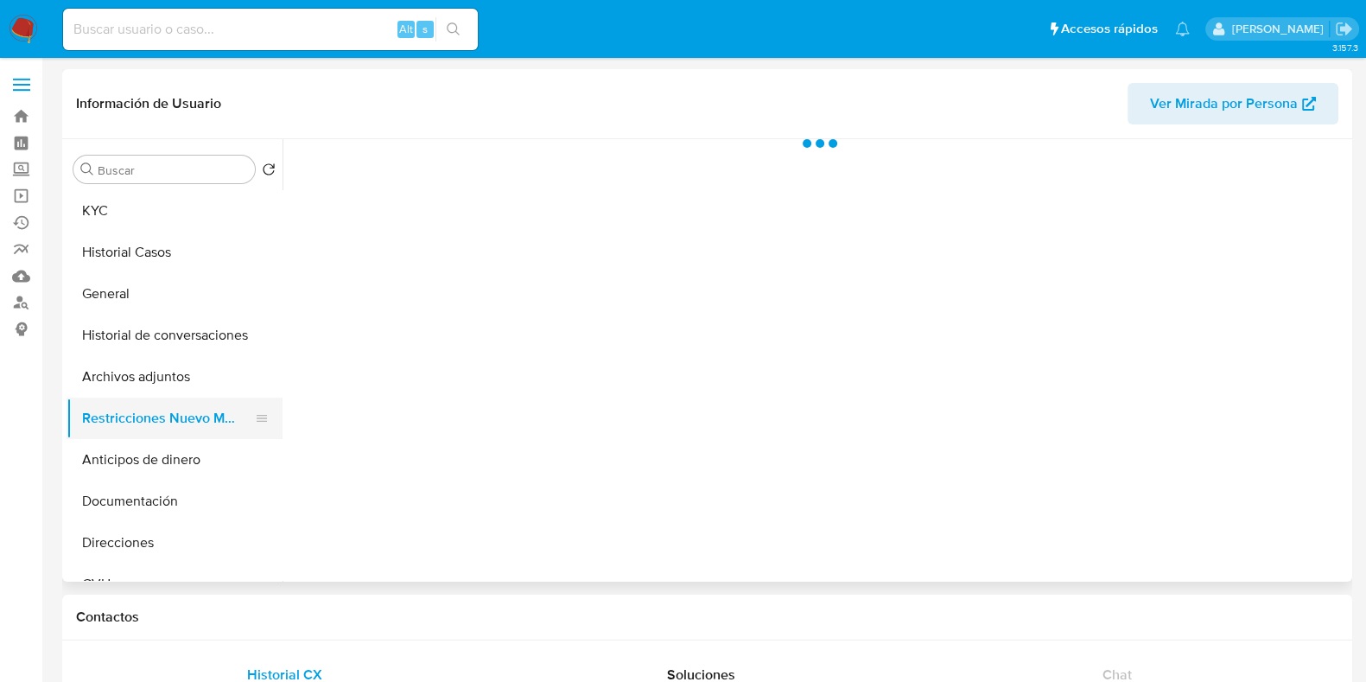
select select "10"
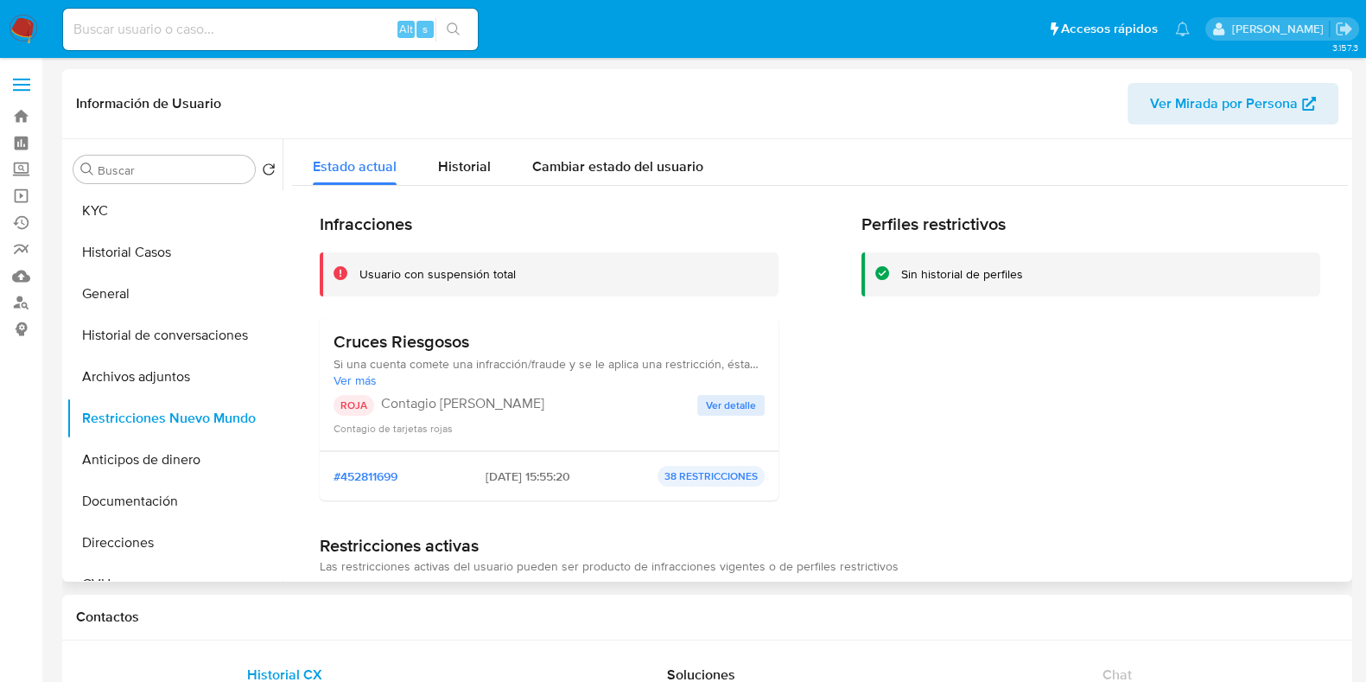
click at [341, 382] on span "Ver más" at bounding box center [549, 381] width 431 height 16
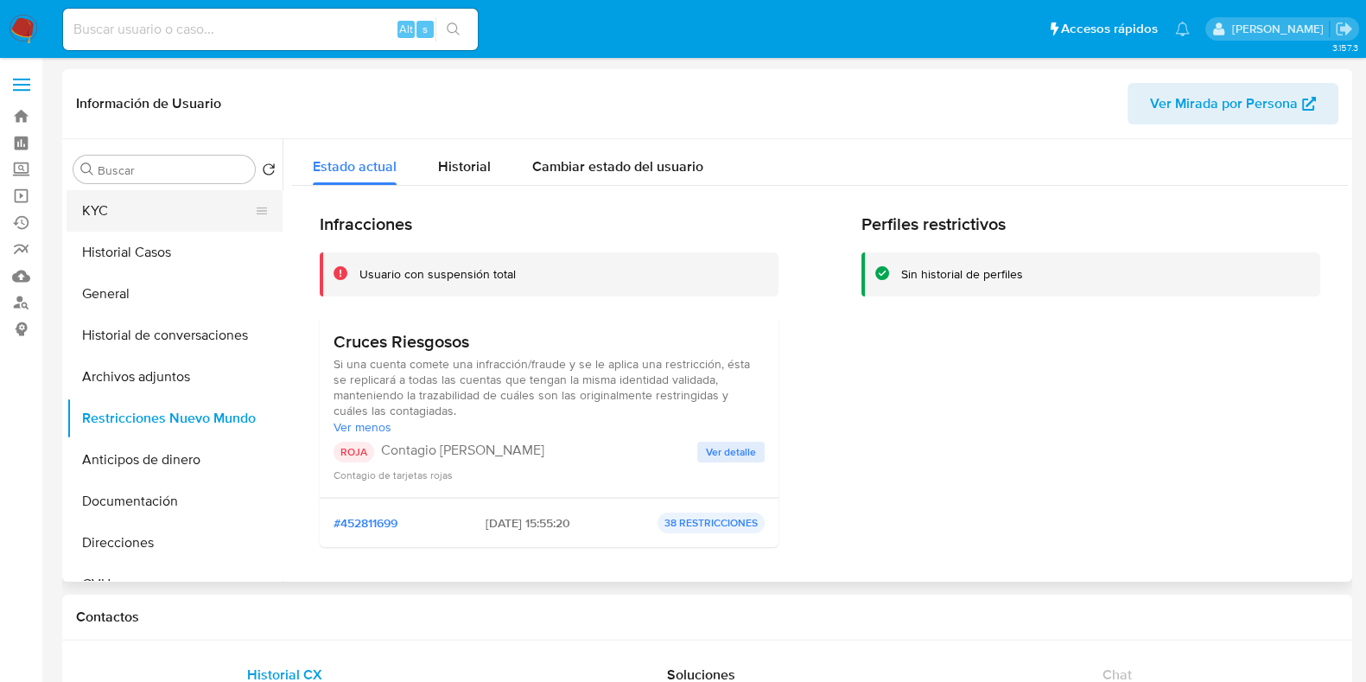
click at [160, 209] on button "KYC" at bounding box center [168, 210] width 202 height 41
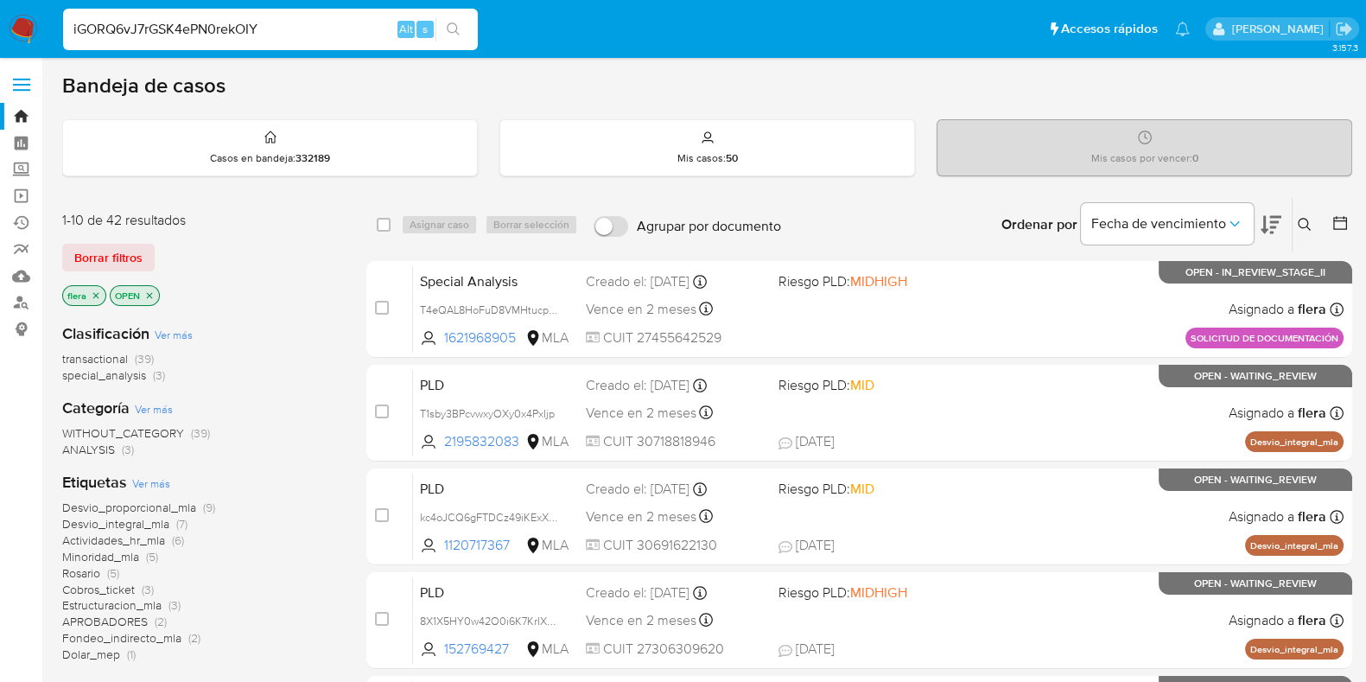
type input "iGORQ6vJ7rGSK4ePN0rekOIY"
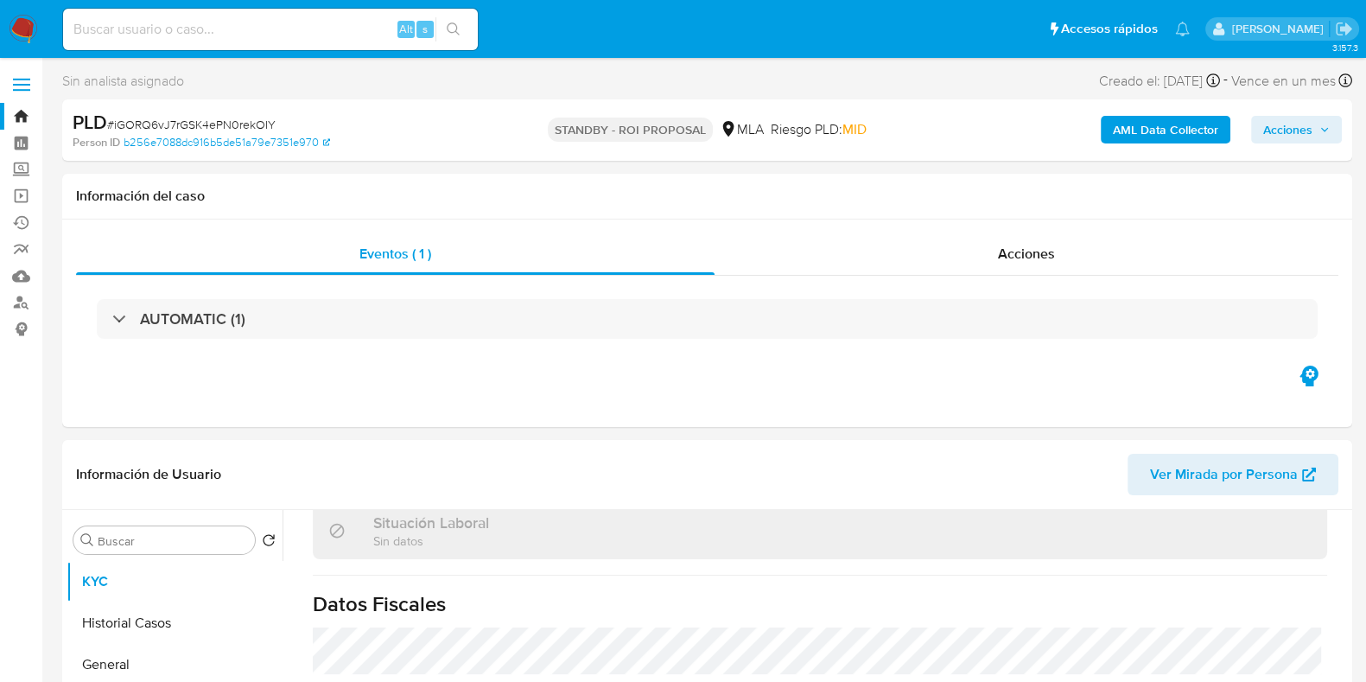
scroll to position [925, 0]
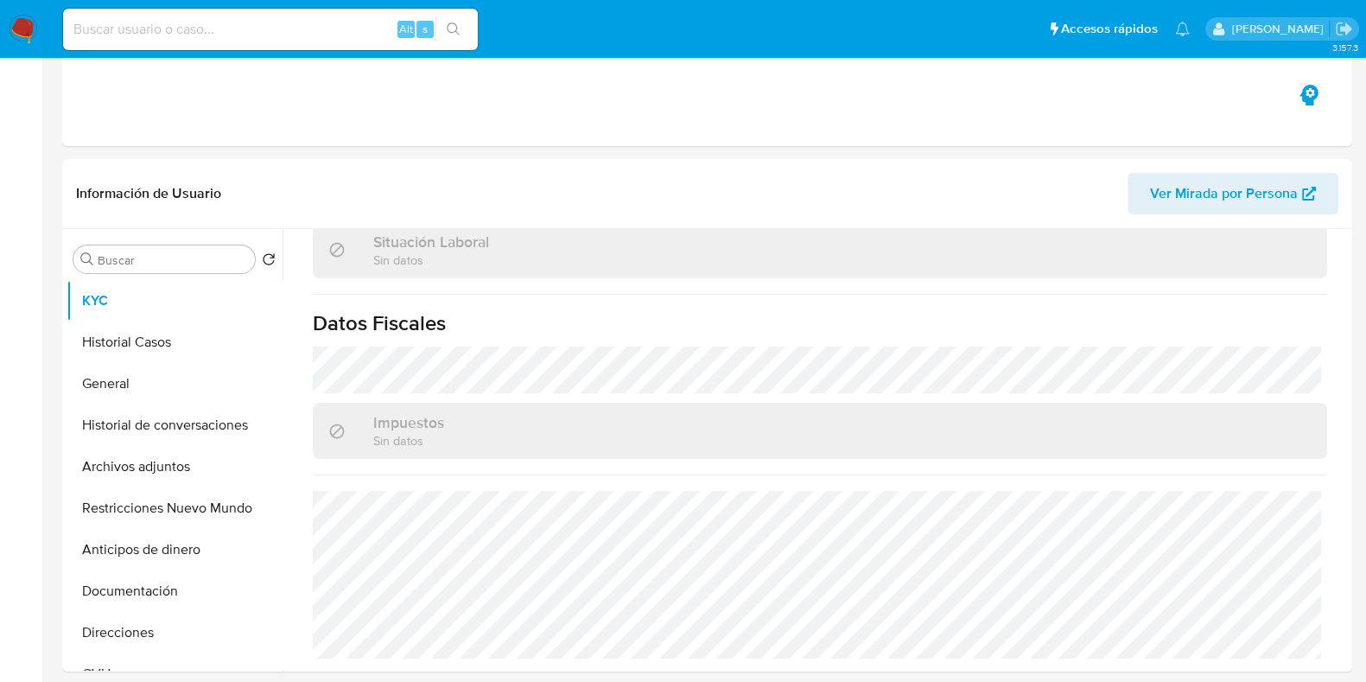
select select "10"
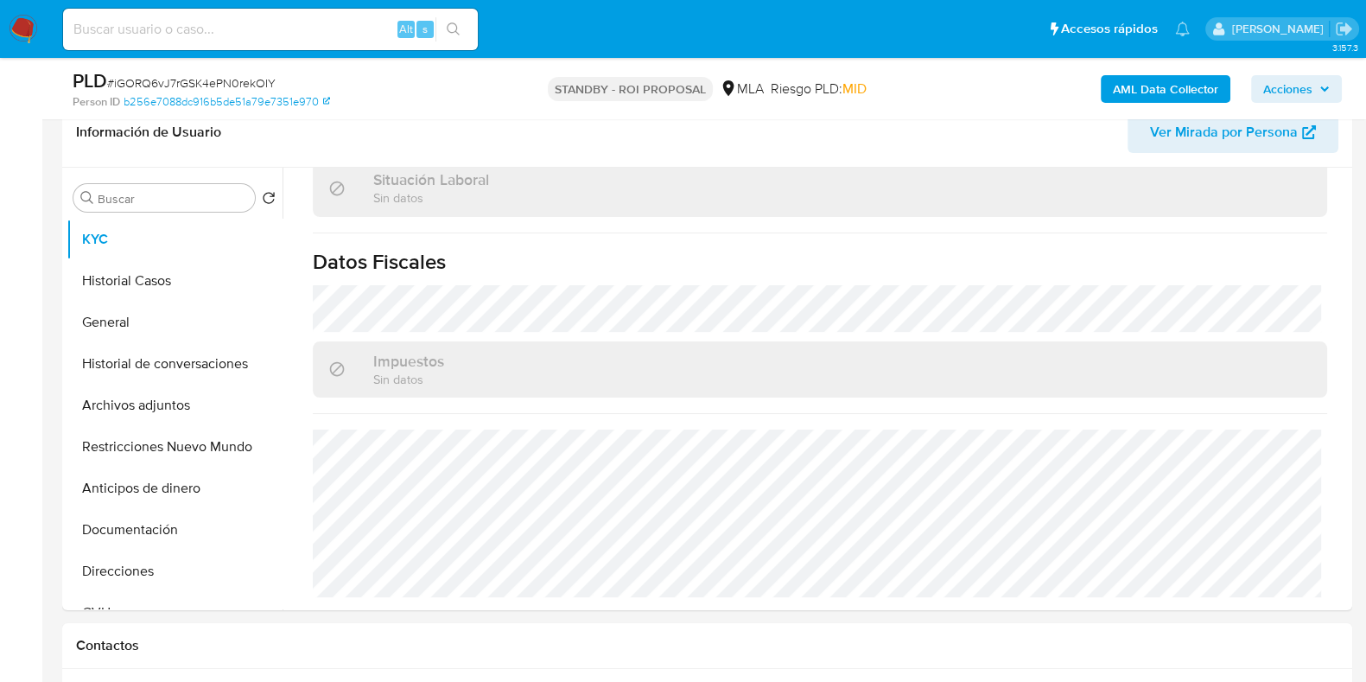
scroll to position [324, 0]
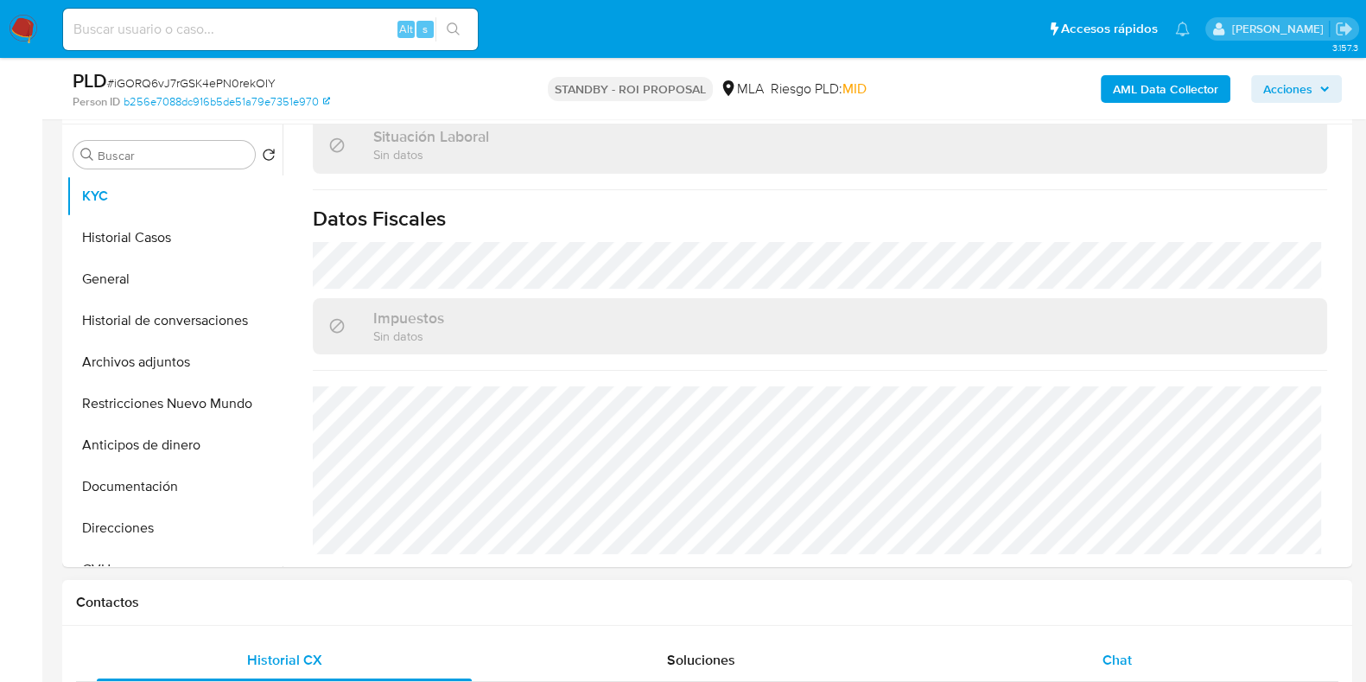
click at [1135, 647] on div "Chat" at bounding box center [1117, 660] width 375 height 41
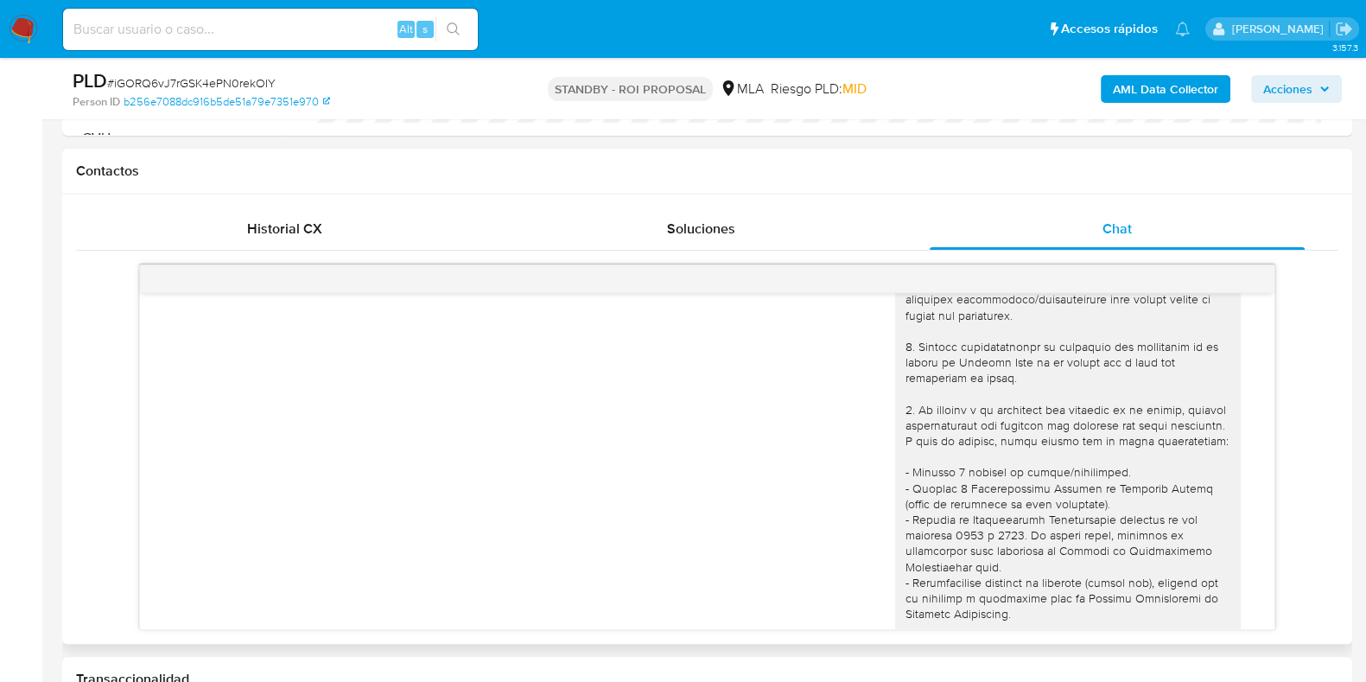
scroll to position [0, 0]
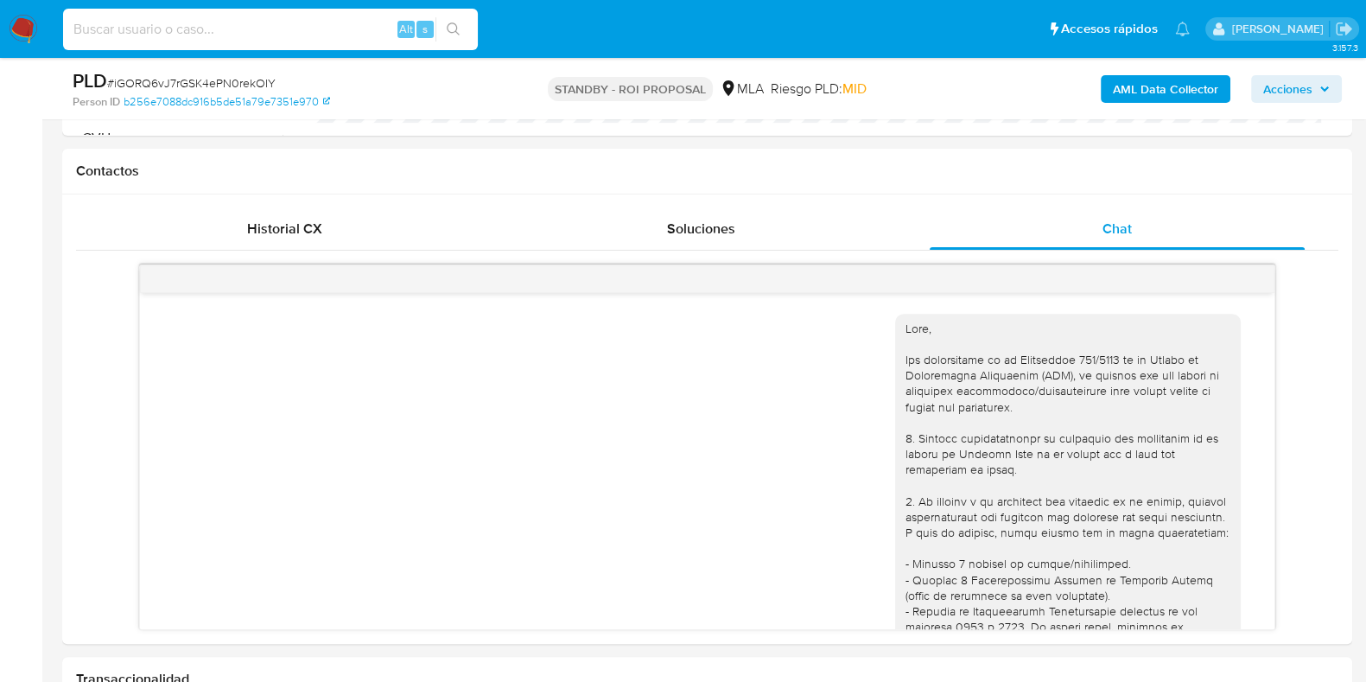
click at [152, 26] on input at bounding box center [270, 29] width 415 height 22
paste input "LiS23eRzBlkG2syXbVuOL3AU"
type input "LiS23eRzBlkG2syXbVuOL3AU"
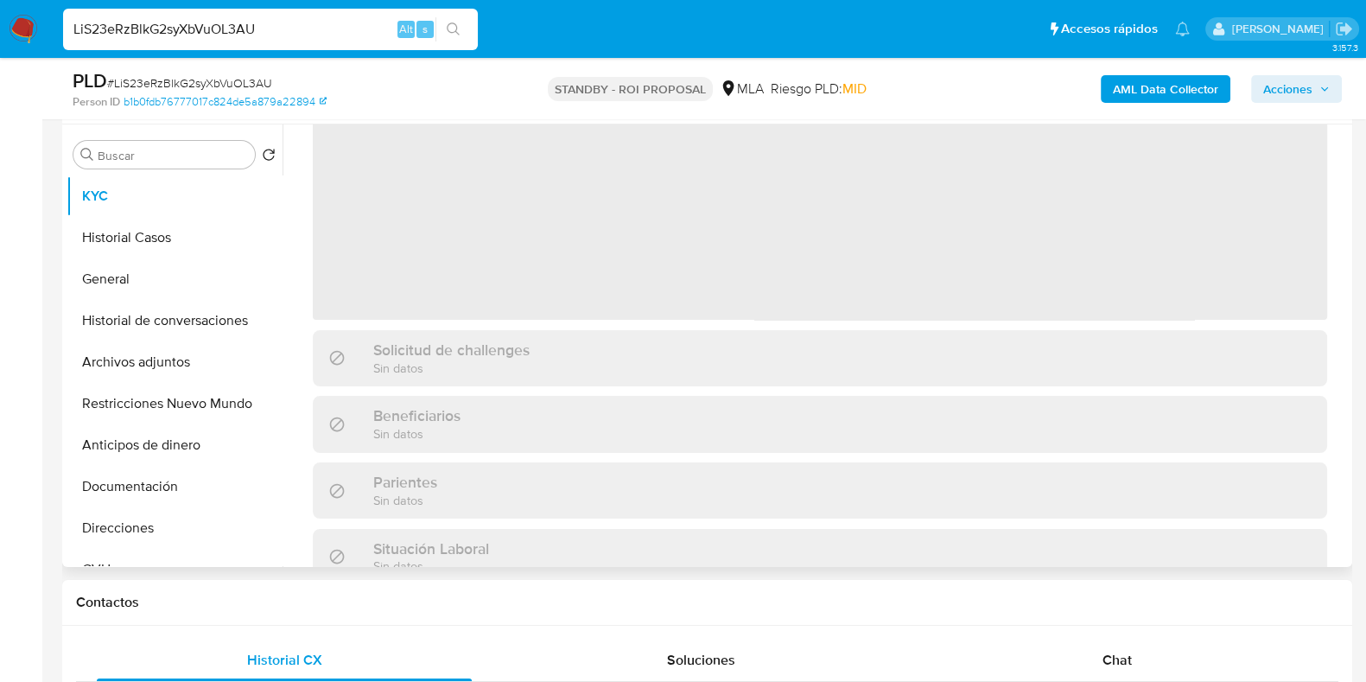
scroll to position [215, 0]
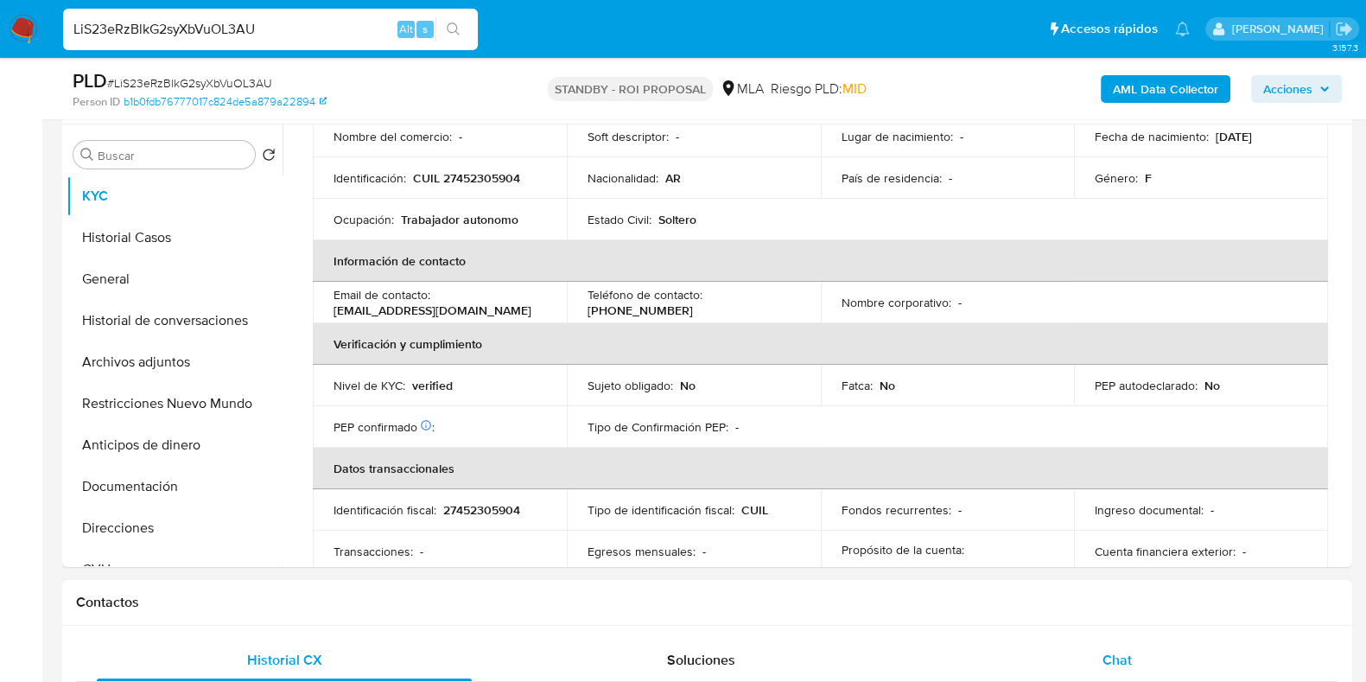
select select "10"
click at [1095, 652] on div "Chat" at bounding box center [1117, 660] width 375 height 41
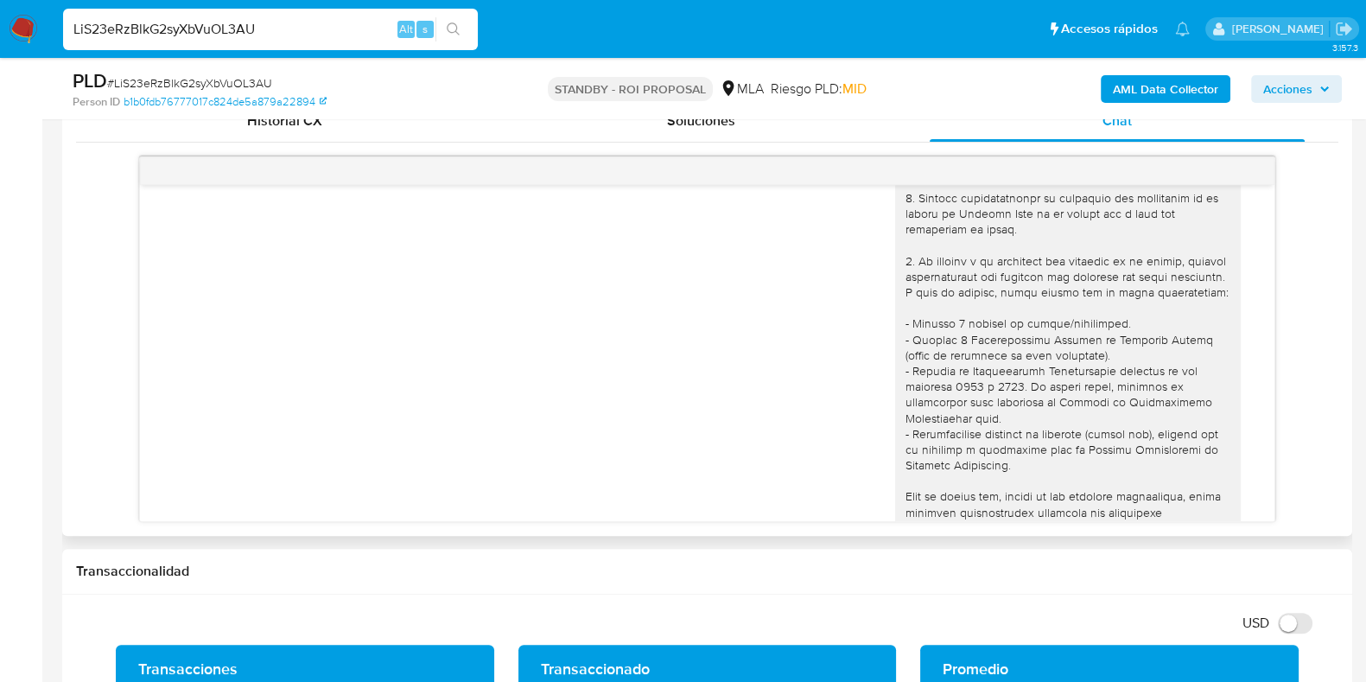
scroll to position [0, 0]
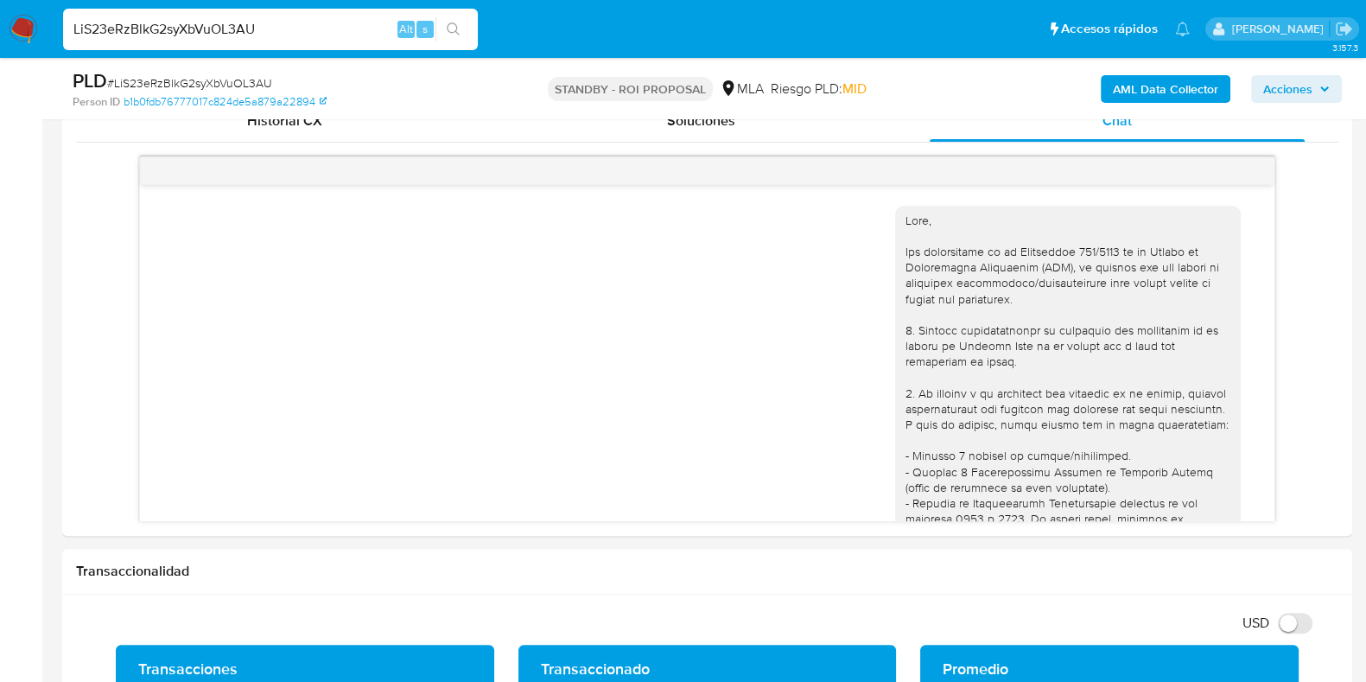
click at [212, 26] on input "LiS23eRzBlkG2syXbVuOL3AU" at bounding box center [270, 29] width 415 height 22
paste input "sLzszf7OfkKCa91WZ0XYZFSY"
type input "sLzszf7OfkKCa91WZ0XYZFSY"
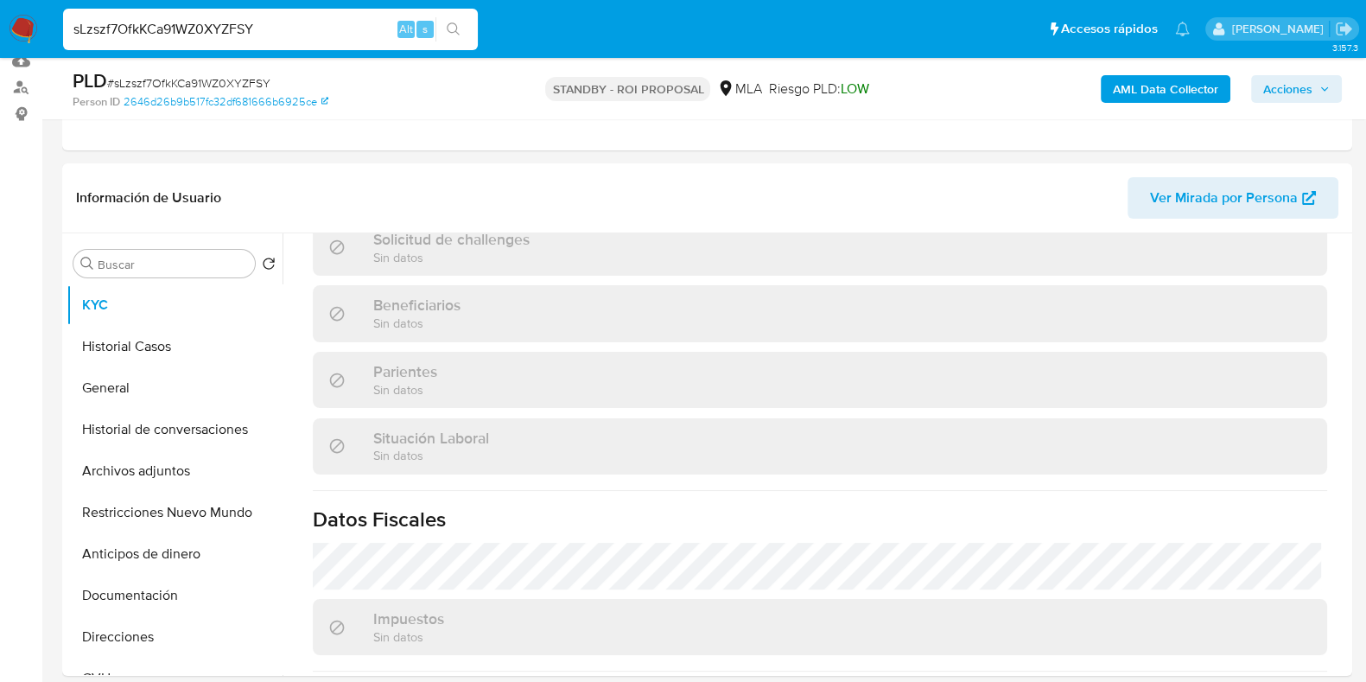
scroll to position [731, 0]
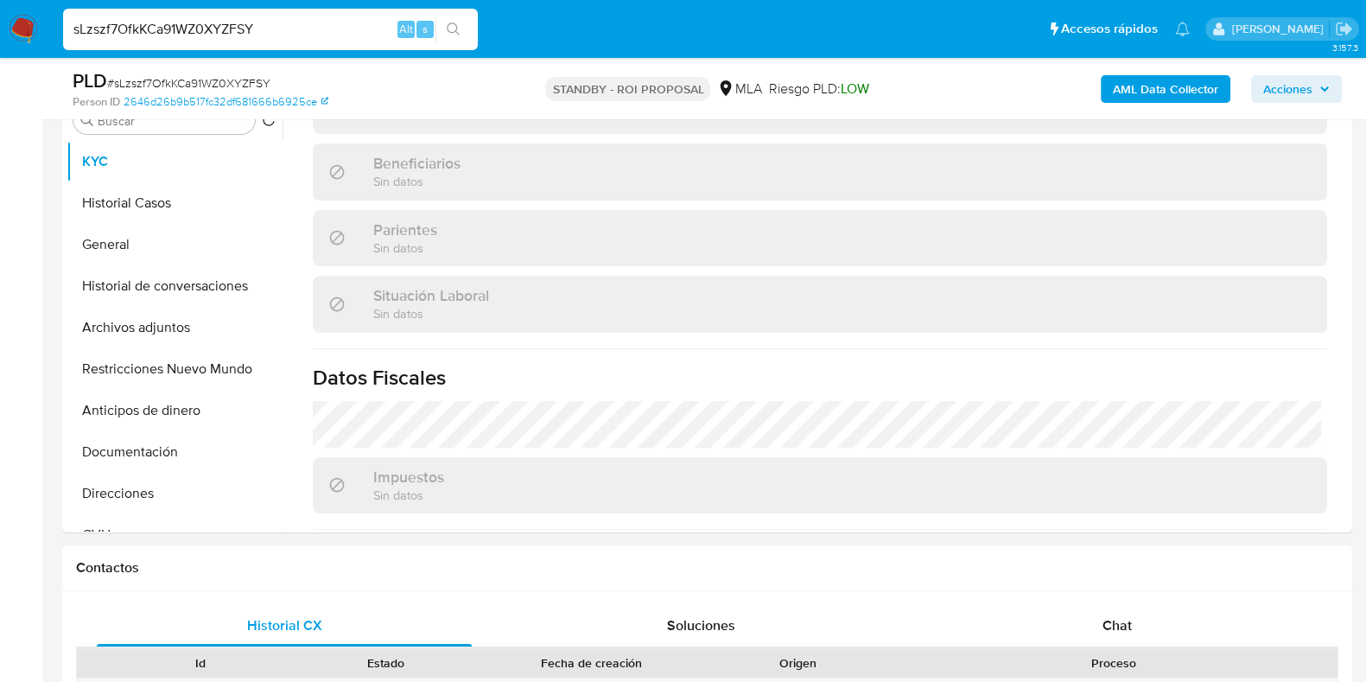
select select "10"
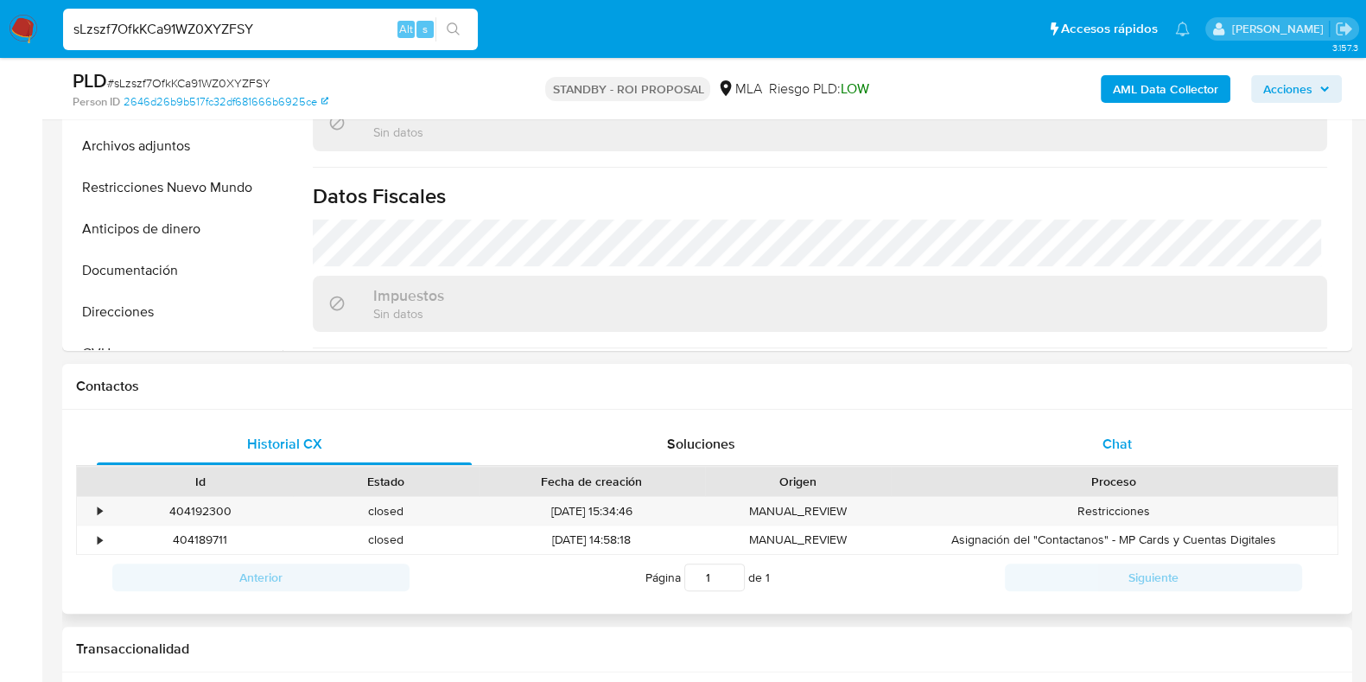
click at [1098, 445] on div "Chat" at bounding box center [1117, 444] width 375 height 41
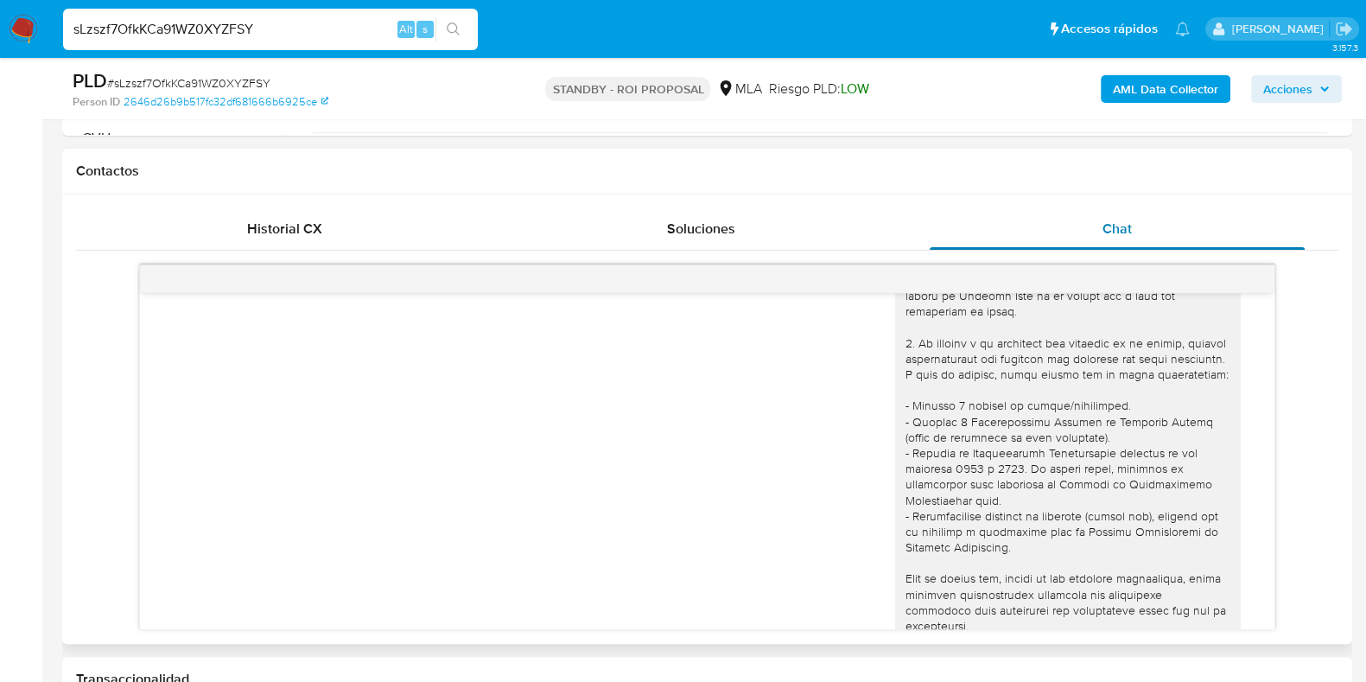
scroll to position [0, 0]
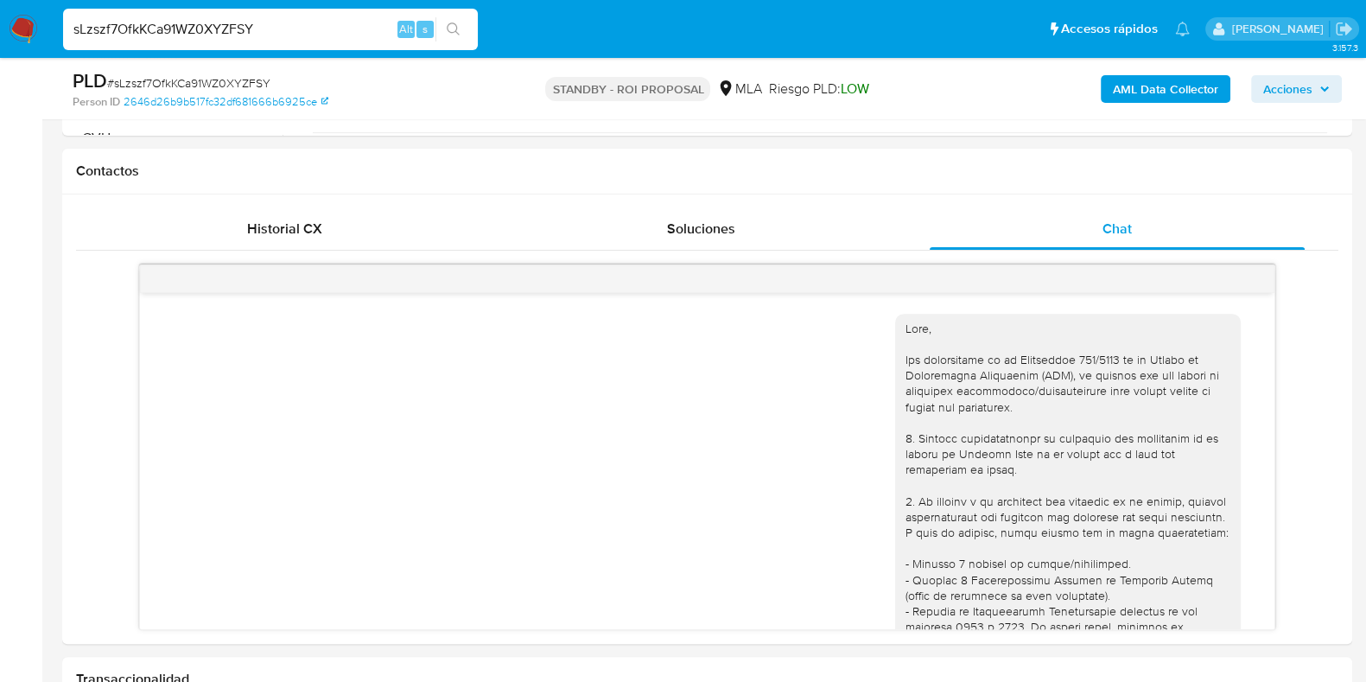
click at [211, 29] on input "sLzszf7OfkKCa91WZ0XYZFSY" at bounding box center [270, 29] width 415 height 22
paste input "JL3IdWAujOh7QXJkshlyn5Ae"
type input "JL3IdWAujOh7QXJkshlyn5Ae"
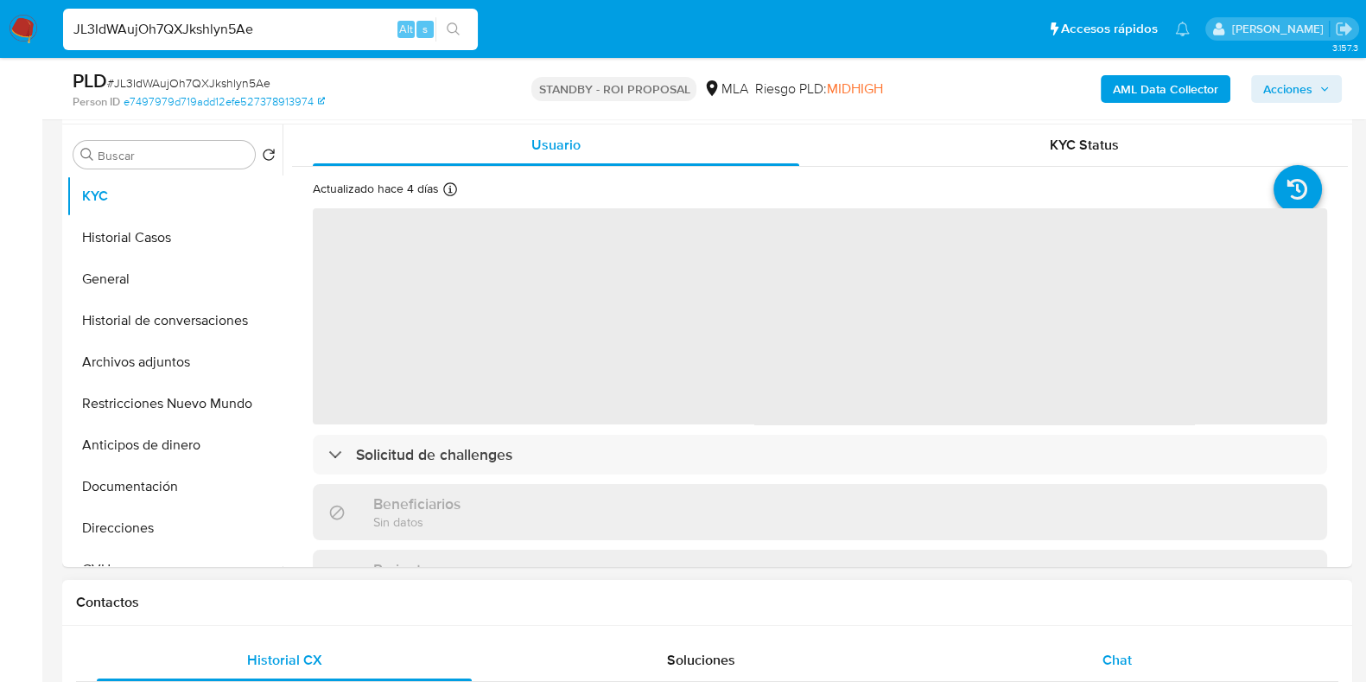
click at [1117, 653] on span "Chat" at bounding box center [1117, 660] width 29 height 20
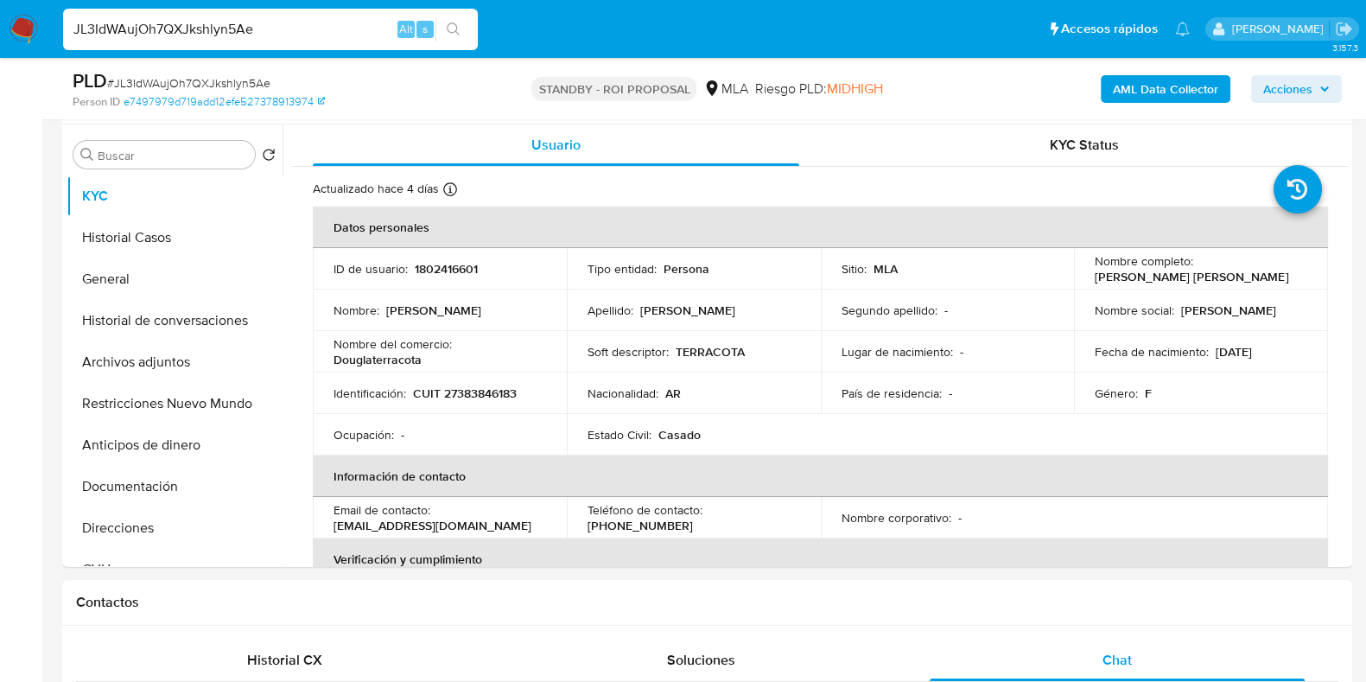
select select "10"
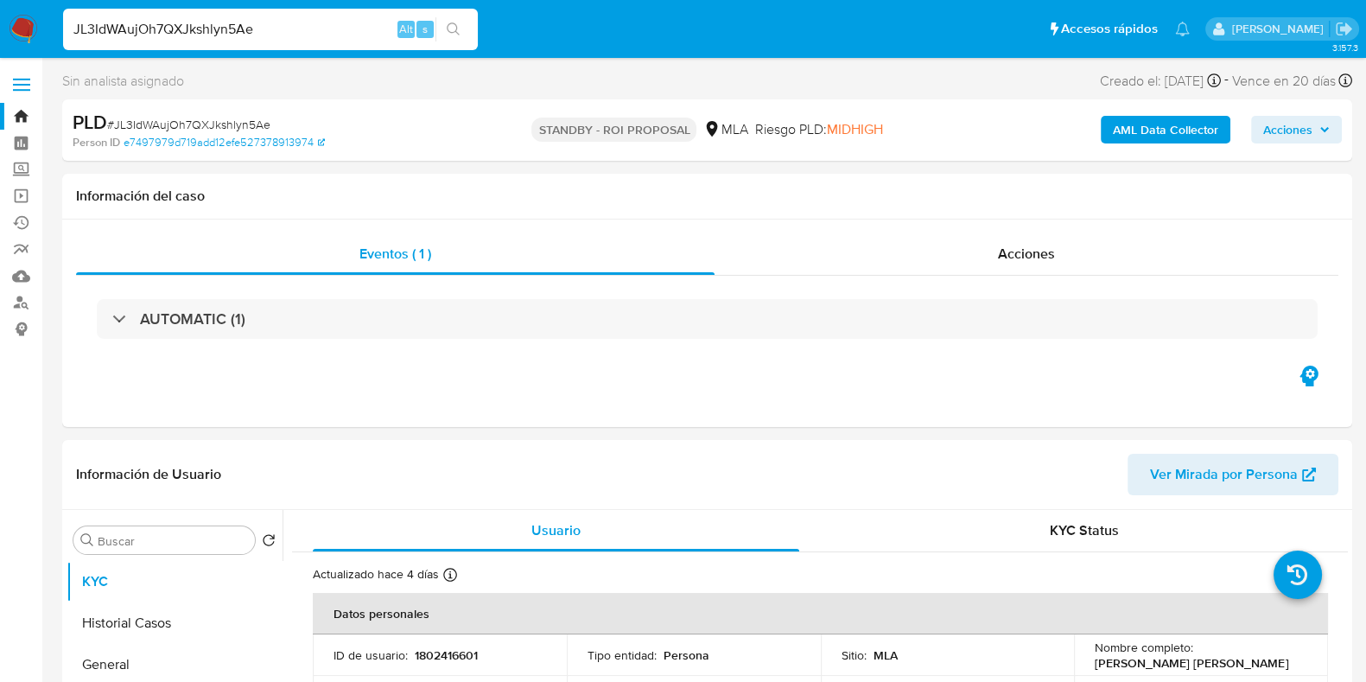
click at [226, 124] on span "# JL3IdWAujOh7QXJkshlyn5Ae" at bounding box center [188, 124] width 163 height 17
click at [222, 124] on span "# JL3IdWAujOh7QXJkshlyn5Ae" at bounding box center [188, 124] width 163 height 17
drag, startPoint x: 222, startPoint y: 124, endPoint x: 196, endPoint y: 124, distance: 25.9
click at [196, 124] on span "# JL3IdWAujOh7QXJkshlyn5Ae" at bounding box center [188, 124] width 163 height 17
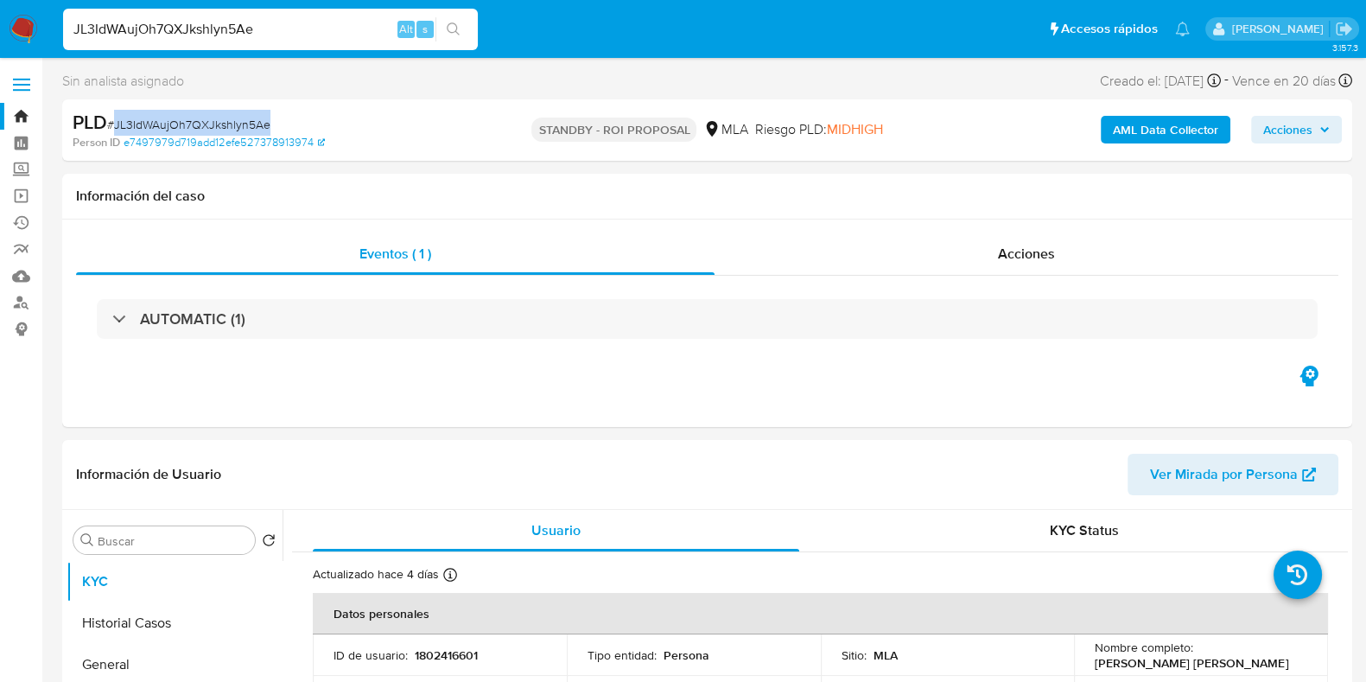
copy span "JL3IdWAujOh7QXJkshlyn5Ae"
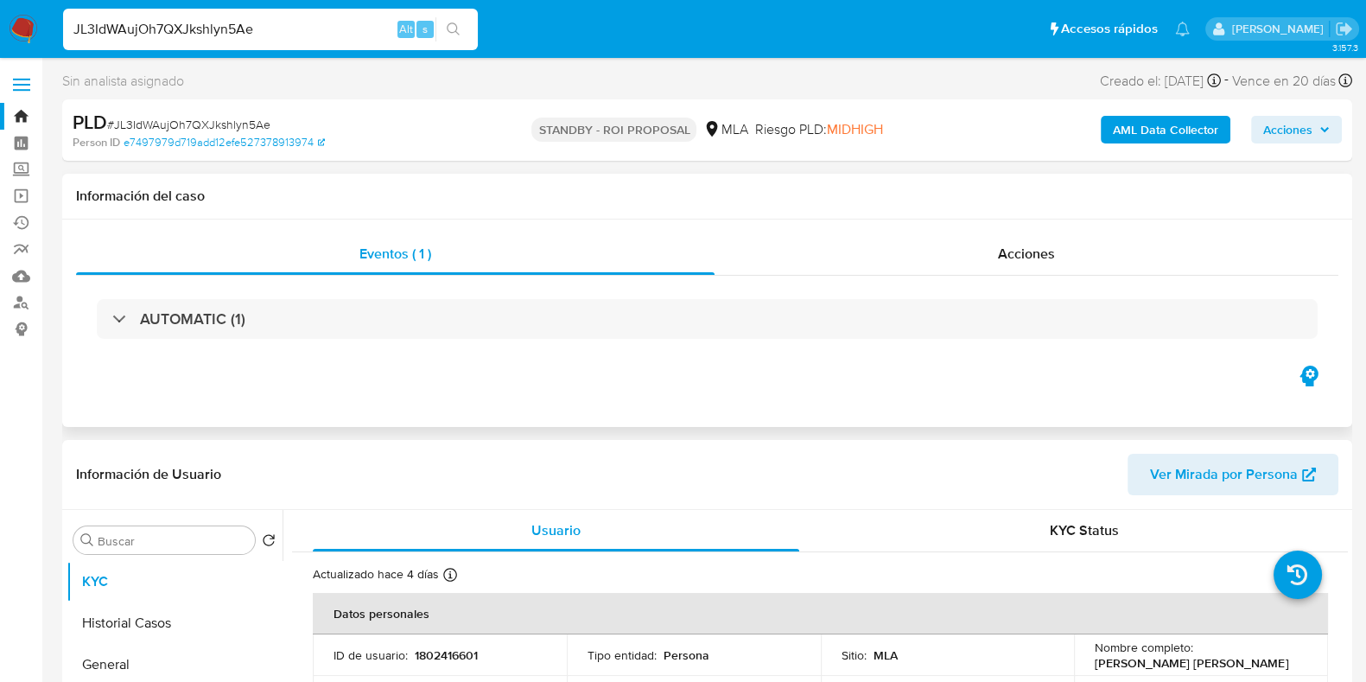
click at [101, 360] on div "AUTOMATIC (1)" at bounding box center [707, 319] width 1263 height 86
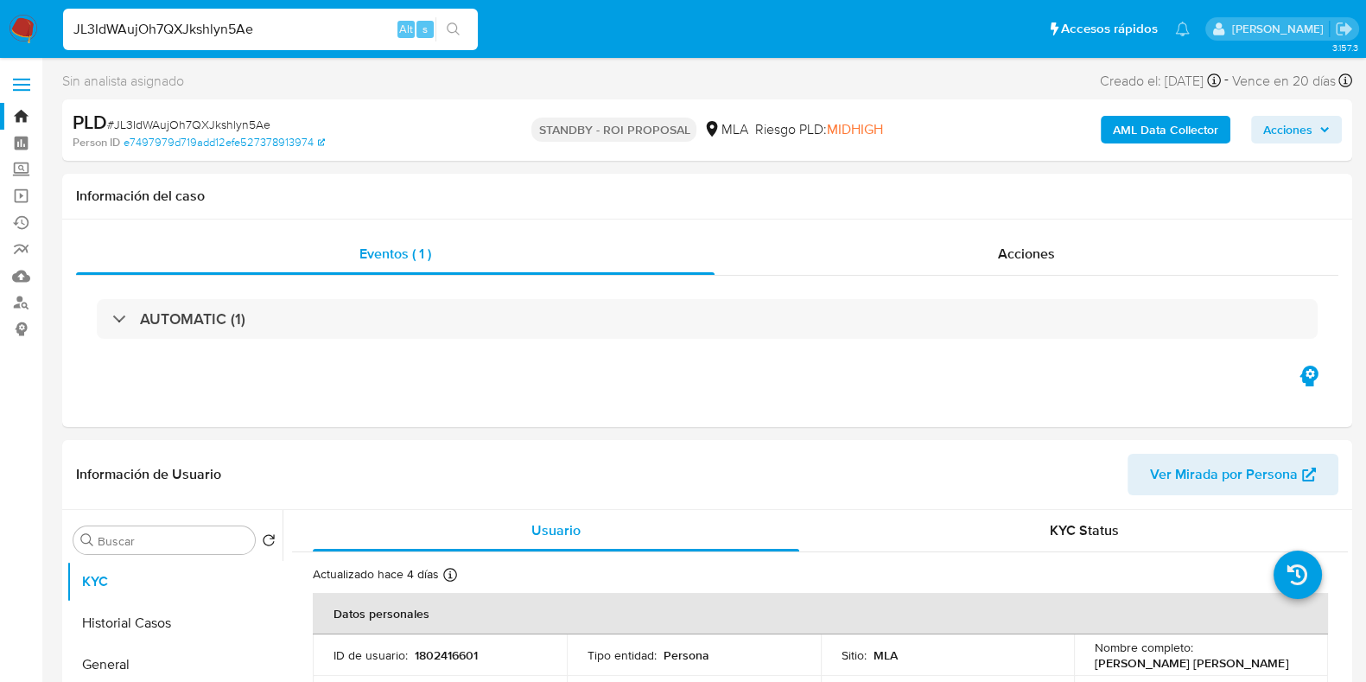
click at [22, 17] on img at bounding box center [23, 29] width 29 height 29
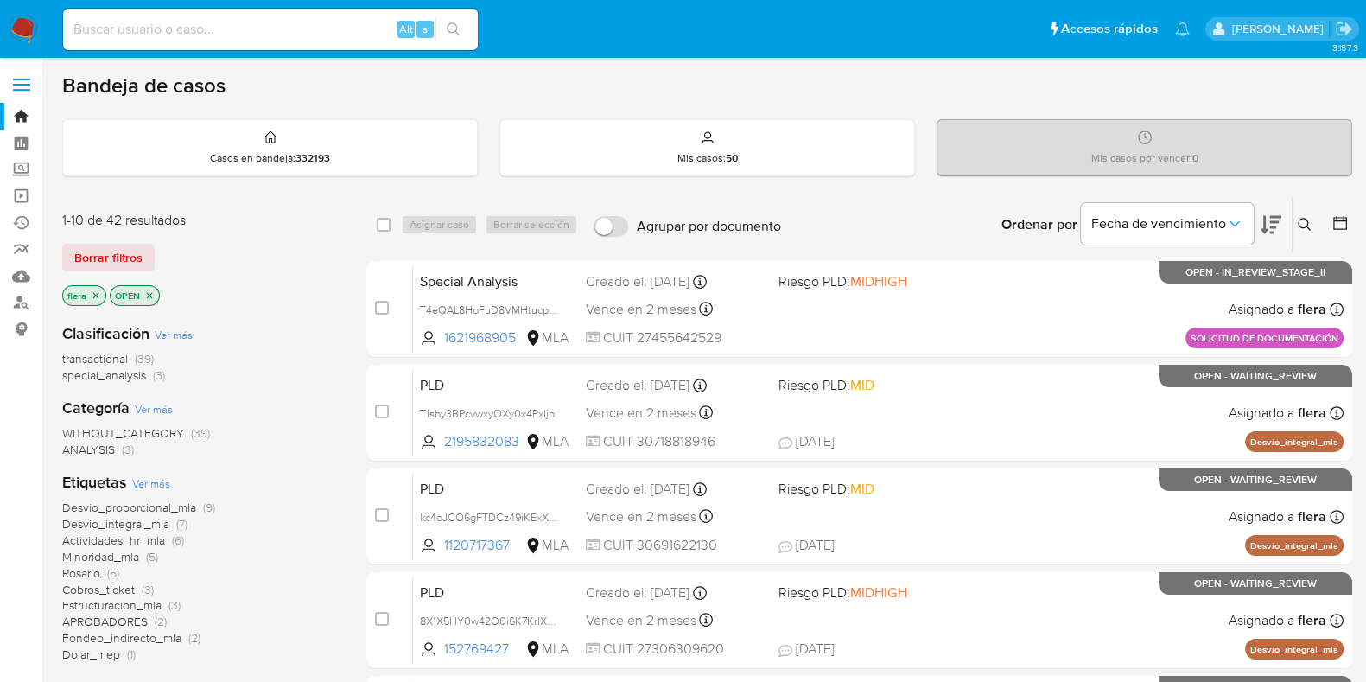
click at [1300, 223] on icon at bounding box center [1305, 225] width 14 height 14
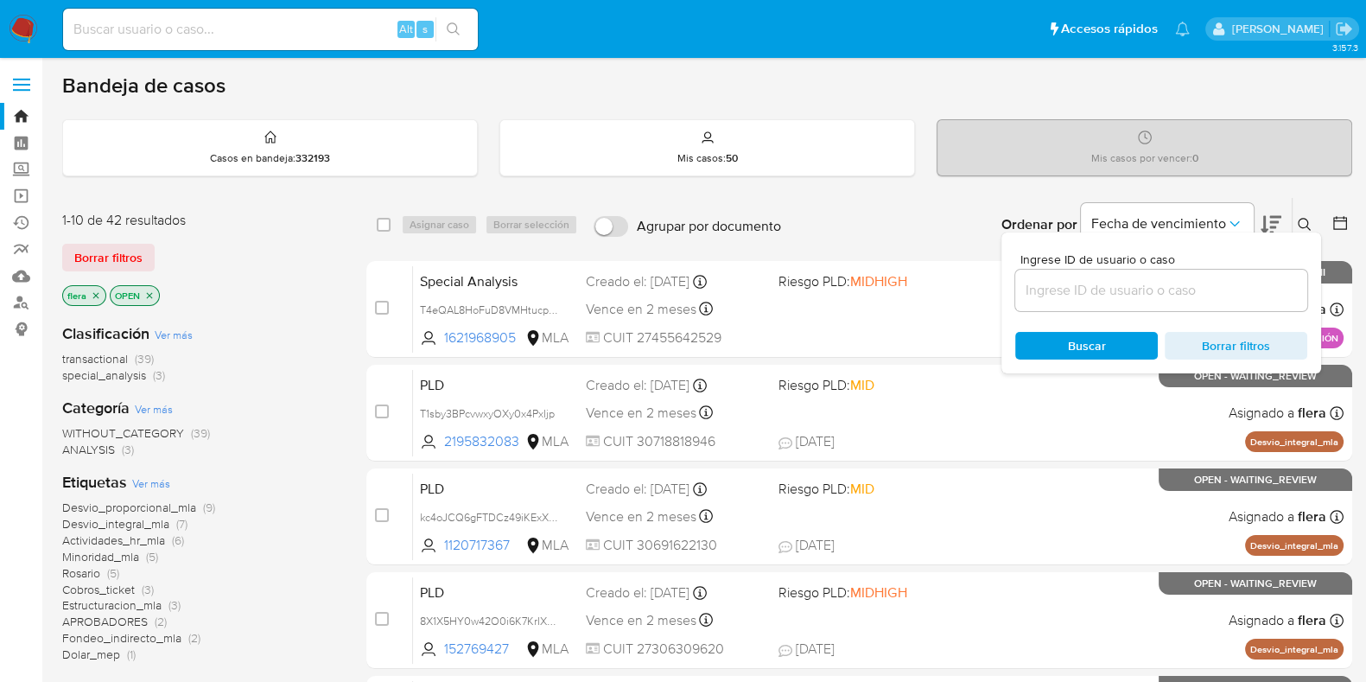
click at [1088, 294] on input at bounding box center [1162, 290] width 292 height 22
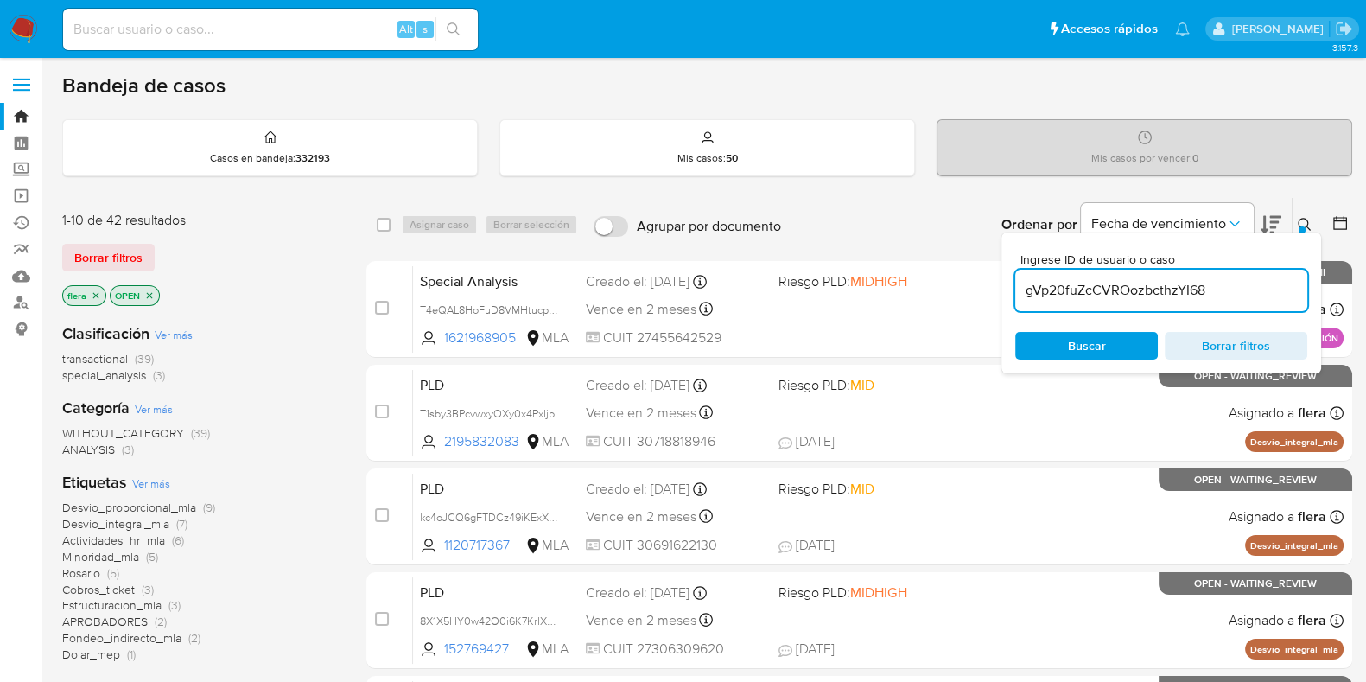
type input "gVp20fuZcCVROozbcthzYI68"
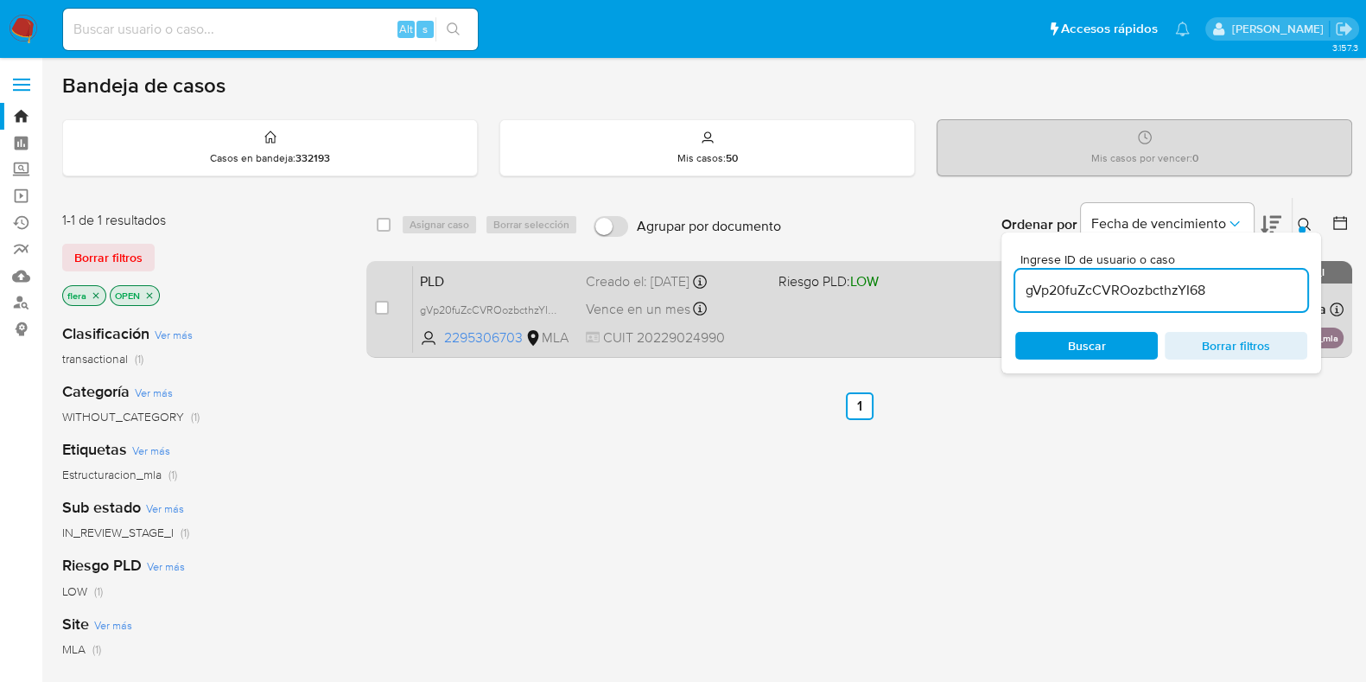
click at [385, 314] on div "case-item-checkbox" at bounding box center [382, 307] width 14 height 17
click at [384, 309] on input "checkbox" at bounding box center [382, 308] width 14 height 14
checkbox input "true"
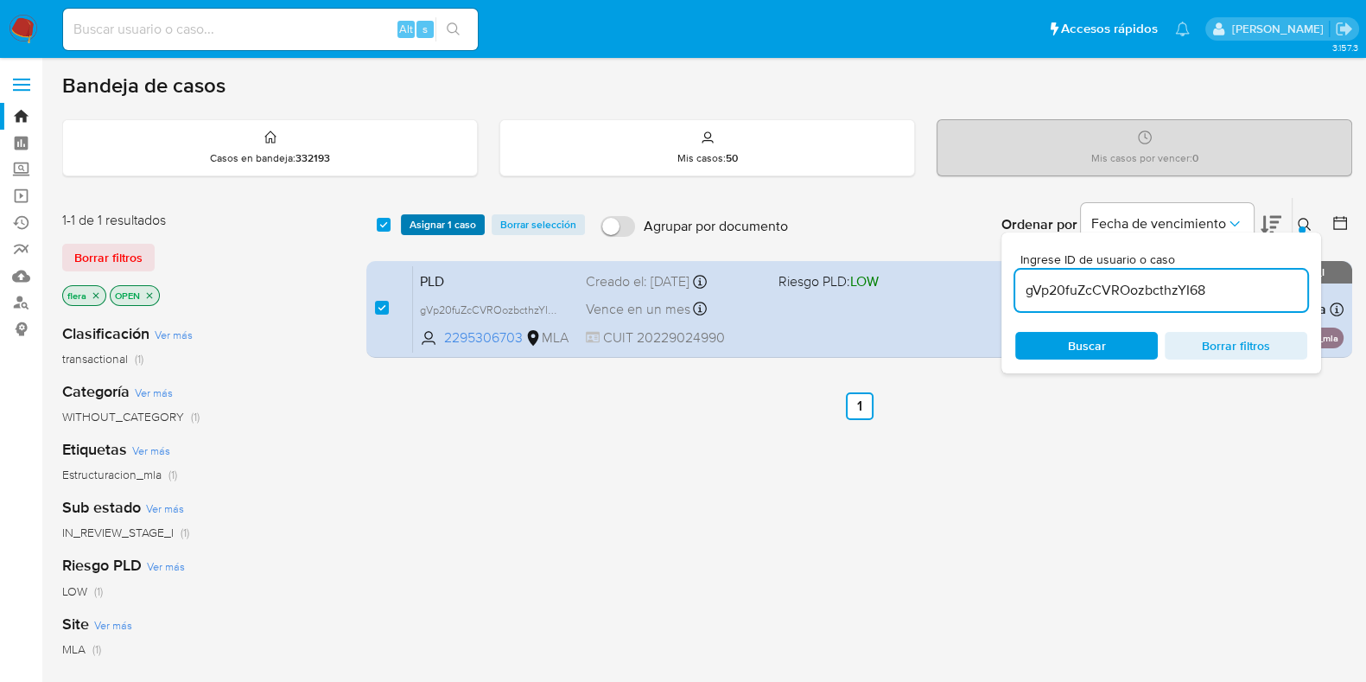
click at [445, 222] on span "Asignar 1 caso" at bounding box center [443, 224] width 67 height 17
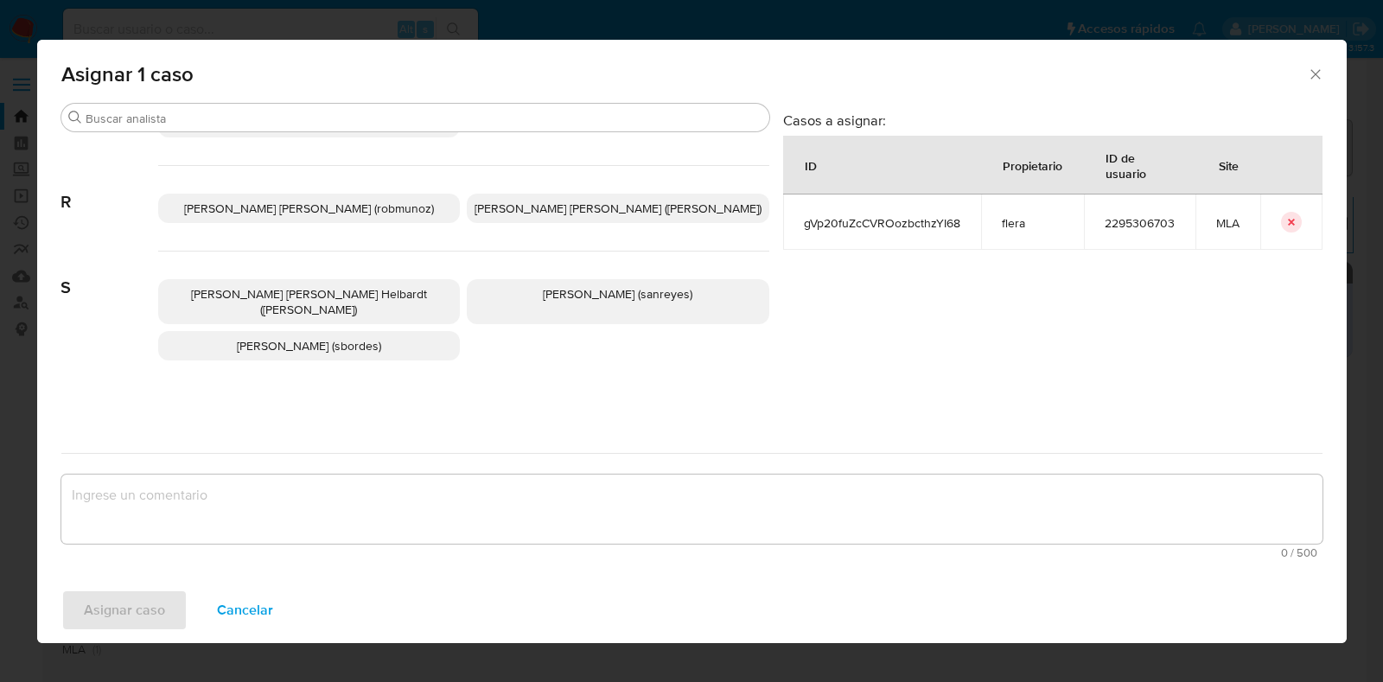
scroll to position [1570, 0]
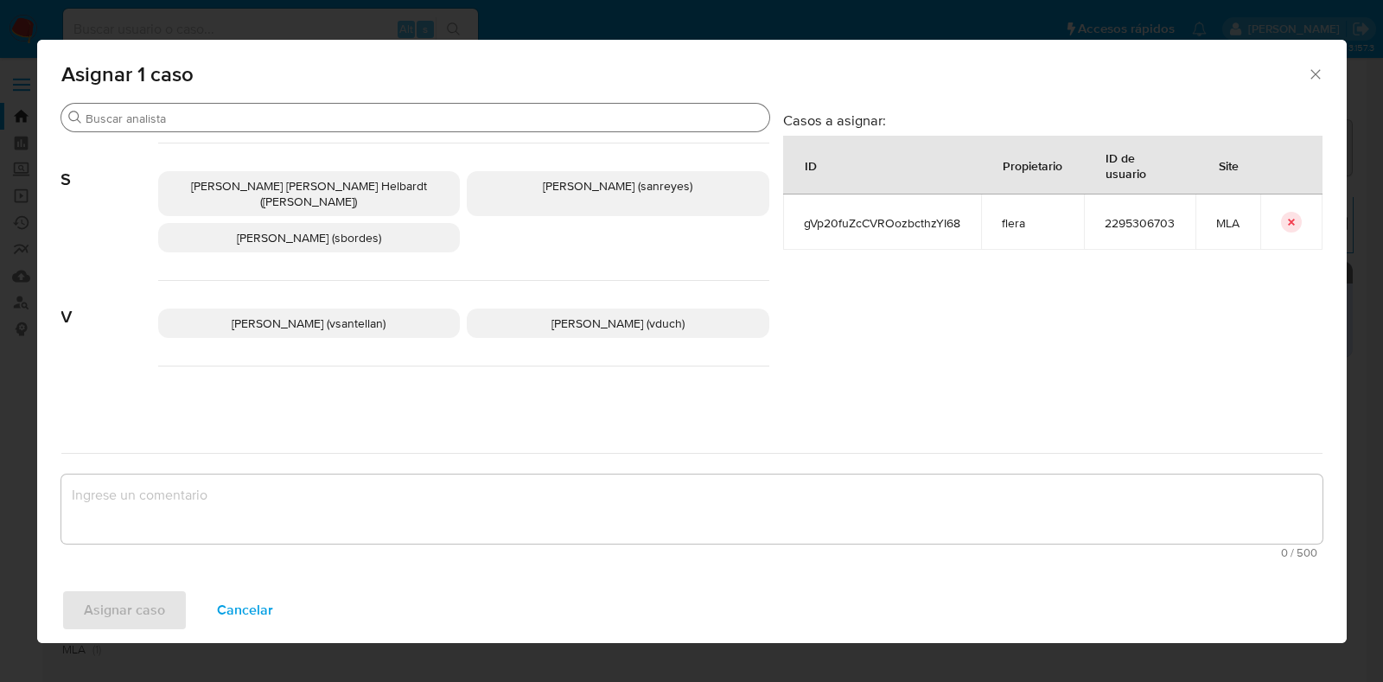
click at [530, 129] on div "Buscar" at bounding box center [415, 118] width 708 height 28
click at [532, 116] on input "Buscar" at bounding box center [424, 119] width 677 height 16
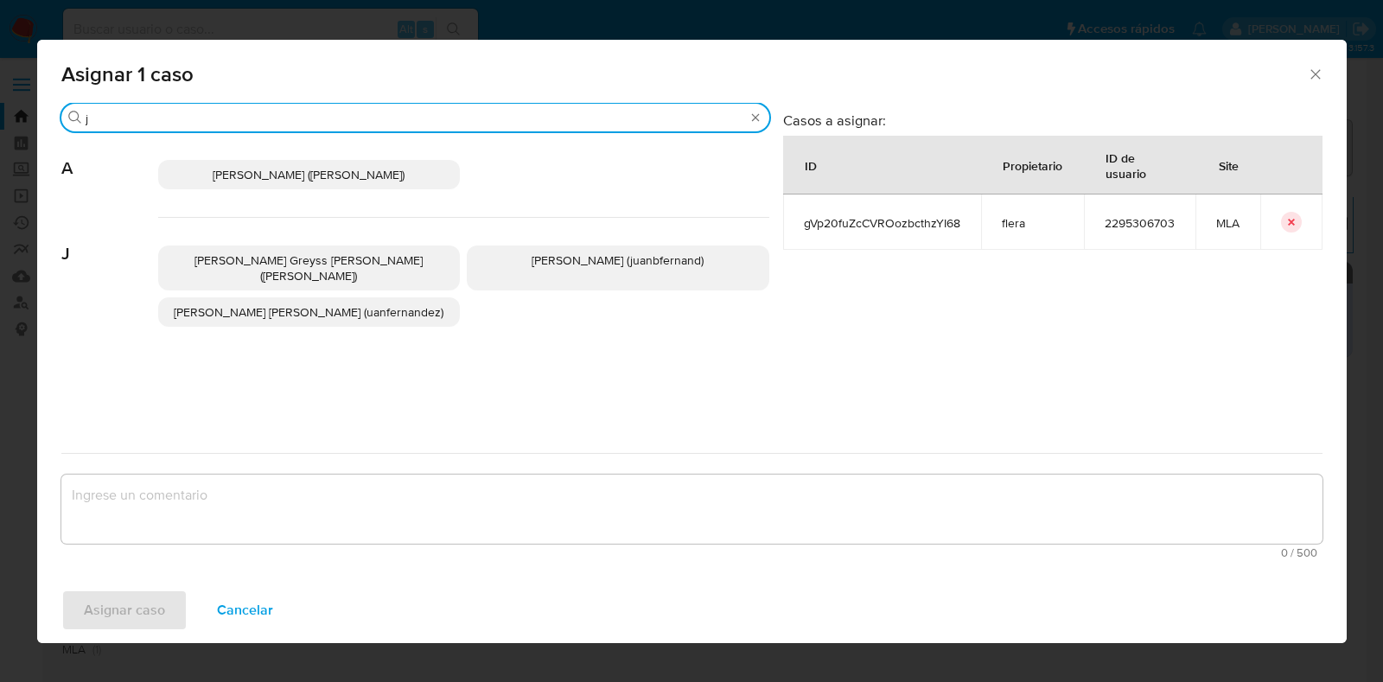
scroll to position [0, 0]
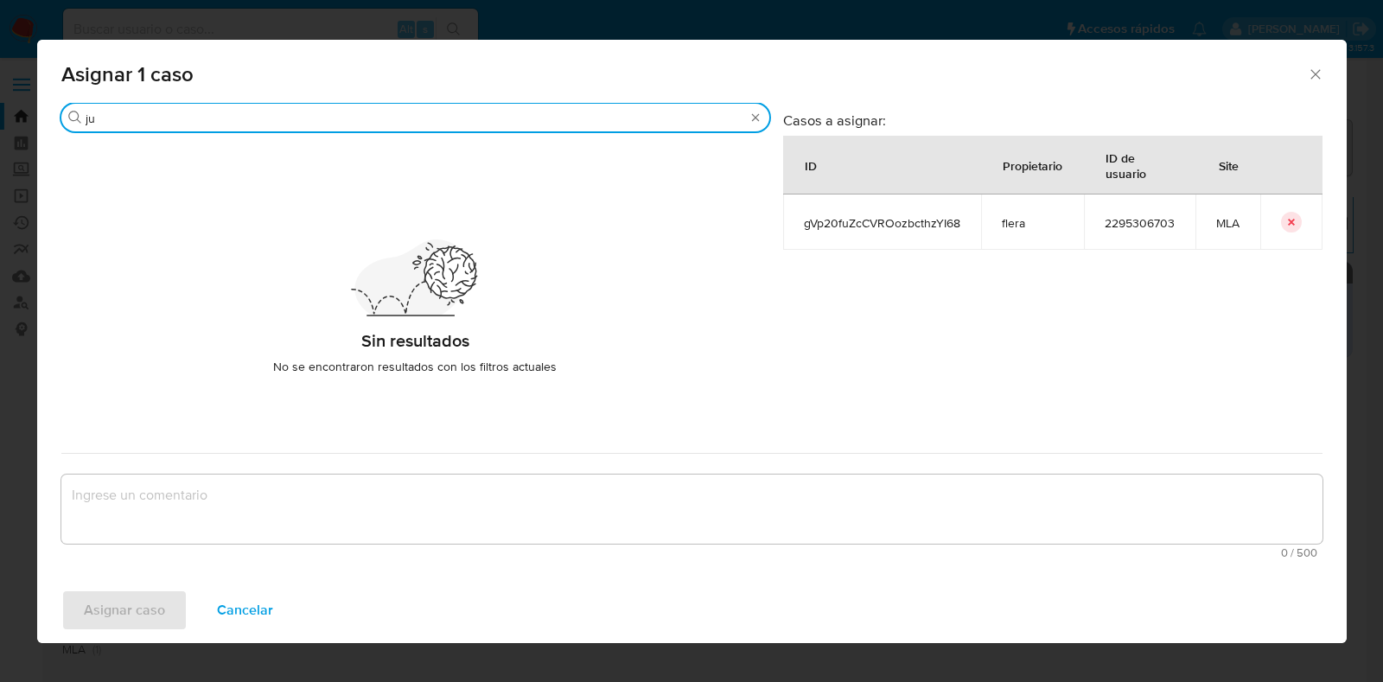
type input "j"
type input "r"
type input "julr"
click at [746, 114] on div "Buscar julr" at bounding box center [415, 118] width 708 height 28
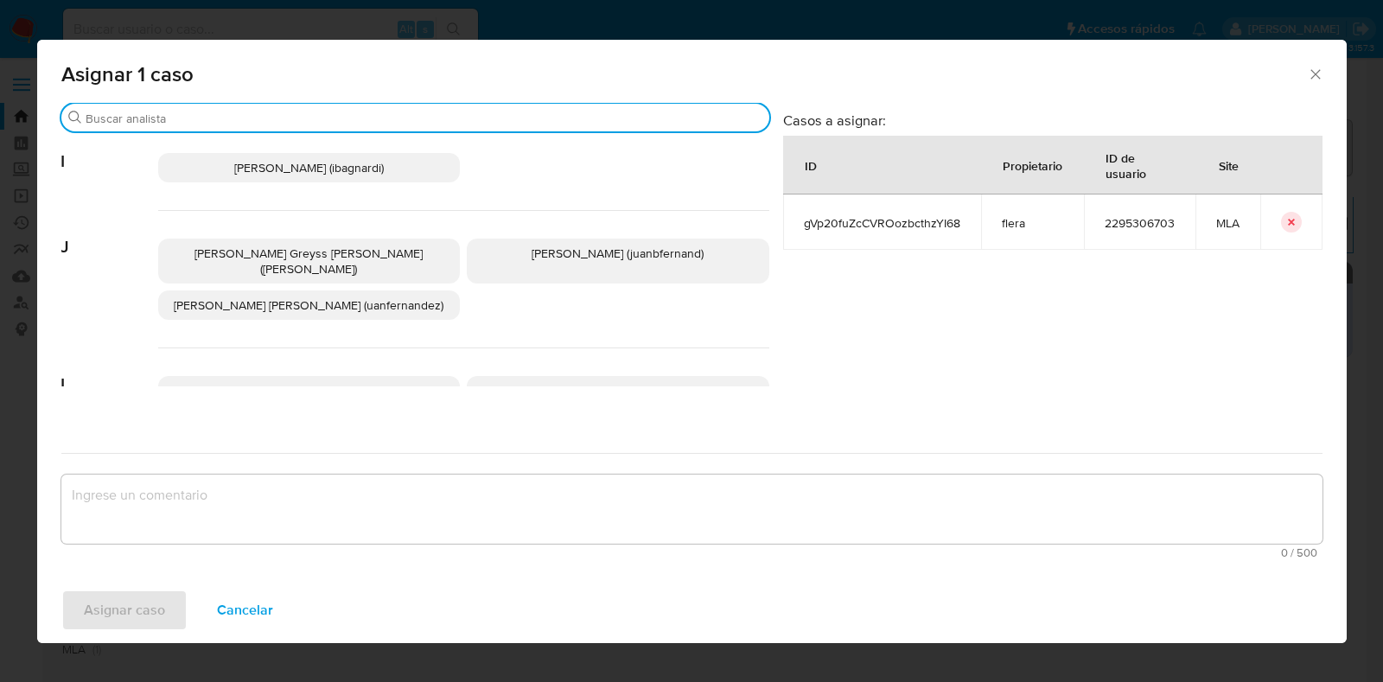
scroll to position [648, 0]
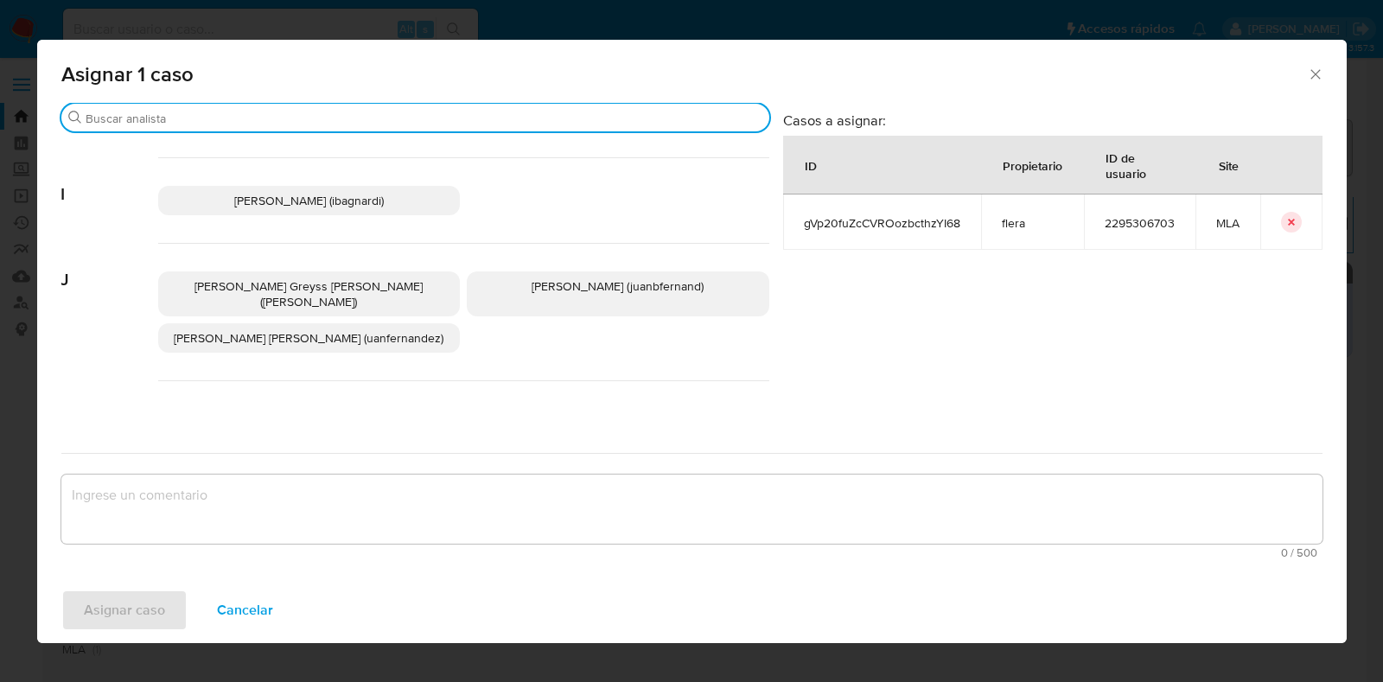
paste input "julrodriguez"
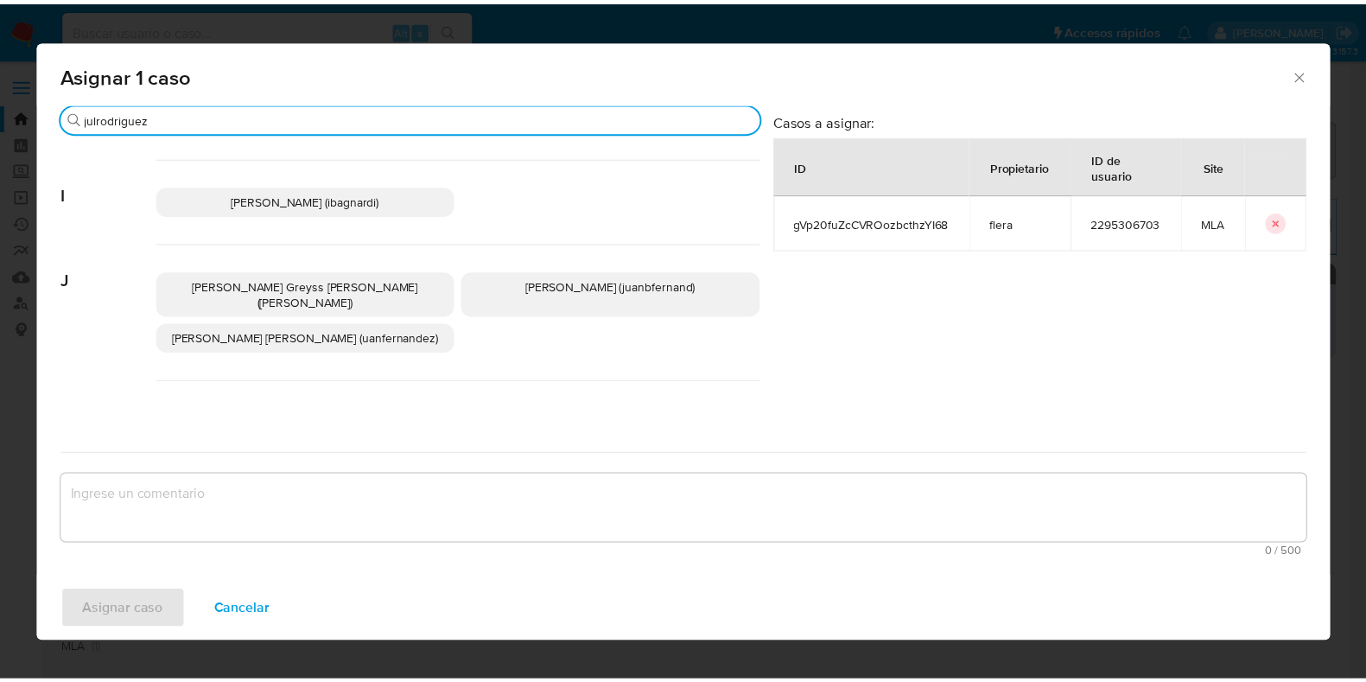
scroll to position [109, 0]
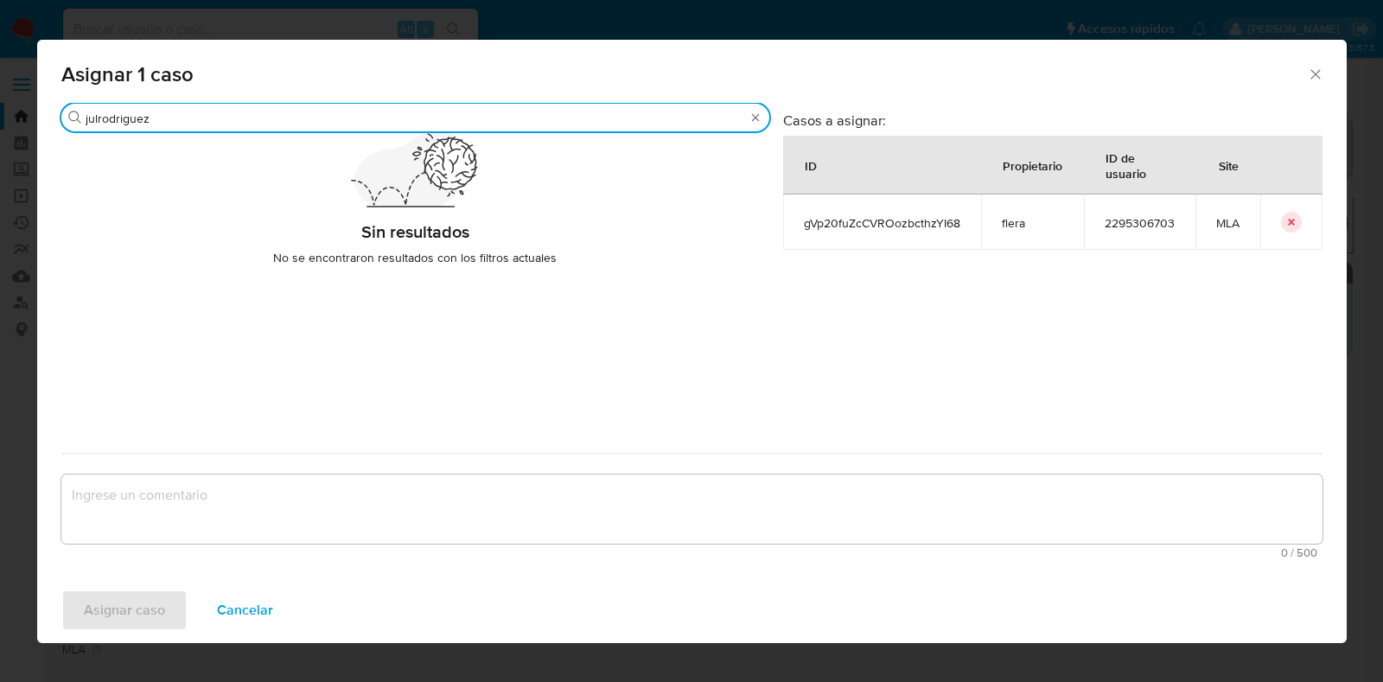
type input "julrodriguez"
click at [1317, 74] on icon "Cerrar ventana" at bounding box center [1315, 74] width 17 height 17
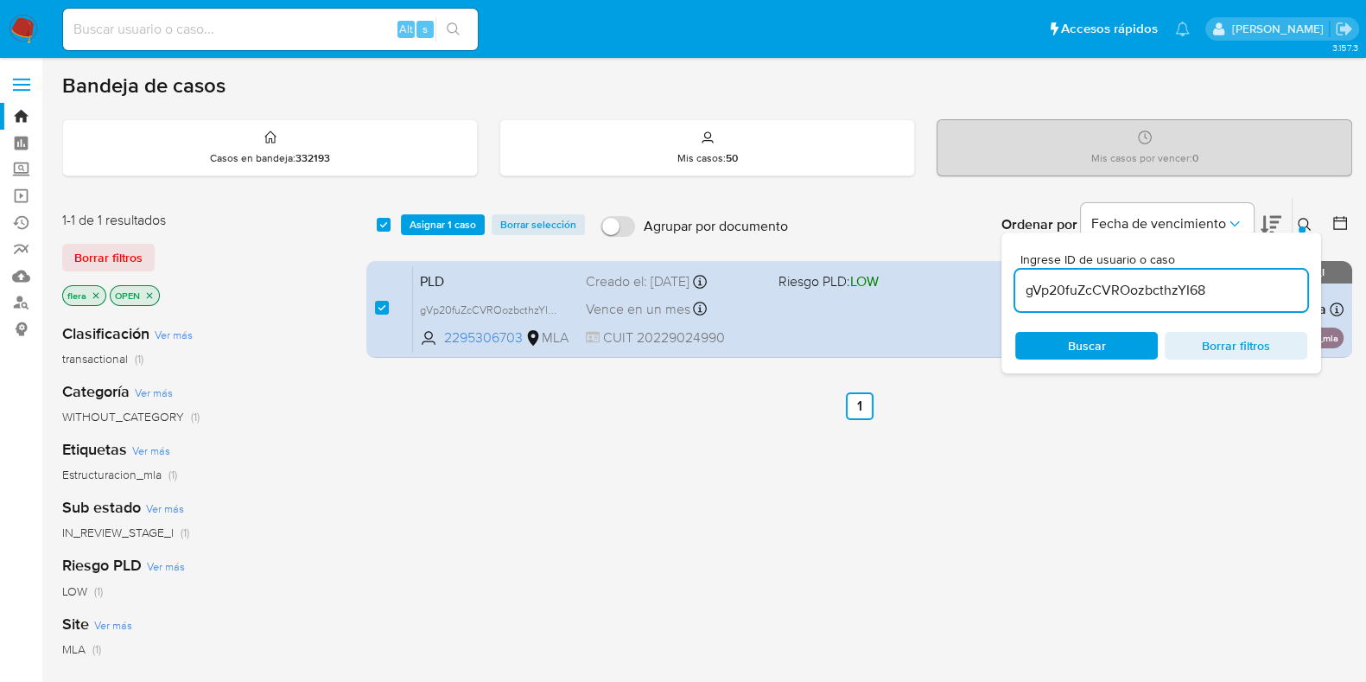
click at [149, 27] on input at bounding box center [270, 29] width 415 height 22
click at [1061, 285] on input "gVp20fuZcCVROozbcthzYI68" at bounding box center [1162, 290] width 292 height 22
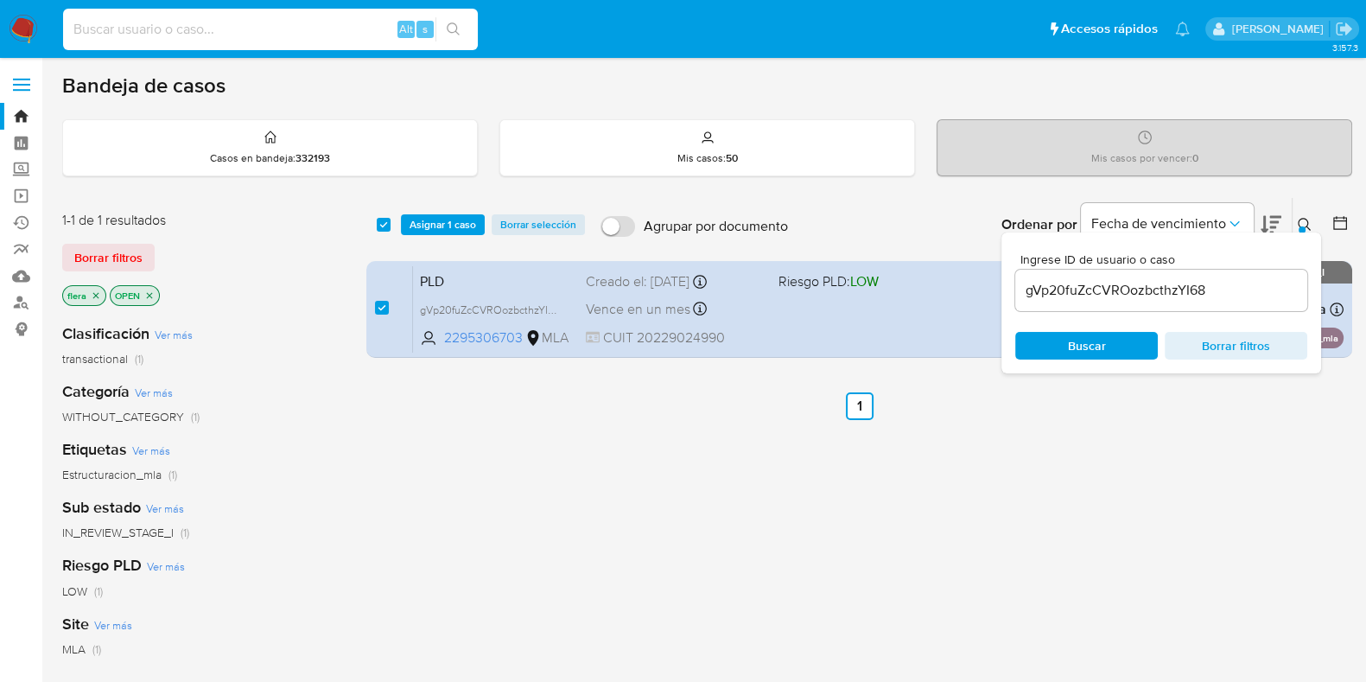
click at [245, 25] on input at bounding box center [270, 29] width 415 height 22
paste input "gVp20fuZcCVROozbcthzYI68"
type input "gVp20fuZcCVROozbcthzYI68"
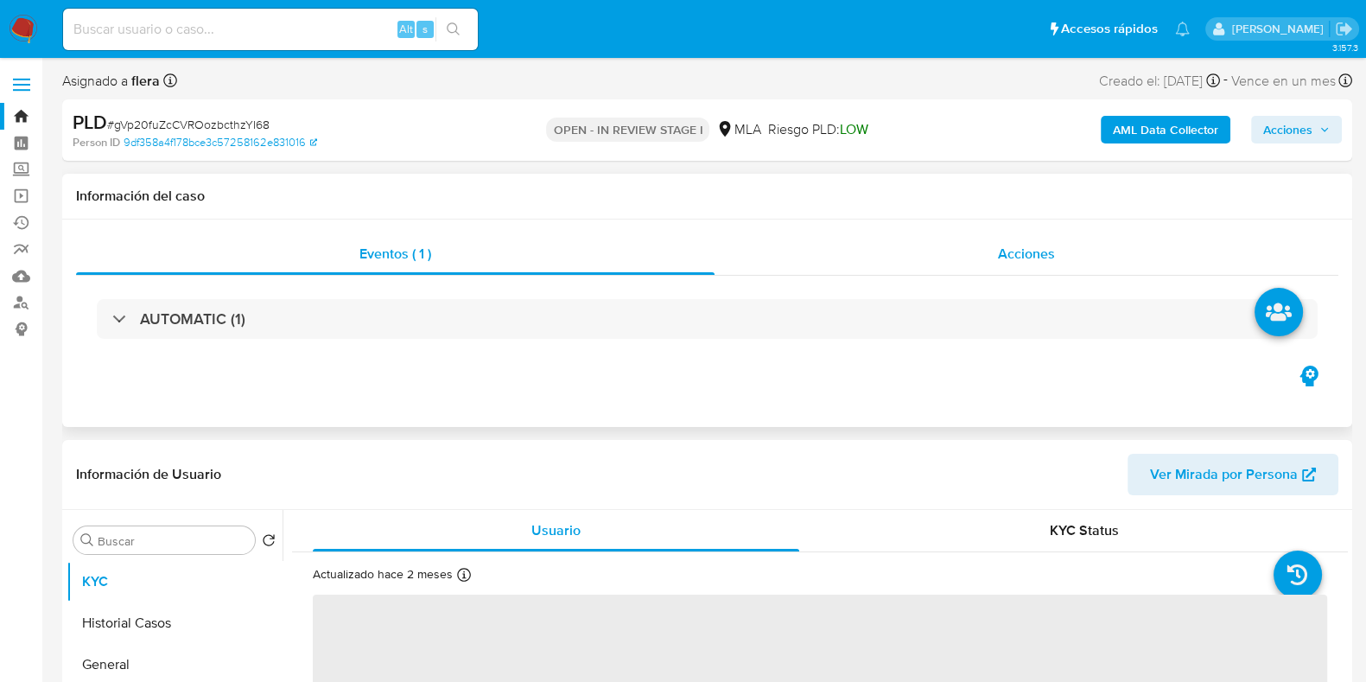
click at [1029, 241] on div "Acciones" at bounding box center [1027, 253] width 624 height 41
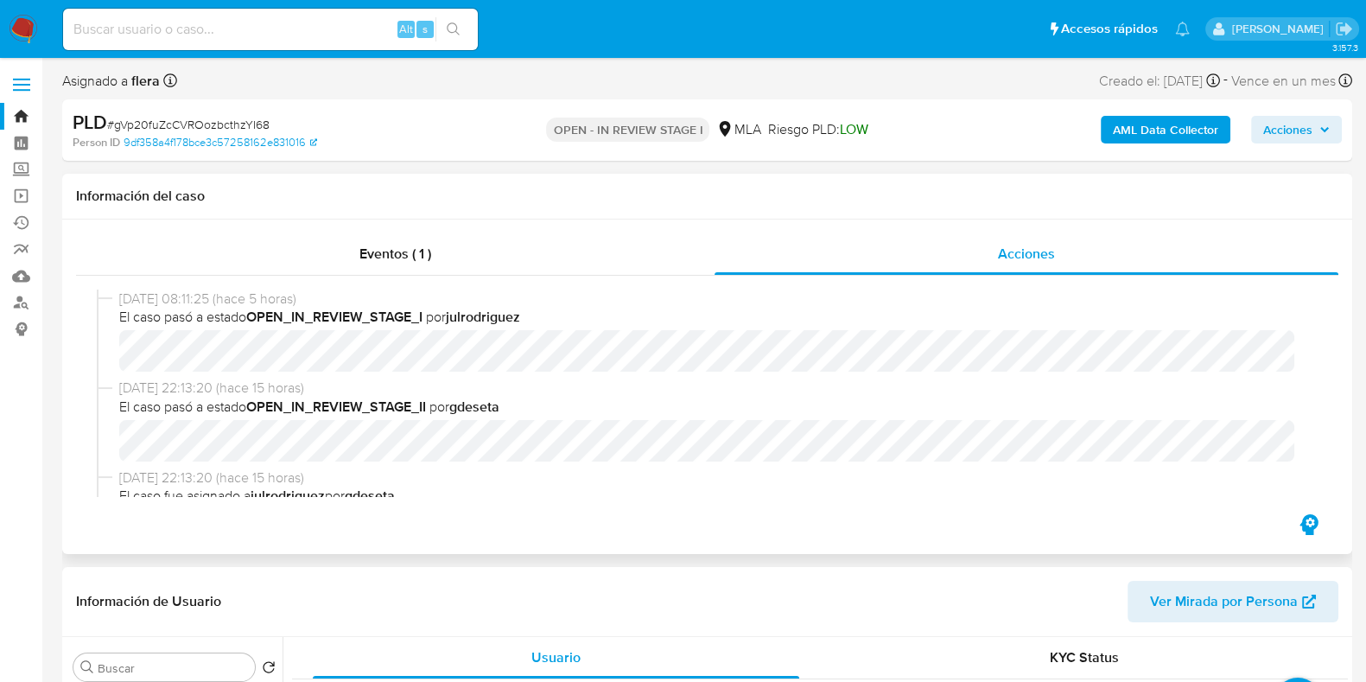
select select "10"
